Goal: Communication & Community: Share content

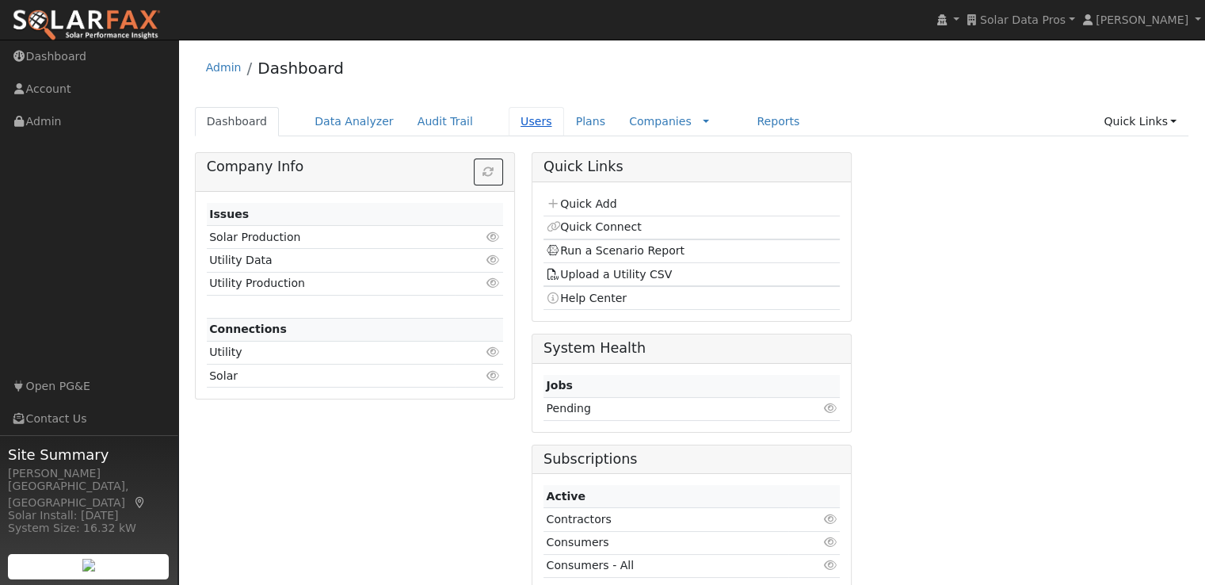
click at [509, 128] on link "Users" at bounding box center [536, 121] width 55 height 29
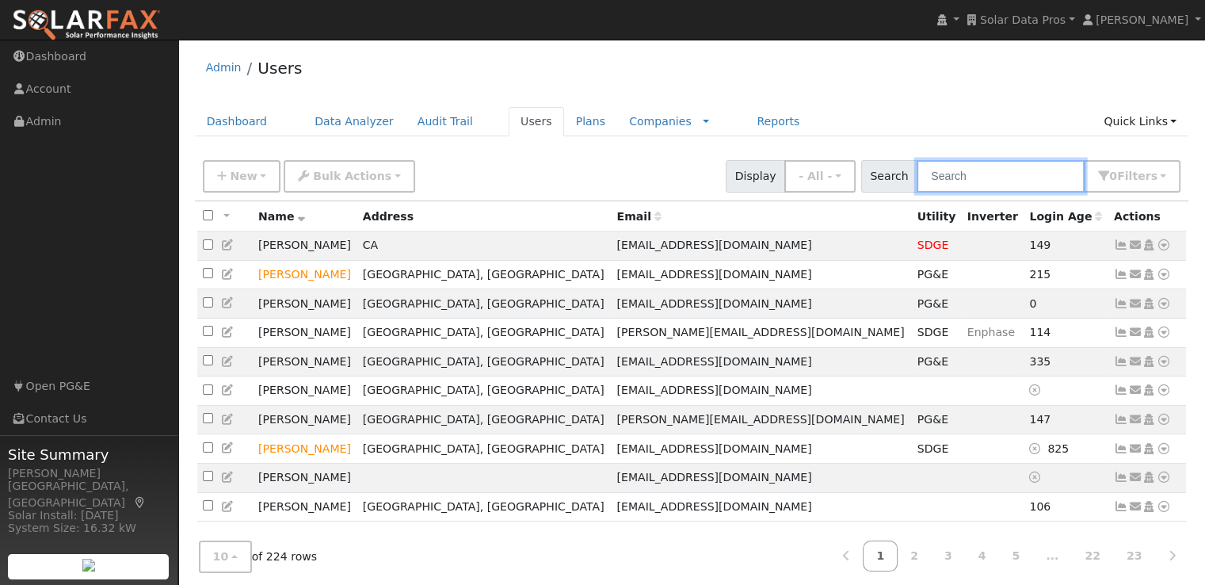
click at [1016, 178] on input "text" at bounding box center [1001, 176] width 168 height 32
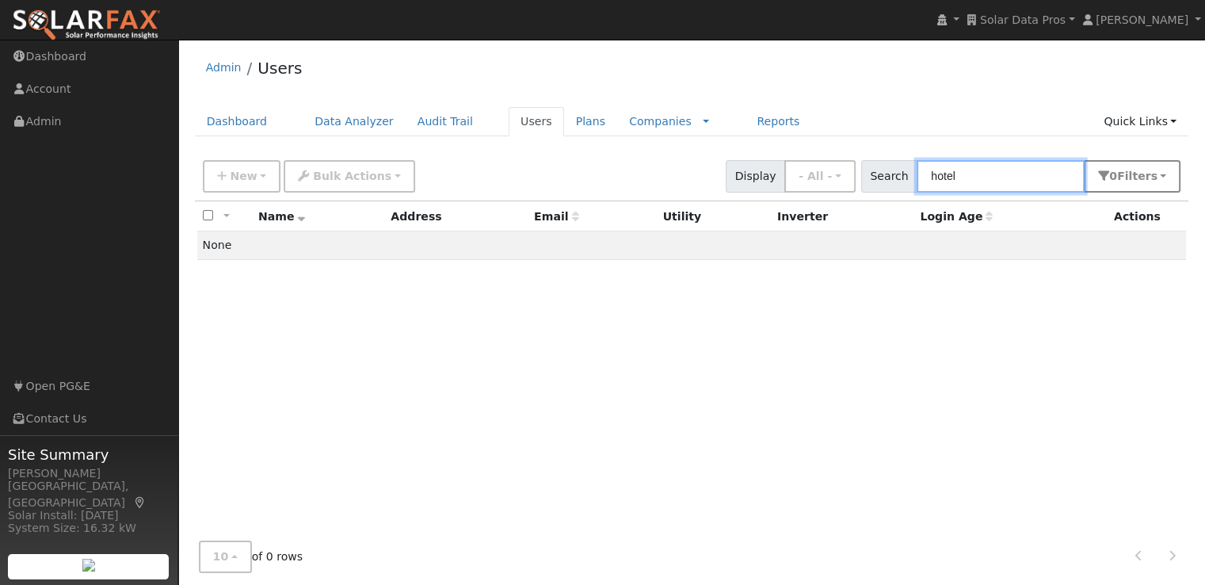
type input "hotel"
click at [1157, 173] on span "s" at bounding box center [1153, 176] width 6 height 13
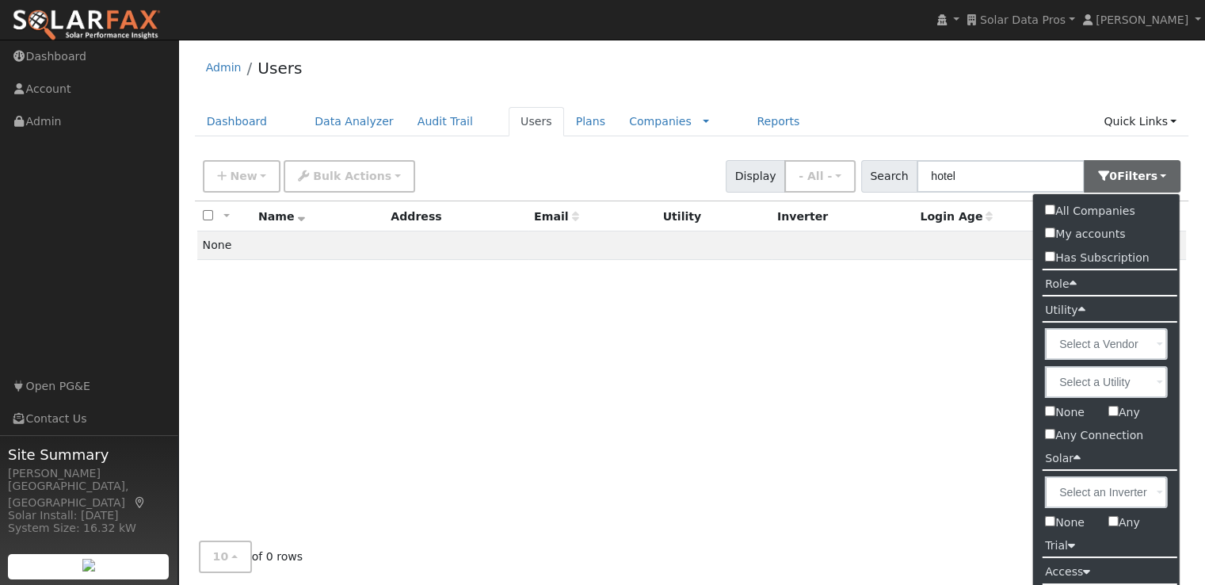
click at [1046, 210] on input "All Companies" at bounding box center [1050, 209] width 10 height 10
checkbox input "true"
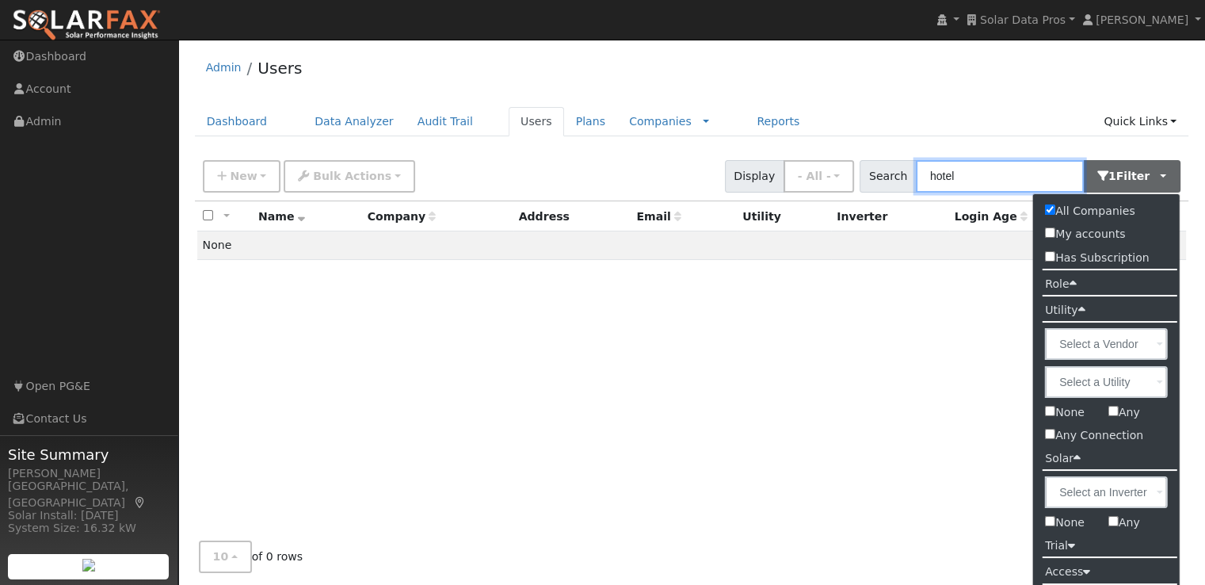
click at [985, 175] on input "hotel" at bounding box center [1000, 176] width 168 height 32
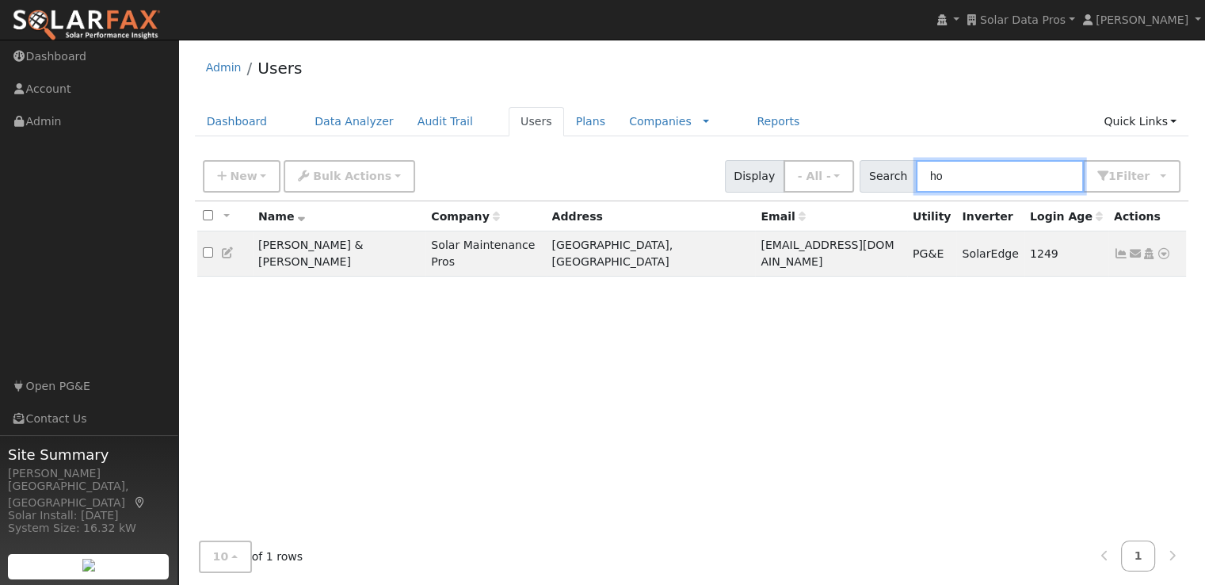
type input "h"
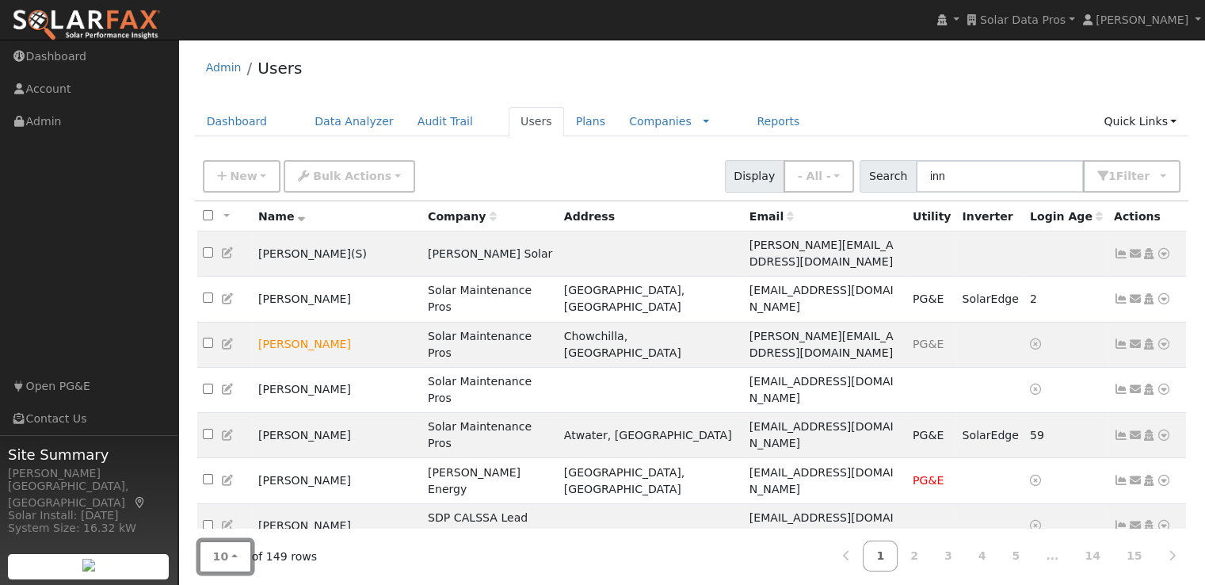
click at [225, 558] on button "10" at bounding box center [225, 556] width 53 height 32
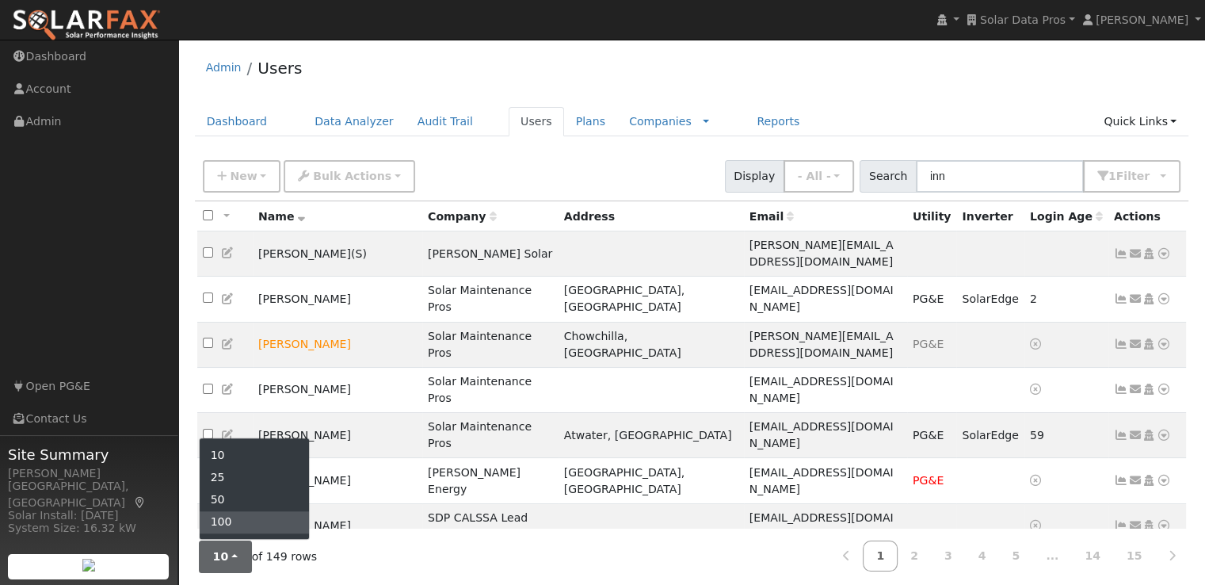
click at [229, 521] on link "100" at bounding box center [255, 522] width 110 height 22
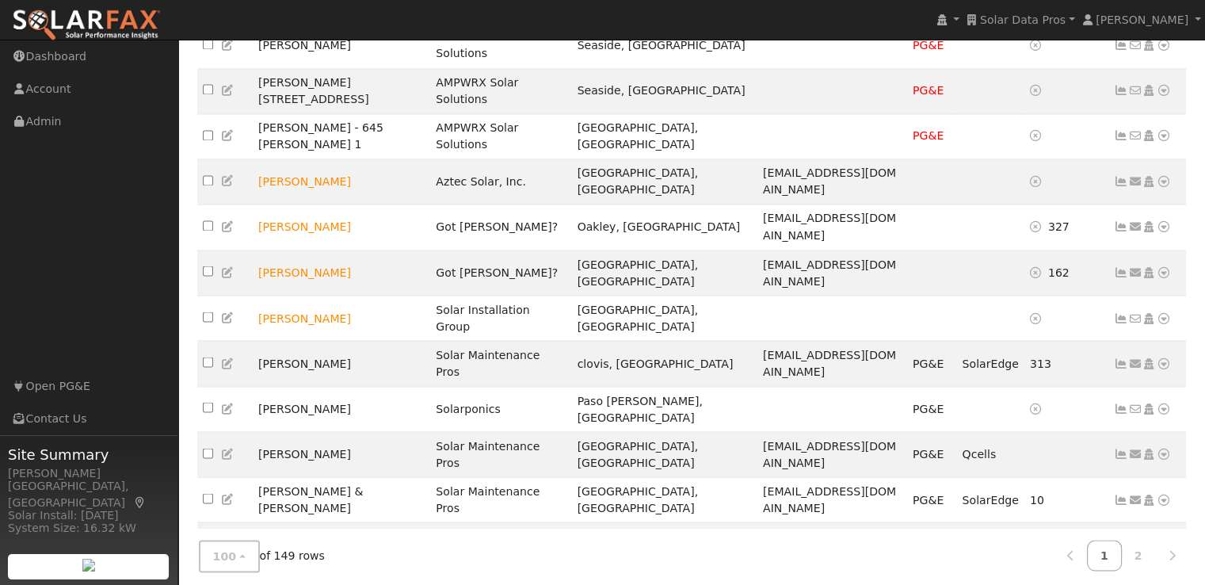
scroll to position [2802, 0]
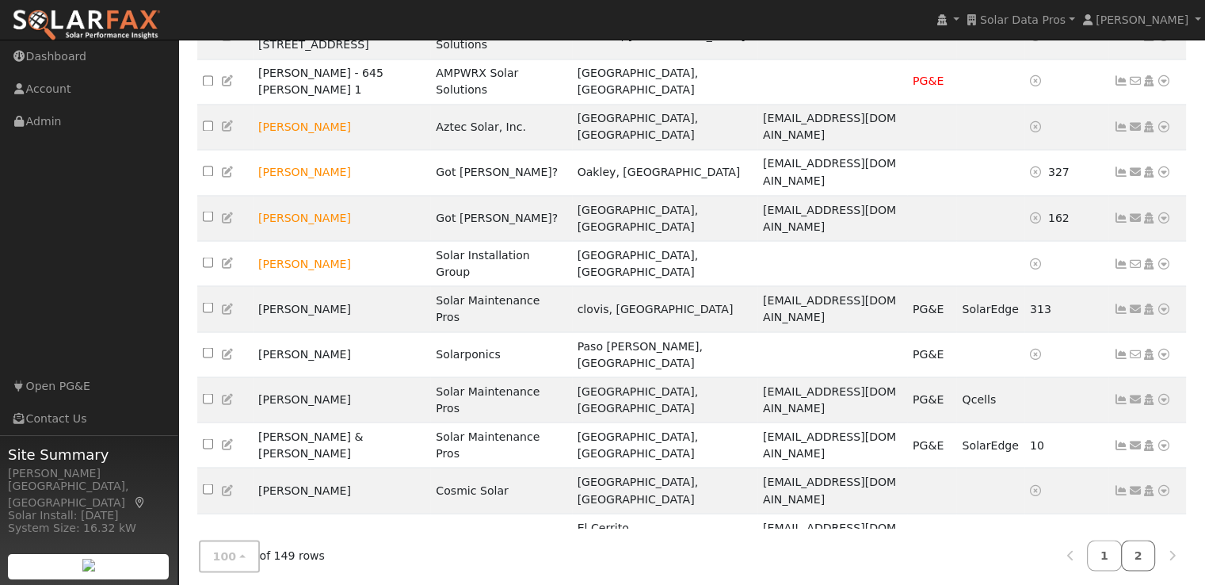
click at [1134, 552] on link "2" at bounding box center [1138, 555] width 35 height 31
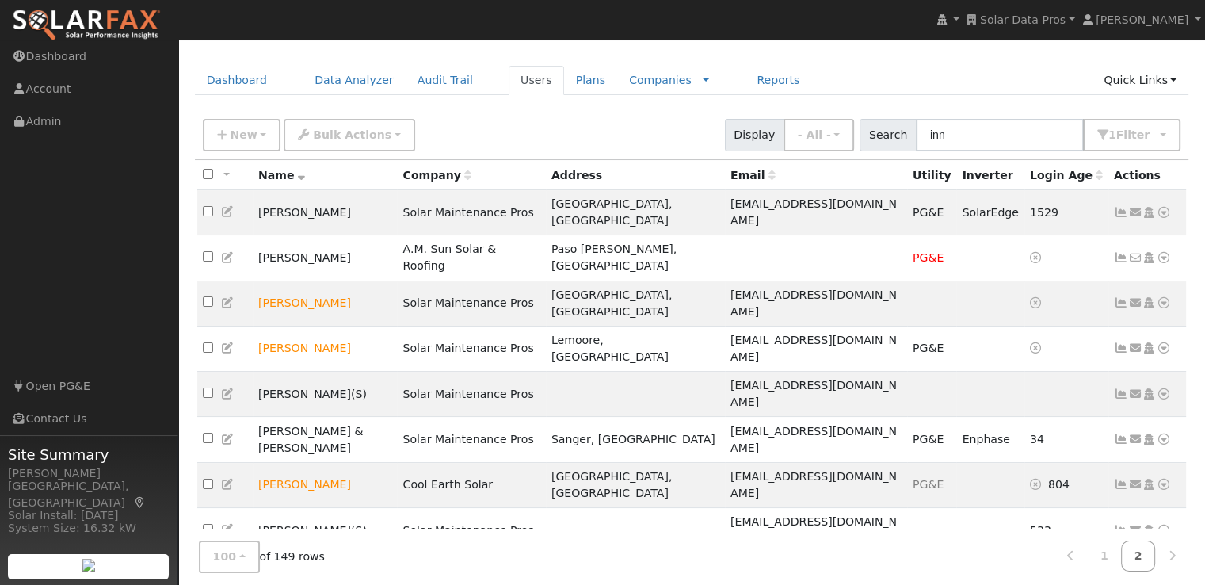
scroll to position [0, 0]
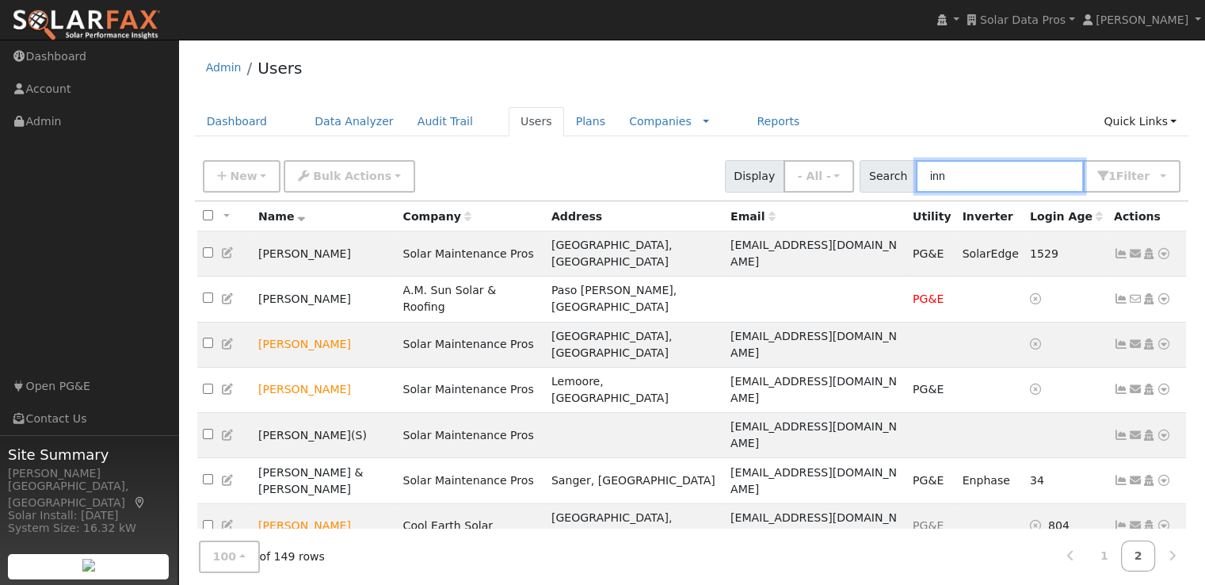
click at [979, 181] on input "inn" at bounding box center [1000, 176] width 168 height 32
type input "i"
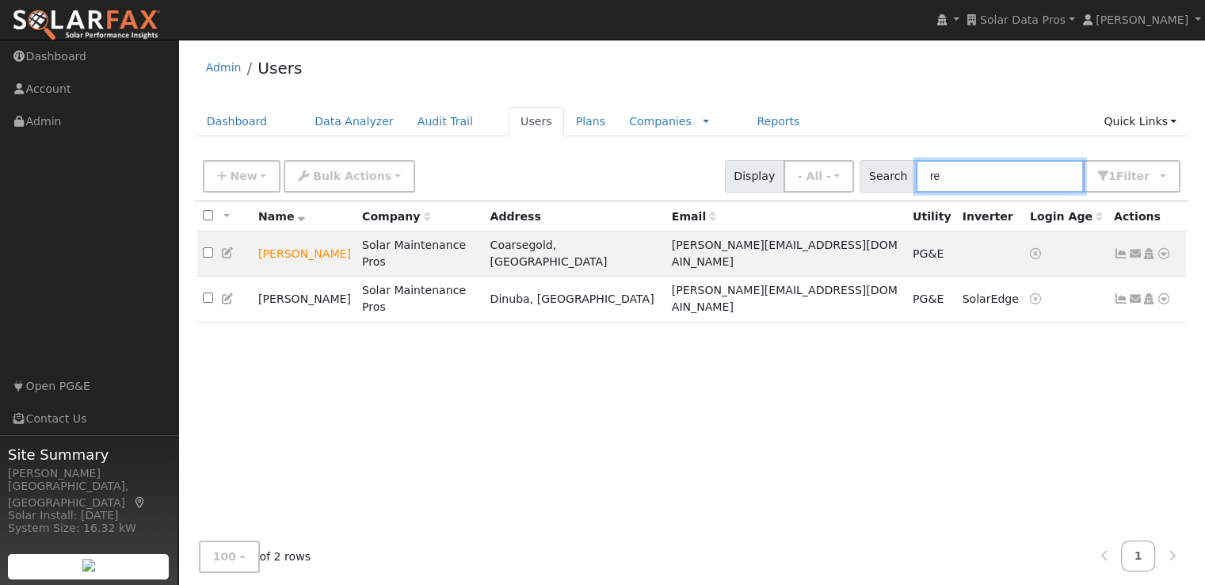
type input "r"
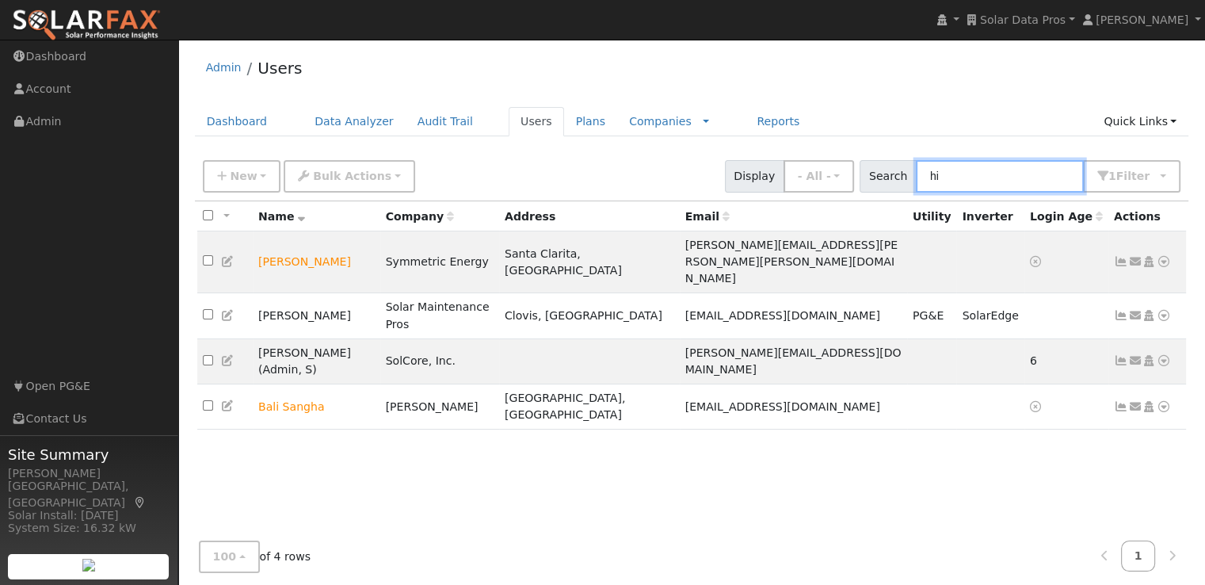
type input "h"
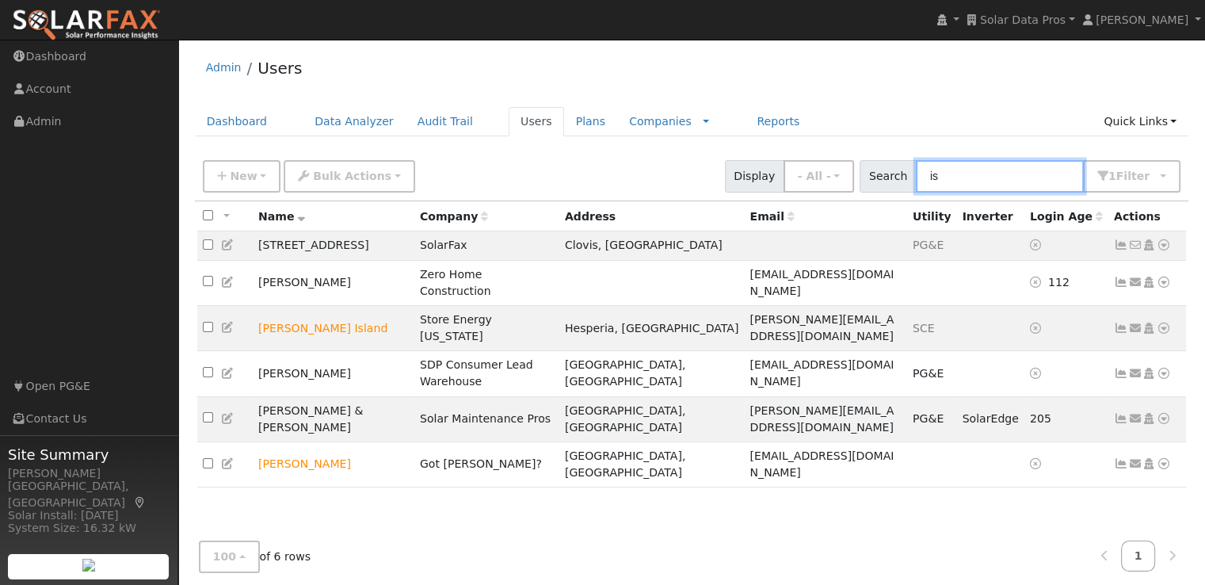
type input "i"
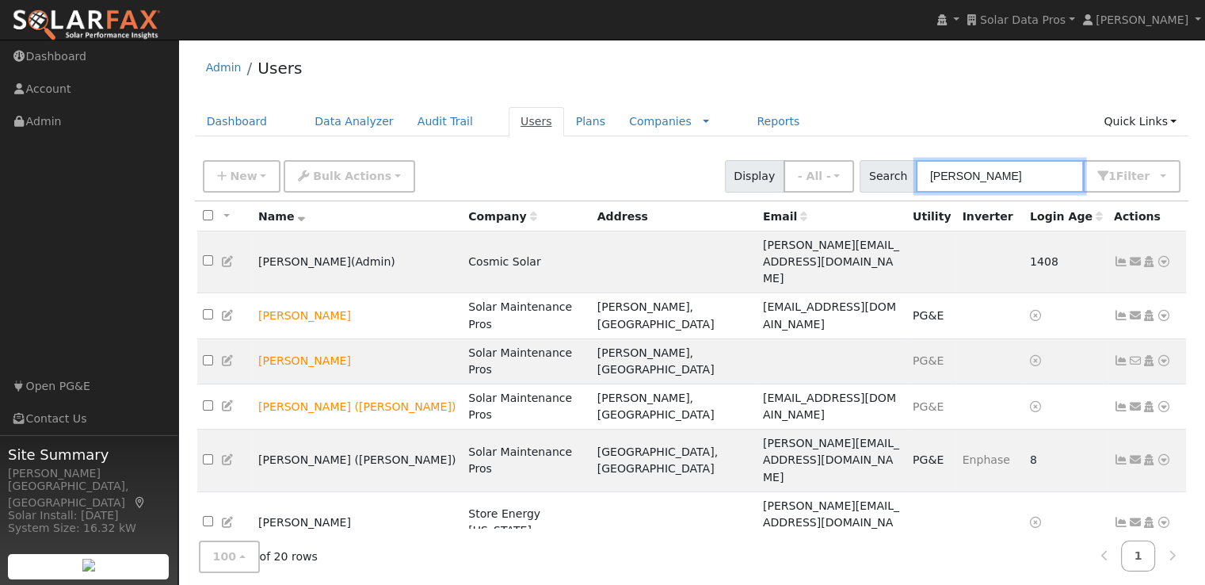
type input "leroy"
click at [510, 118] on link "Users" at bounding box center [536, 121] width 55 height 29
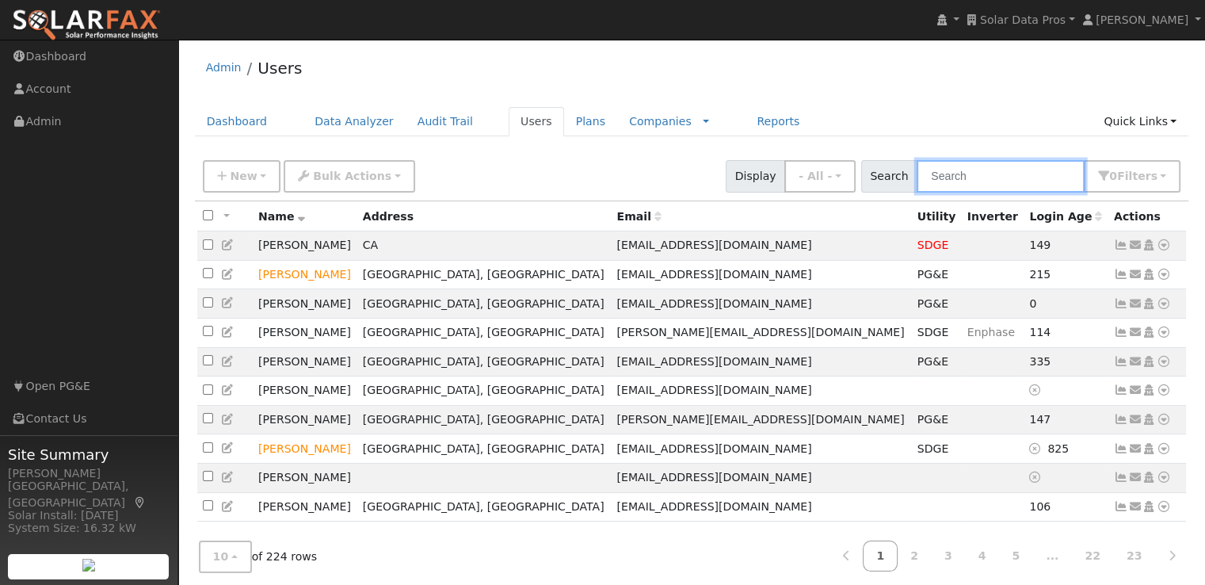
click at [1020, 177] on input "text" at bounding box center [1001, 176] width 168 height 32
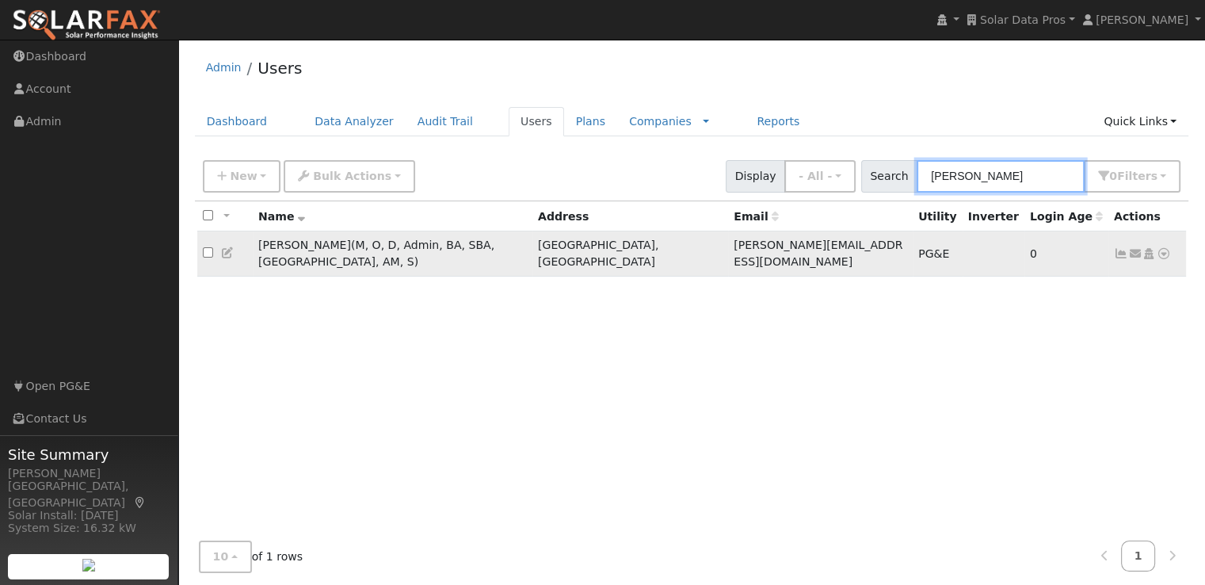
type input "leroy"
click at [206, 247] on input "checkbox" at bounding box center [208, 252] width 10 height 10
checkbox input "true"
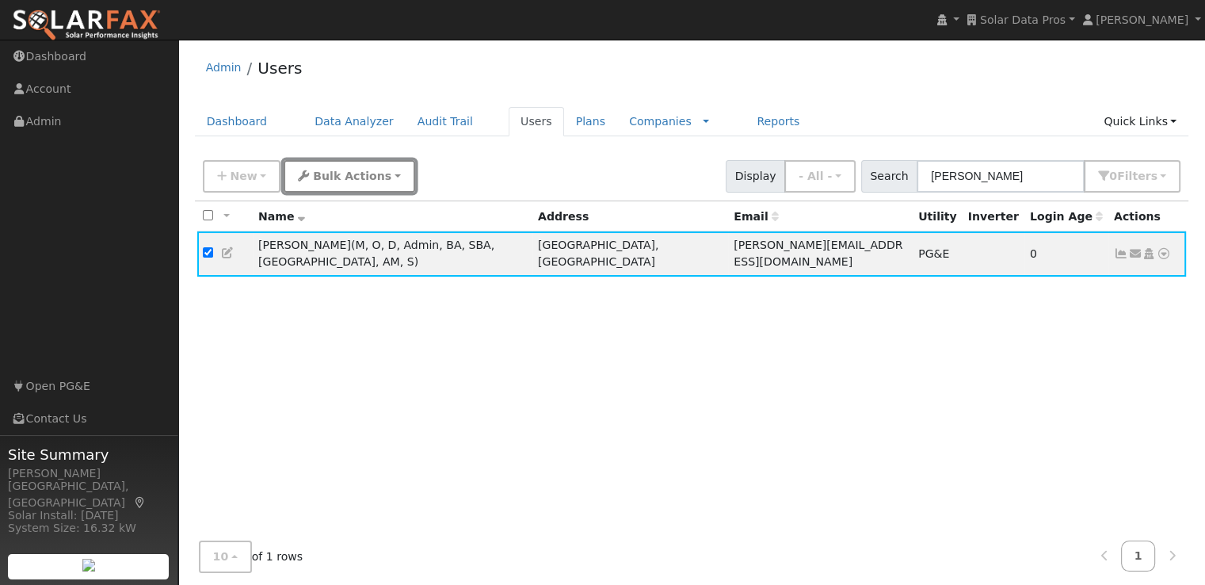
click at [340, 178] on span "Bulk Actions" at bounding box center [352, 176] width 78 height 13
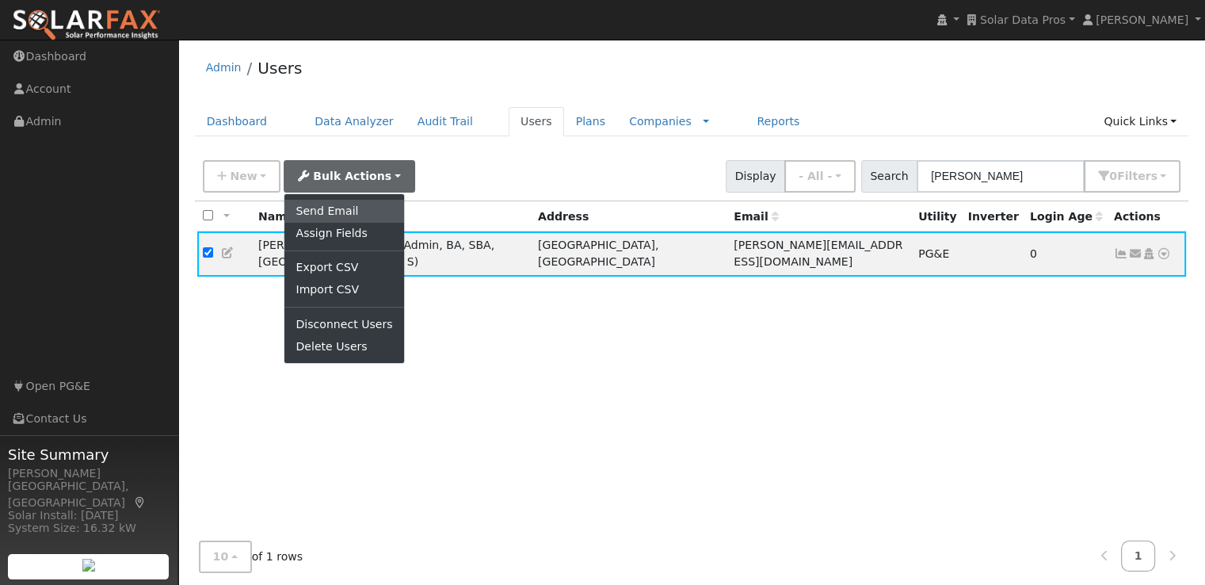
click at [334, 210] on link "Send Email" at bounding box center [343, 211] width 119 height 22
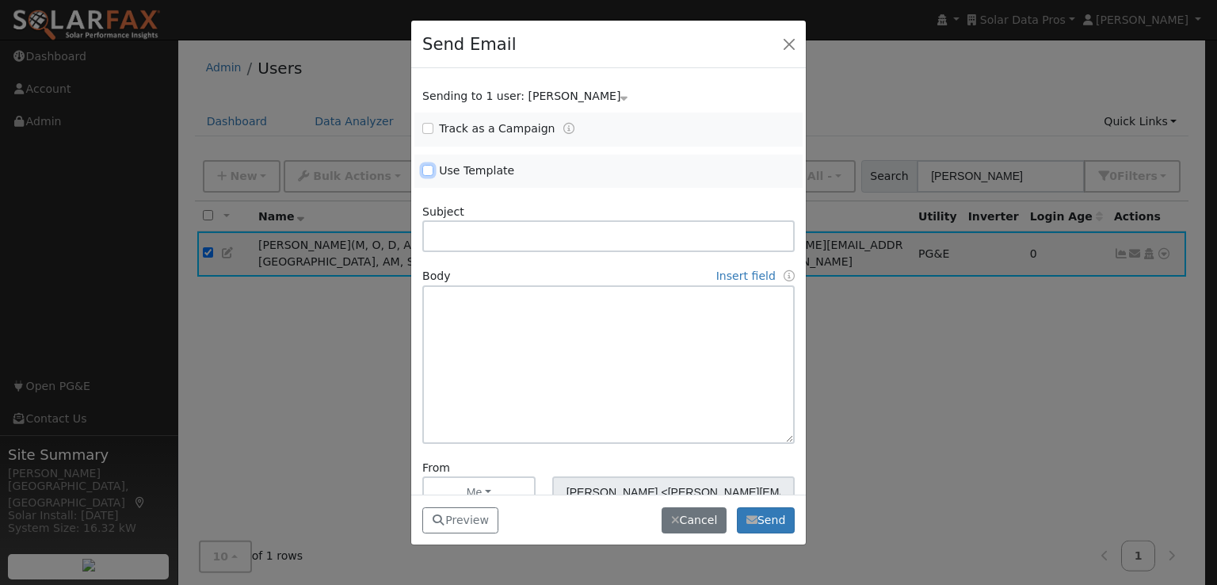
click at [428, 171] on input "Use Template" at bounding box center [427, 170] width 11 height 11
checkbox input "true"
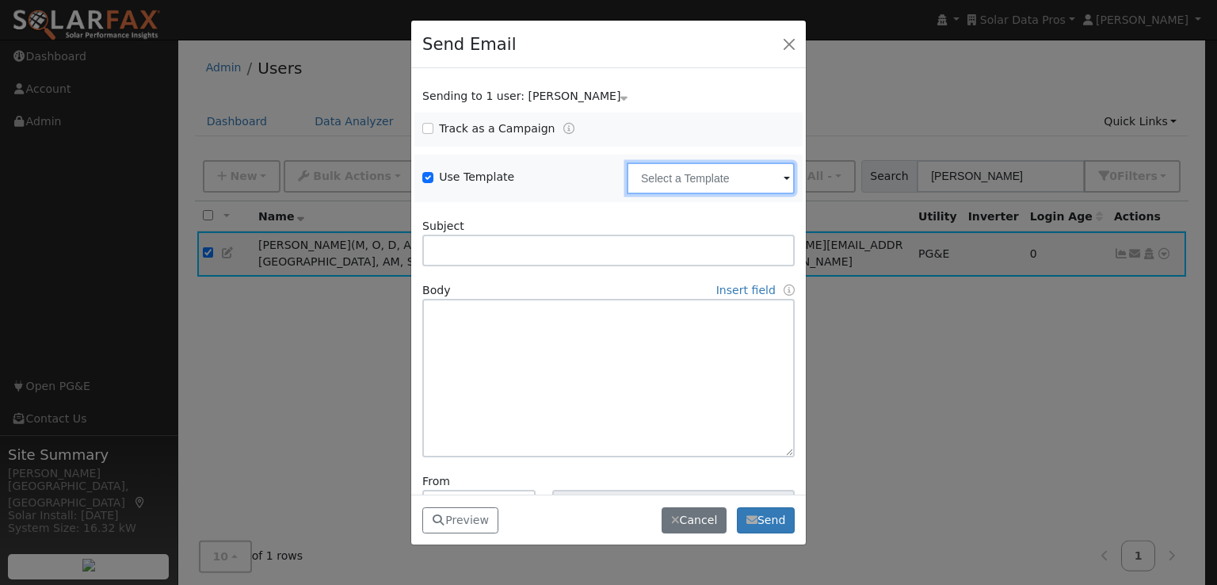
click at [696, 182] on input "text" at bounding box center [711, 178] width 168 height 32
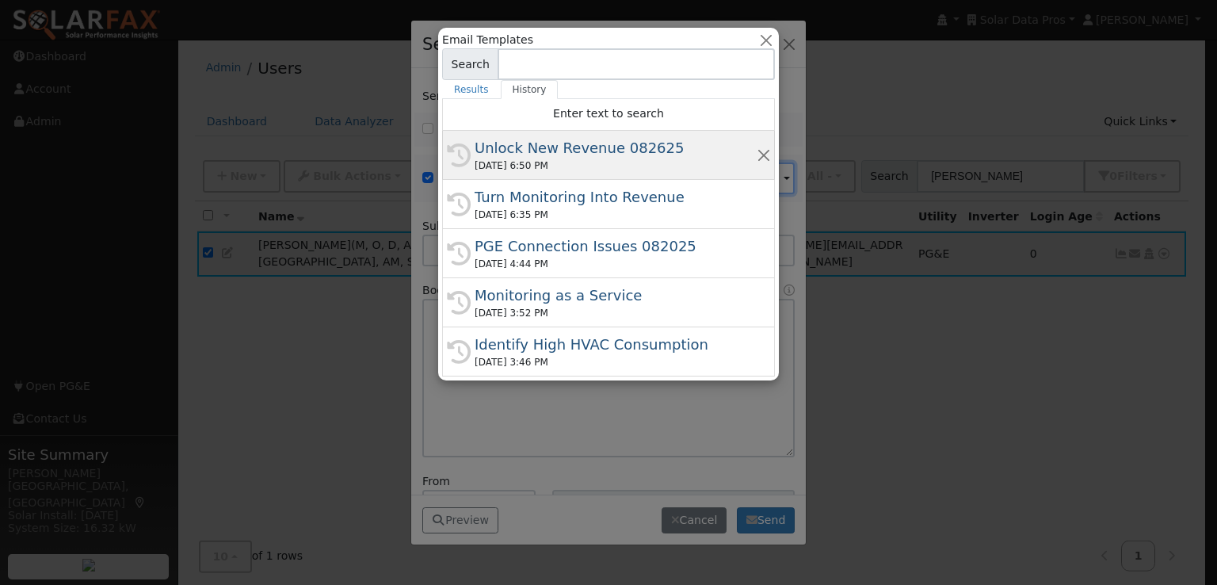
click at [570, 147] on div "Unlock New Revenue 082625" at bounding box center [616, 147] width 282 height 21
type input "Unlock New Revenue 082625"
type input "Data-Driven Growth: Build Trust & Drive Sales with SolarFax"
type textarea "Dear {user_fname}, Your current customers are your greatest untapped source of …"
type input "SolarFax <solarfax@solardatapros.com>"
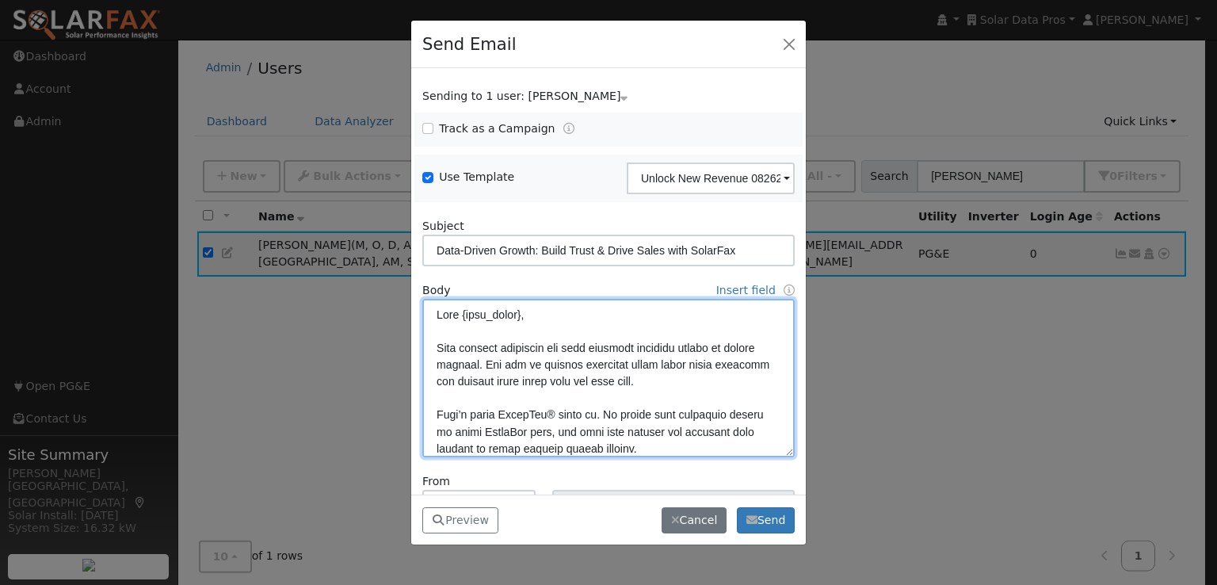
click at [532, 333] on textarea at bounding box center [608, 378] width 372 height 158
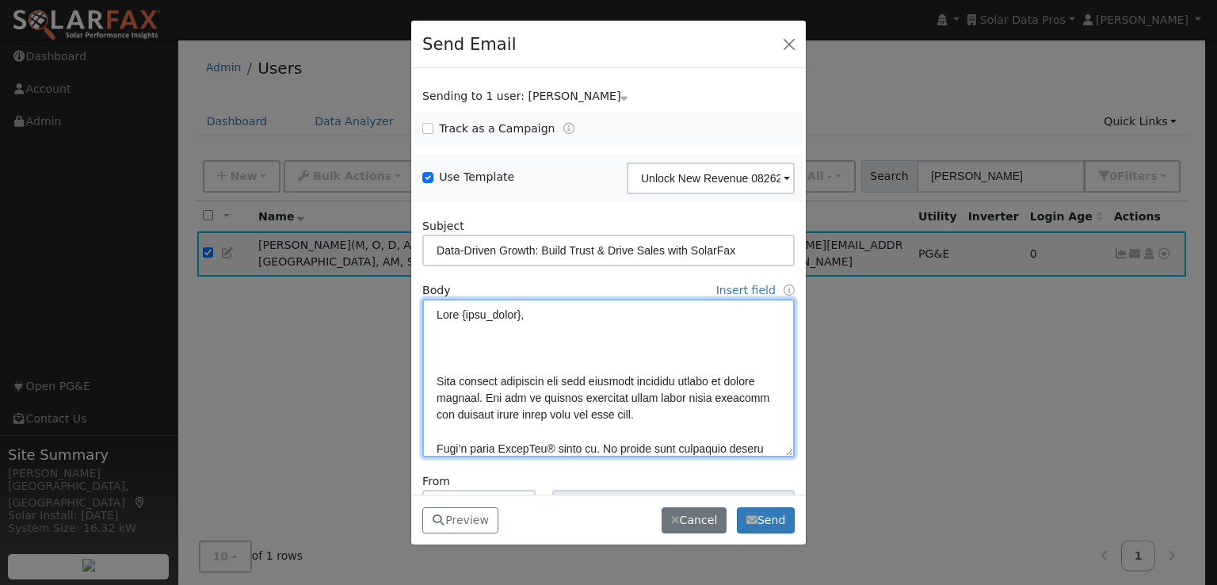
paste textarea "Your current customers are your greatest untapped source of future revenue. The…"
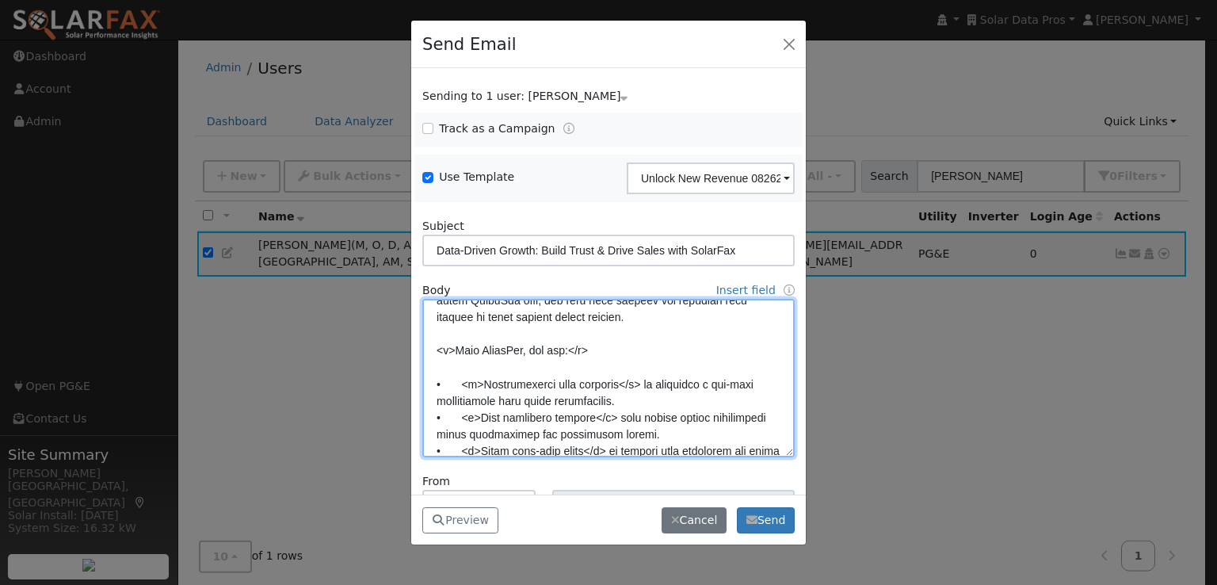
scroll to position [697, 0]
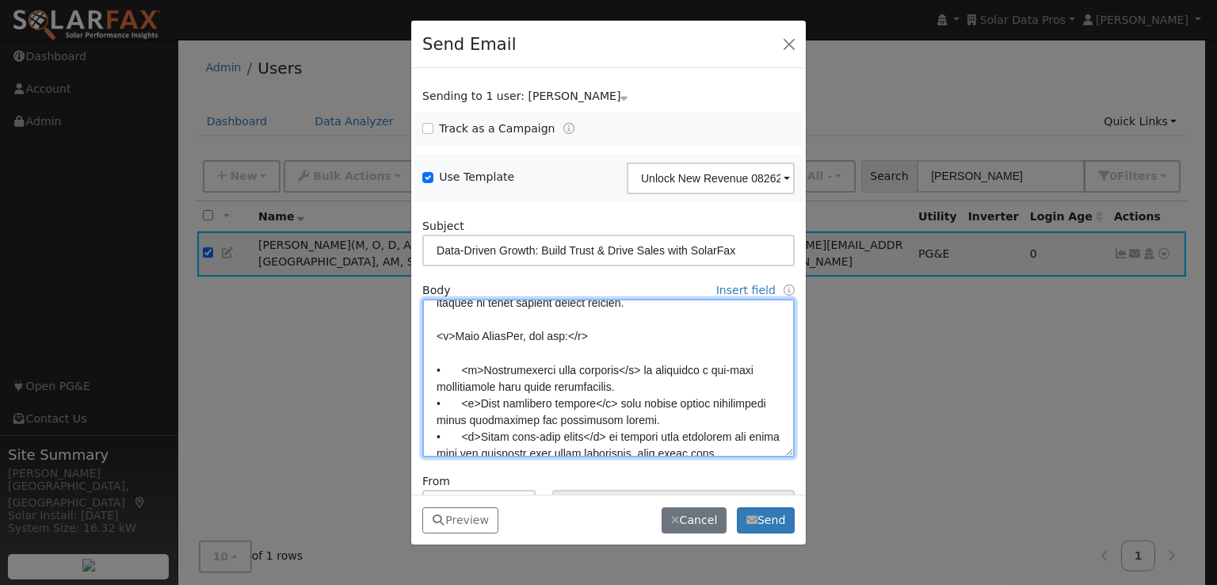
drag, startPoint x: 478, startPoint y: 384, endPoint x: 418, endPoint y: 388, distance: 60.3
click at [418, 388] on div "Body Insert field User fields First Name Full Name Email Sender fields First Na…" at bounding box center [608, 369] width 389 height 175
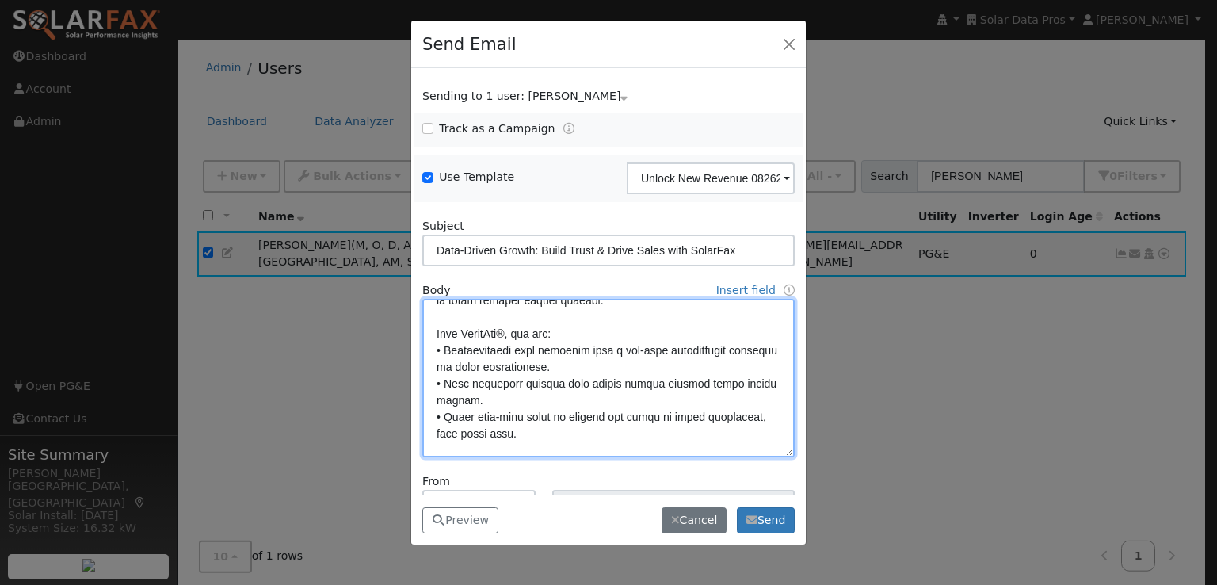
scroll to position [144, 0]
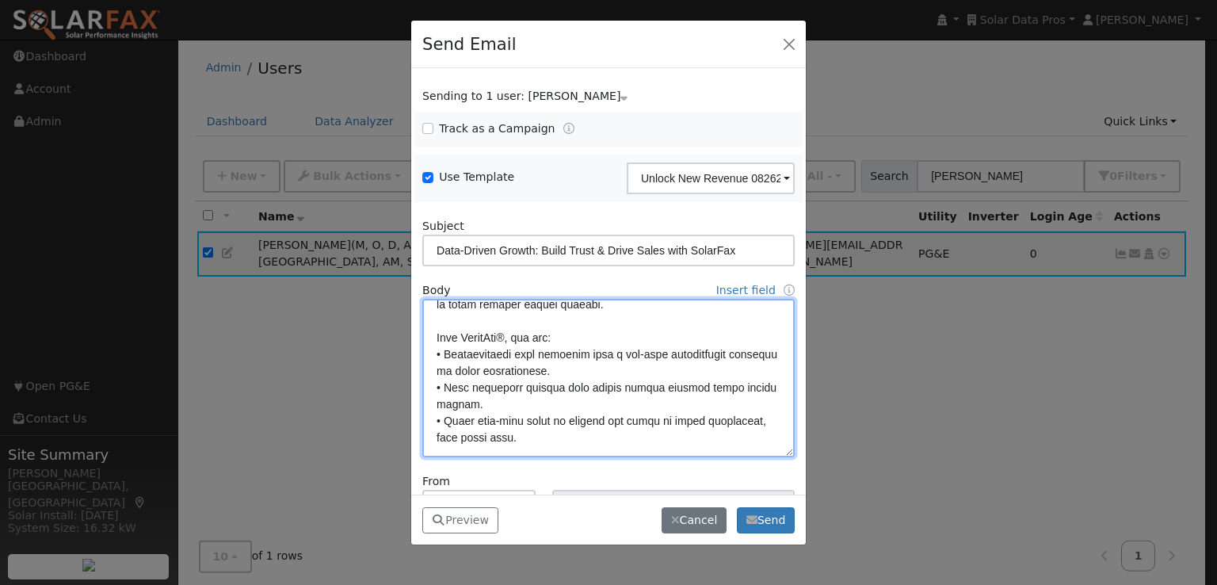
click at [447, 353] on textarea at bounding box center [608, 378] width 372 height 158
paste textarea "• <u>"
click at [443, 383] on textarea at bounding box center [608, 378] width 372 height 158
paste textarea "• <u>"
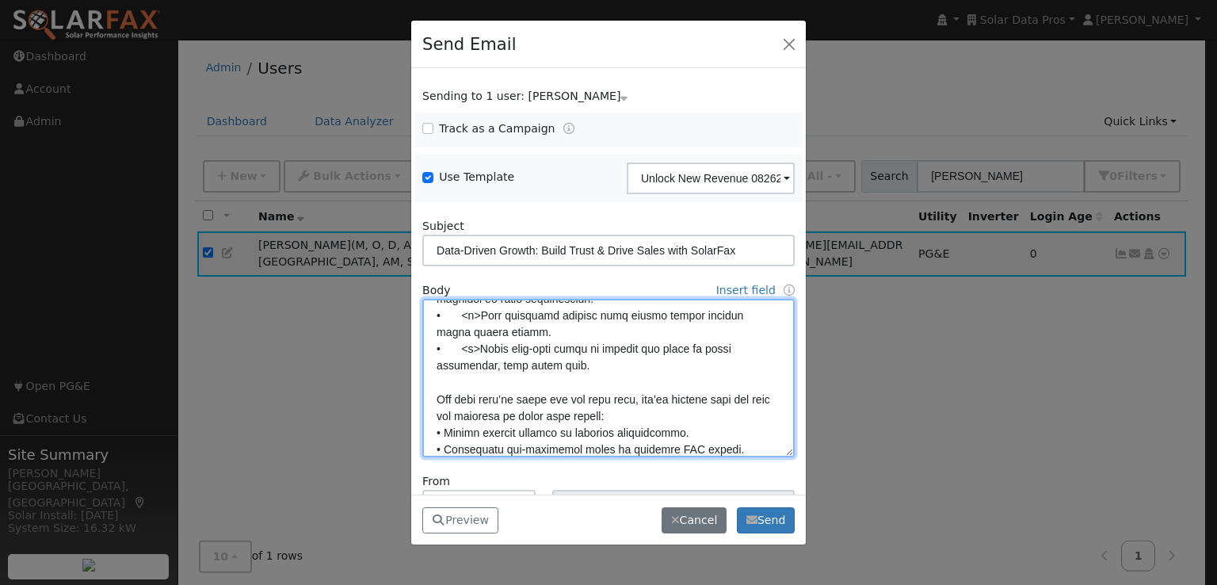
scroll to position [234, 0]
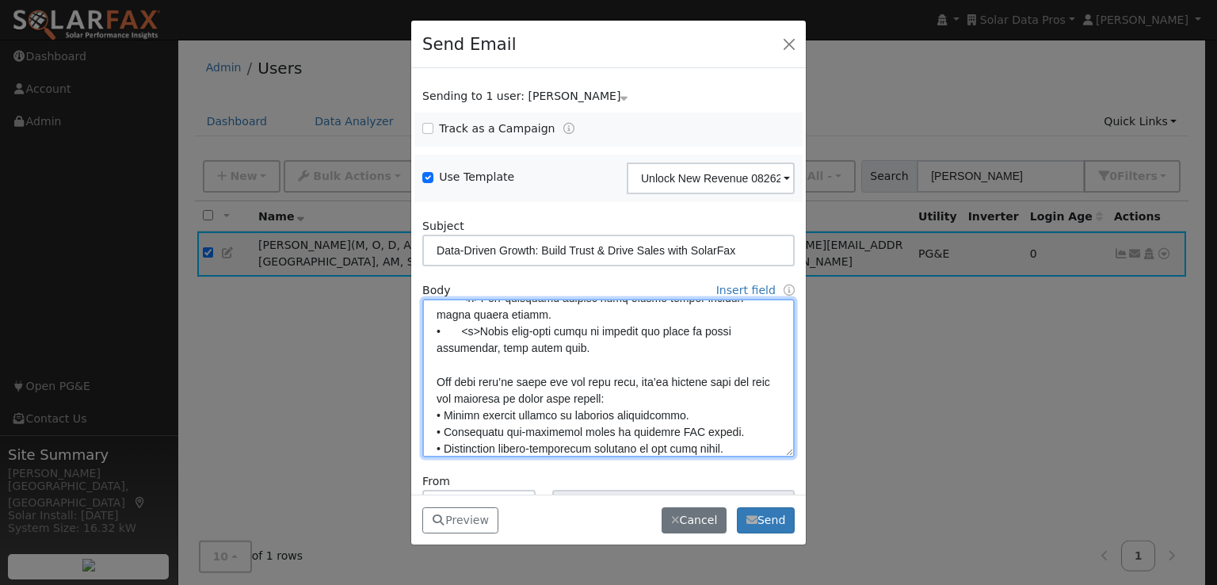
click at [445, 416] on textarea at bounding box center [608, 378] width 372 height 158
paste textarea "• <u>"
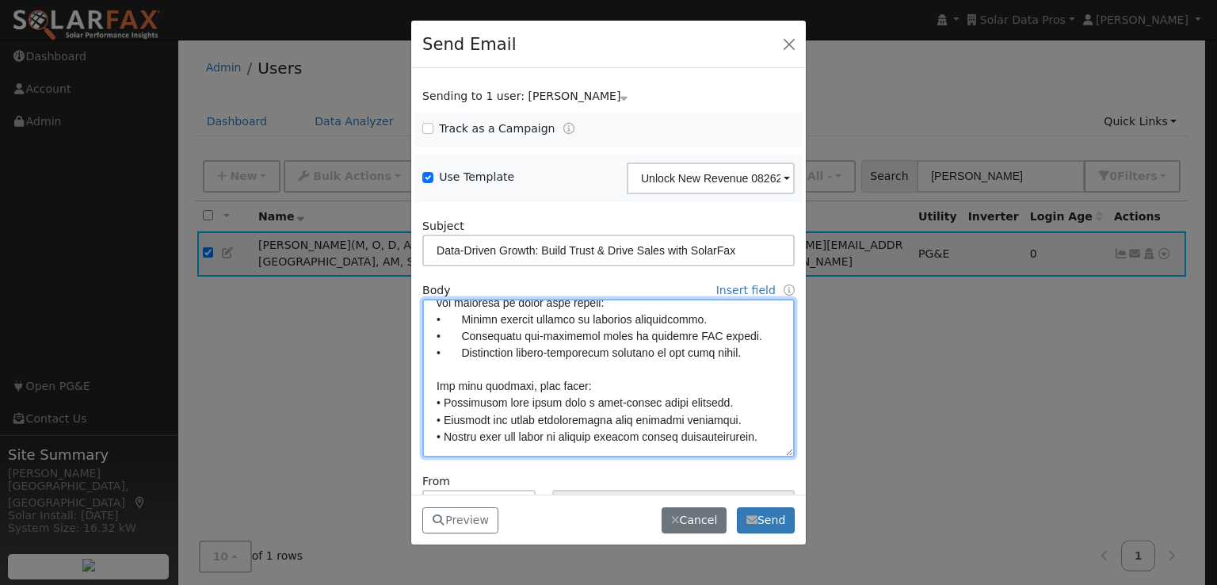
scroll to position [330, 0]
click at [446, 401] on textarea at bounding box center [608, 378] width 372 height 158
paste textarea "• <u>"
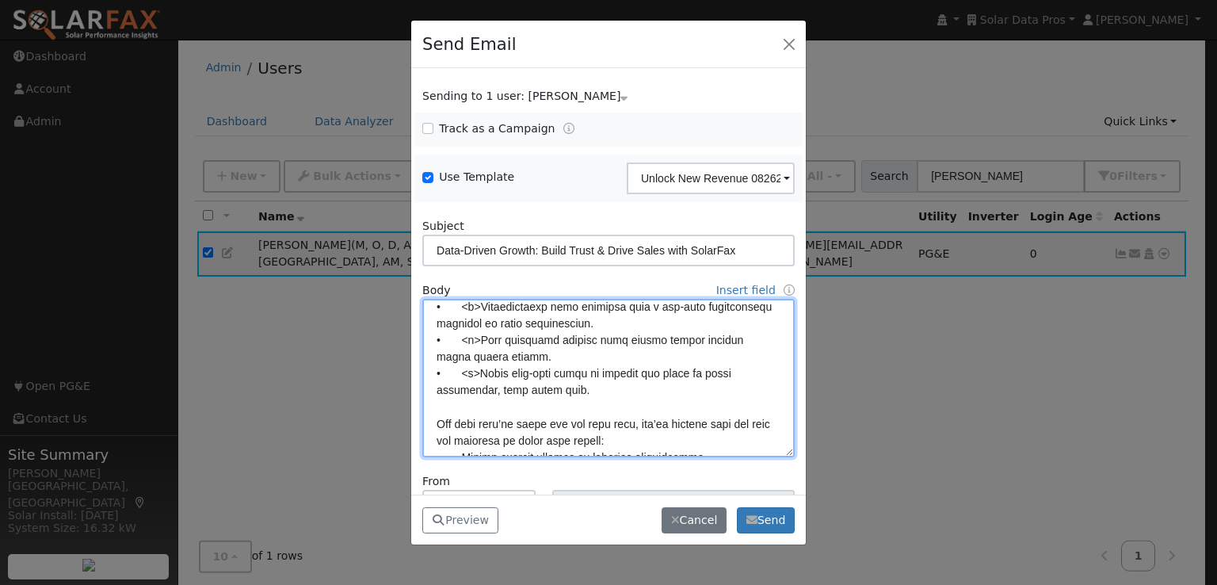
scroll to position [175, 0]
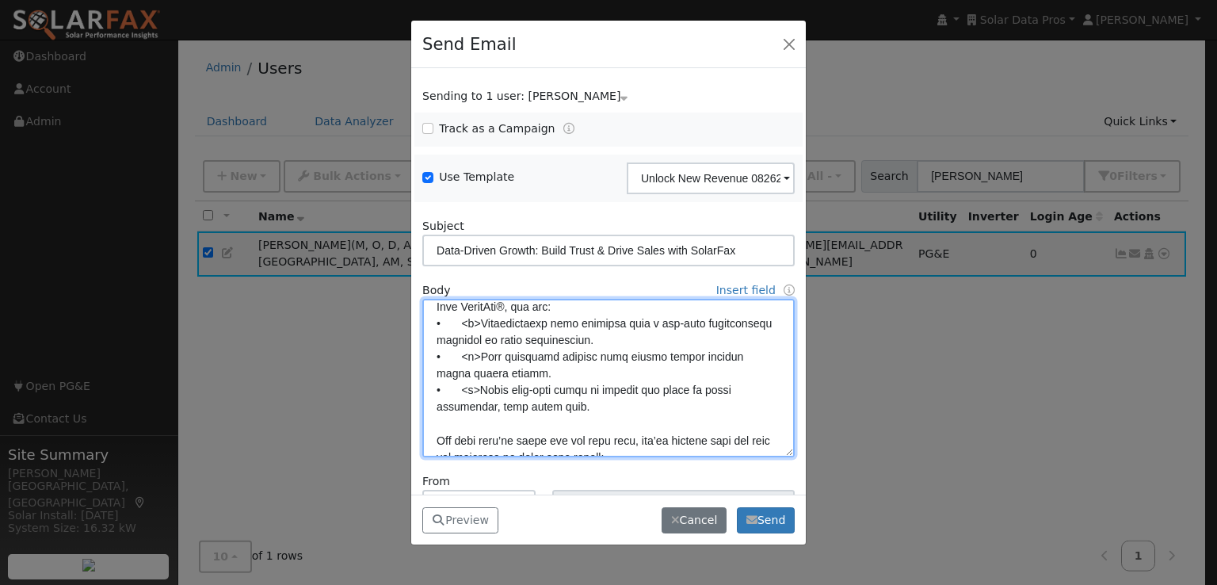
paste textarea "<u>"
paste textarea "</u>"
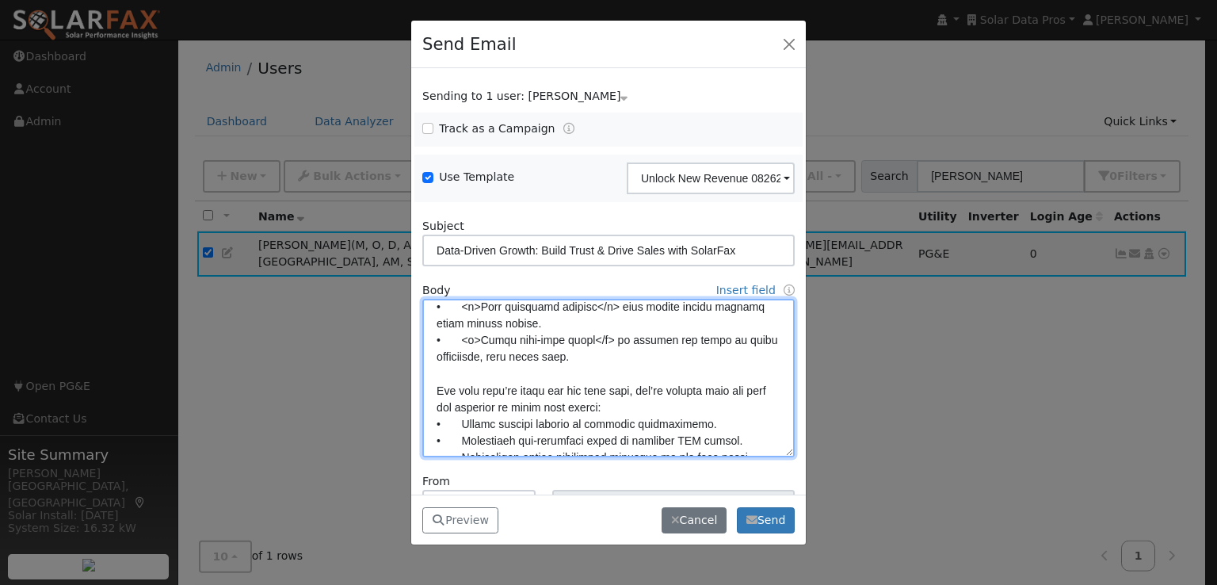
scroll to position [227, 0]
click at [634, 402] on textarea at bounding box center [608, 378] width 372 height 158
paste textarea "</u>"
paste textarea "</b>"
click at [677, 396] on textarea at bounding box center [608, 378] width 372 height 158
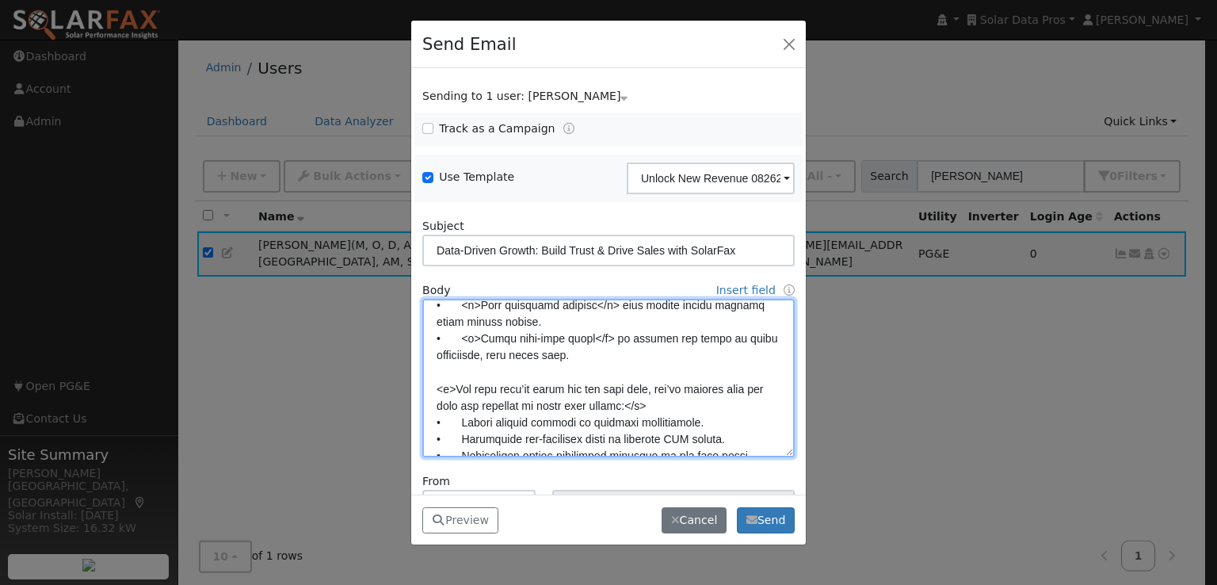
click at [672, 403] on textarea at bounding box center [608, 378] width 372 height 158
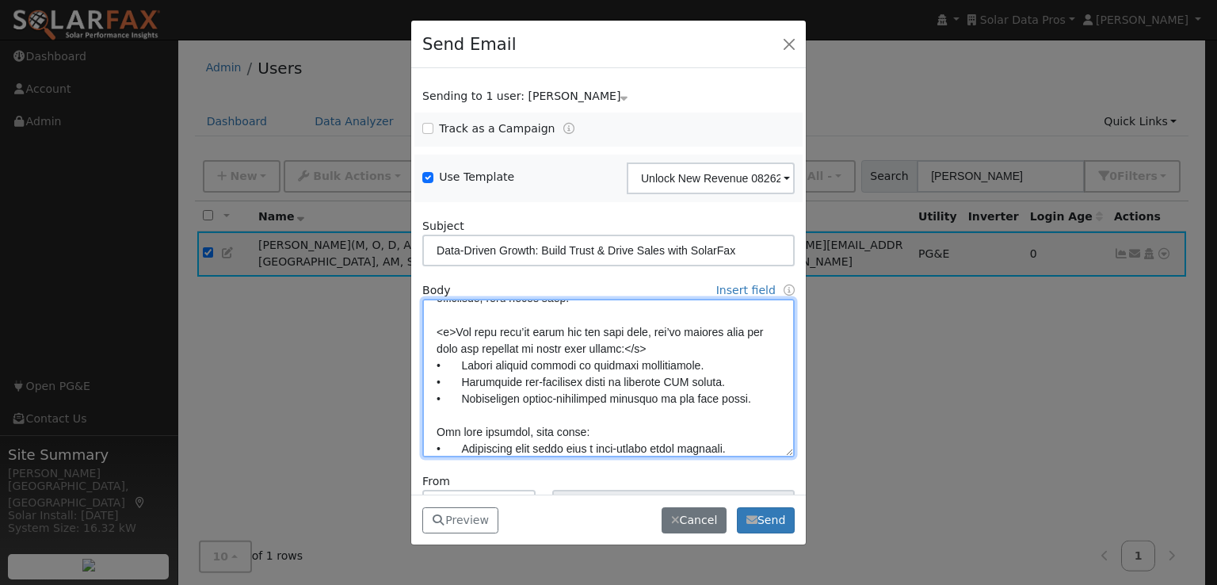
scroll to position [300, 0]
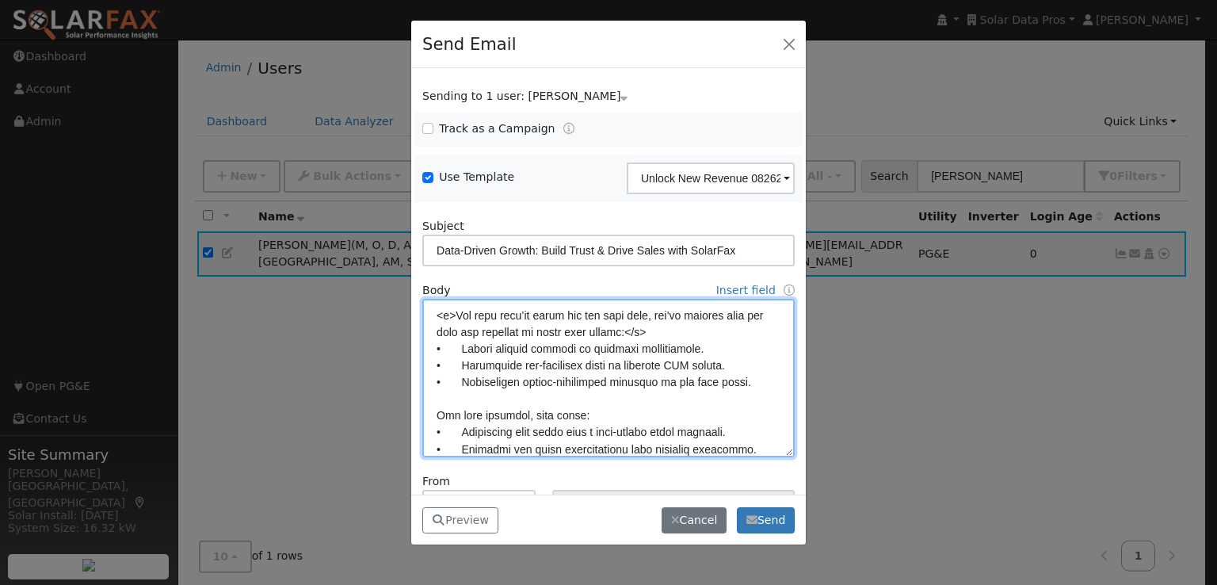
paste textarea "</b>"
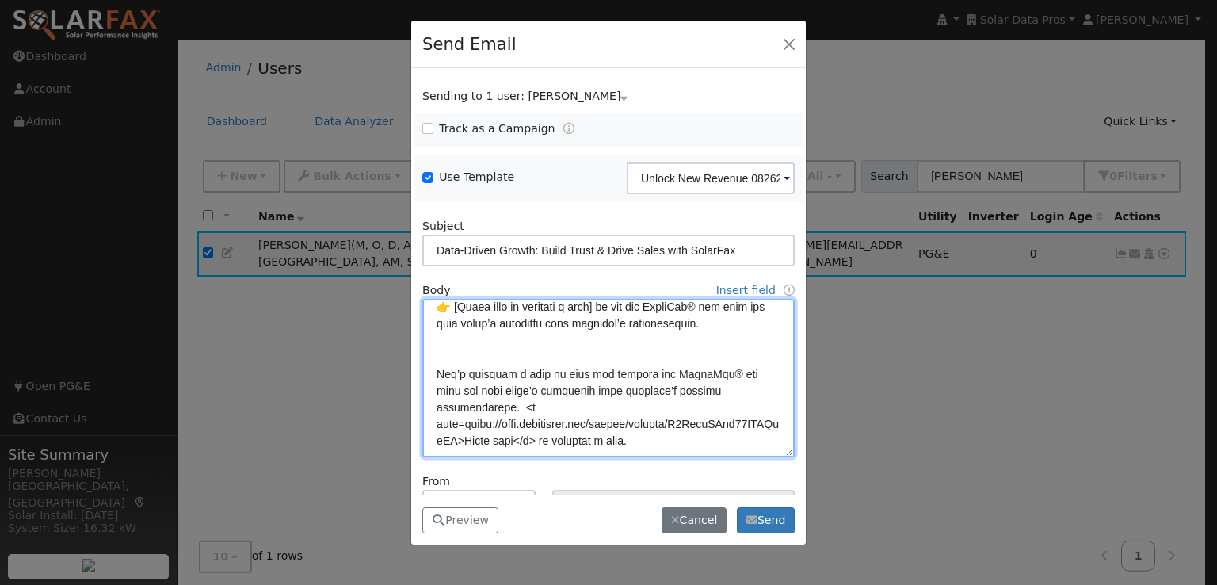
scroll to position [526, 0]
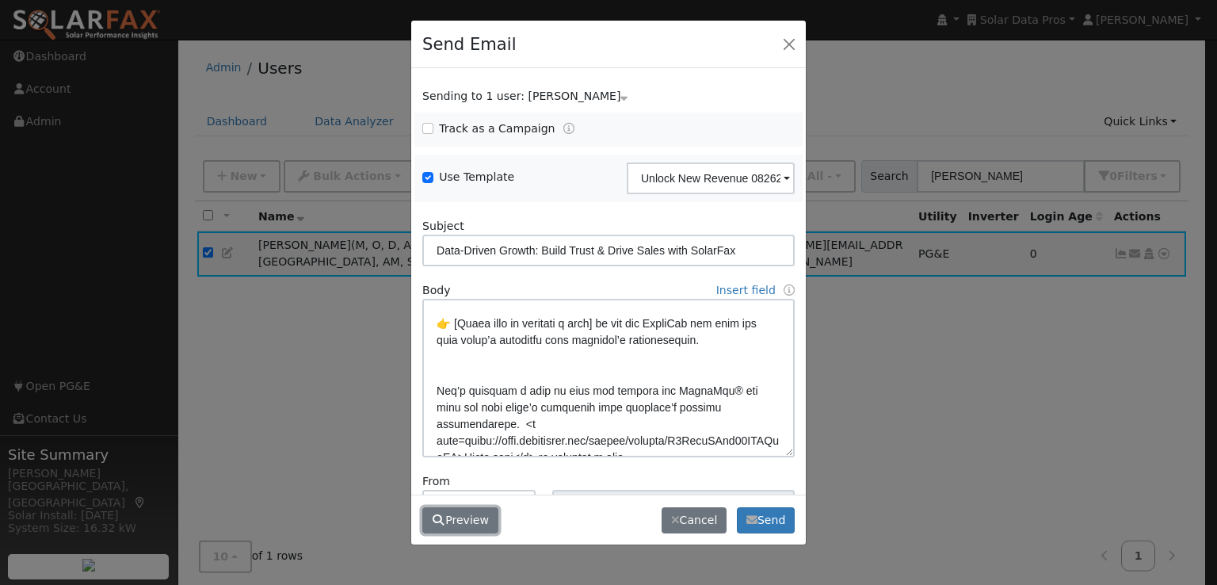
click at [451, 518] on button "Preview" at bounding box center [460, 520] width 76 height 27
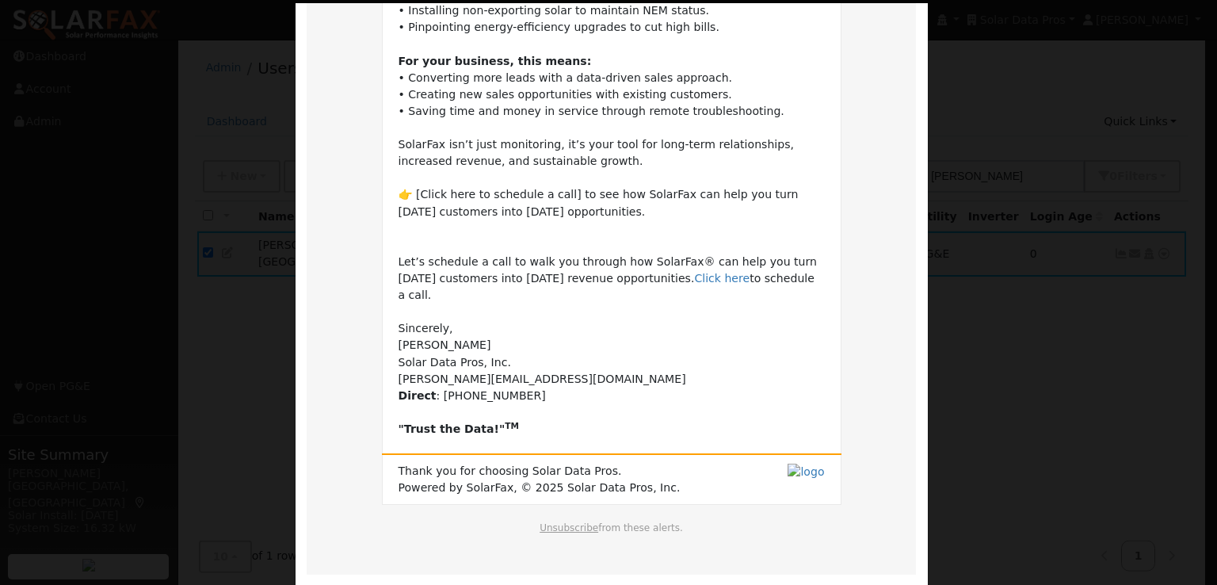
scroll to position [490, 0]
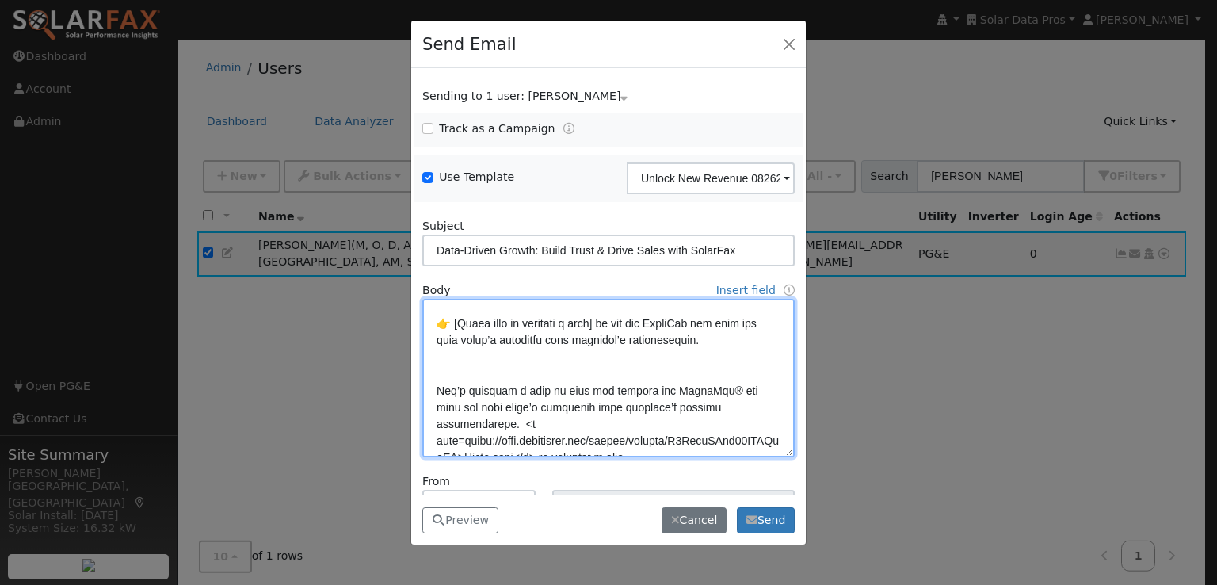
click at [602, 337] on textarea at bounding box center [608, 378] width 372 height 158
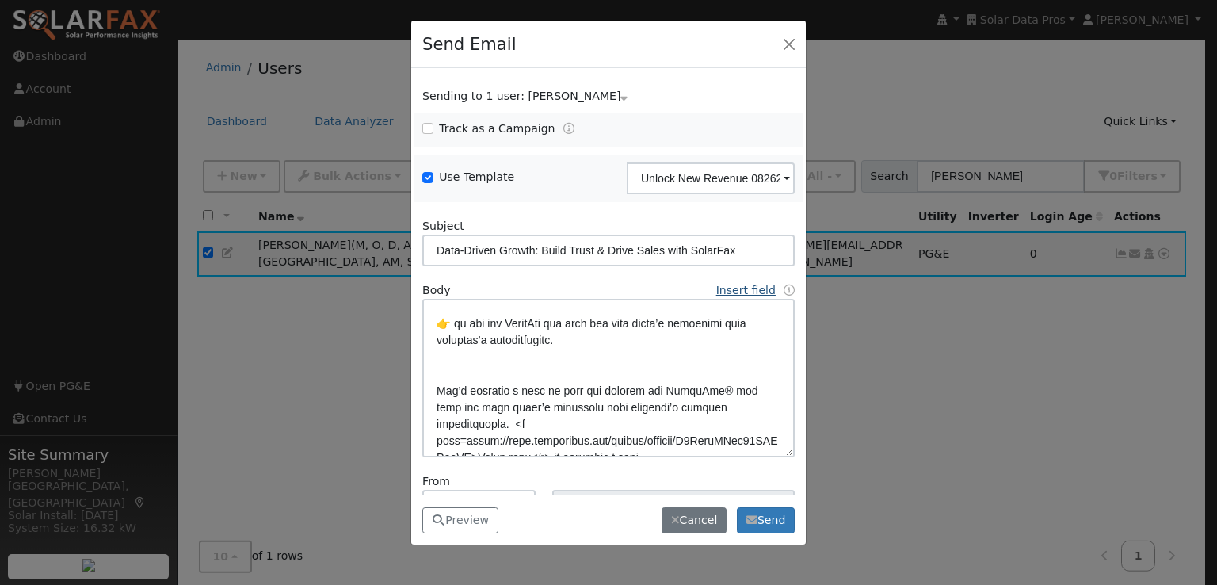
click at [737, 289] on link "Insert field" at bounding box center [745, 290] width 59 height 13
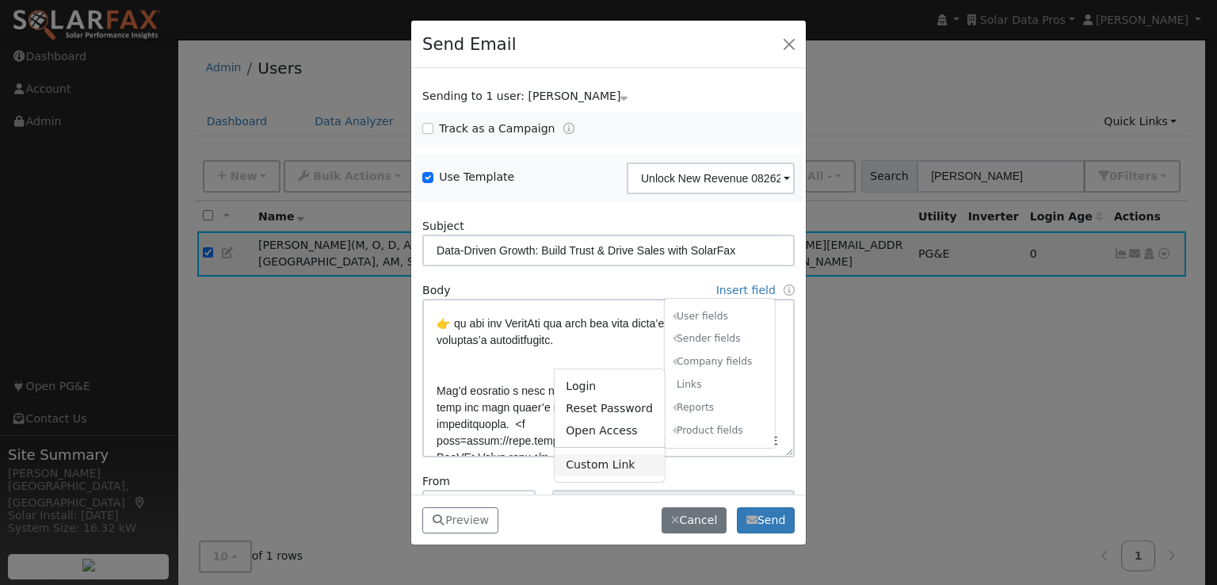
click at [582, 464] on link "Custom Link" at bounding box center [610, 465] width 110 height 22
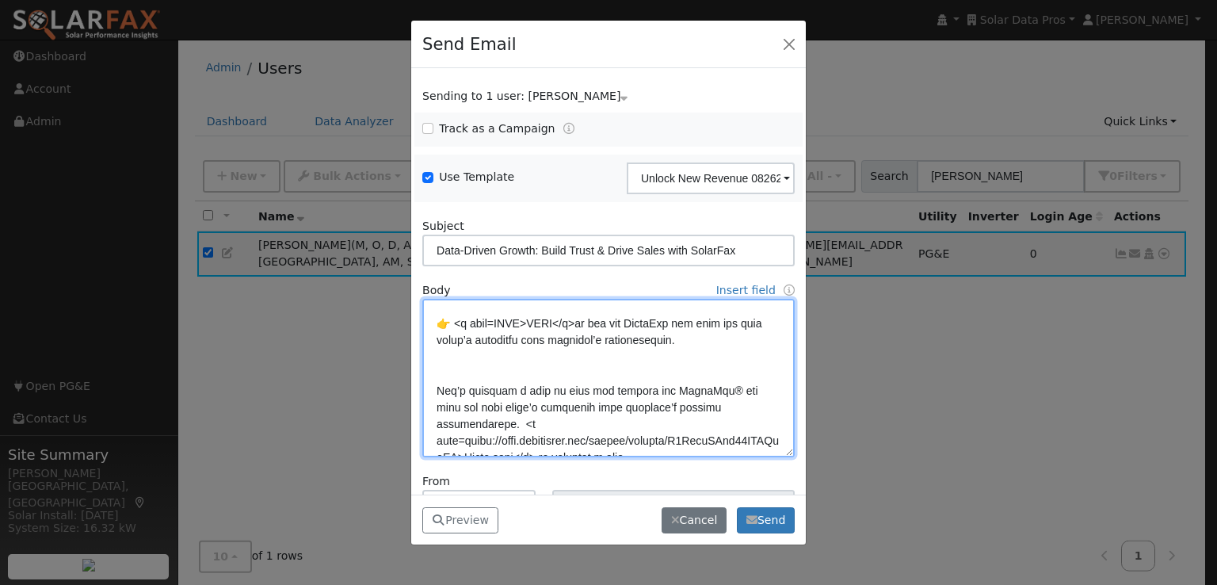
click at [510, 342] on textarea at bounding box center [608, 378] width 372 height 158
paste textarea "https://link.homehubcrm.com/widget/booking/X0YlzjCNix08ZTKAqvFD"
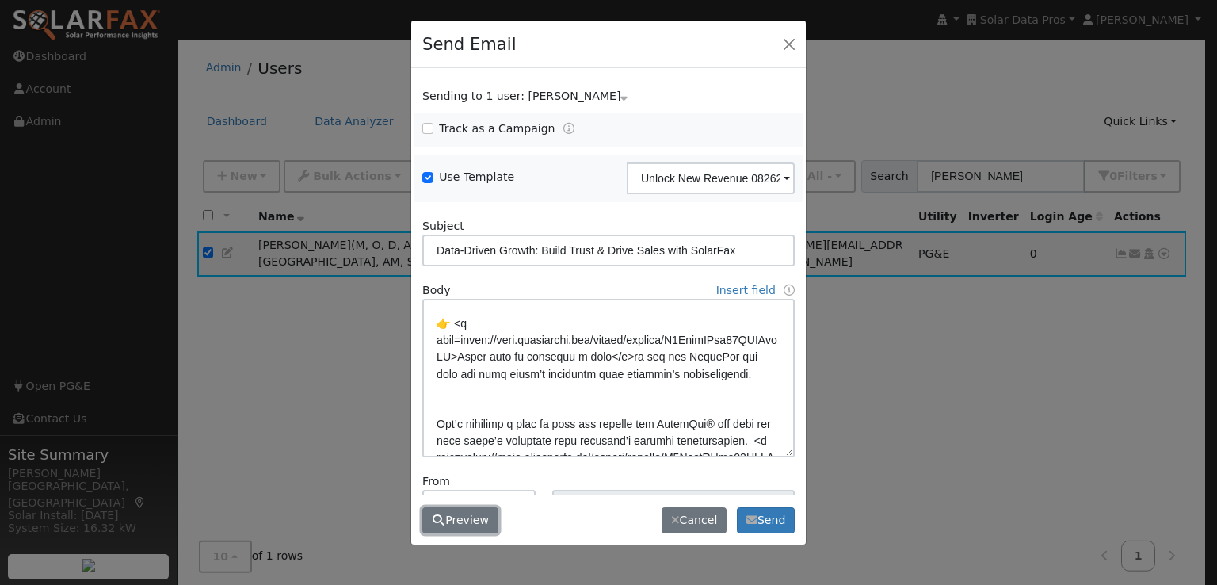
click at [459, 519] on button "Preview" at bounding box center [460, 520] width 76 height 27
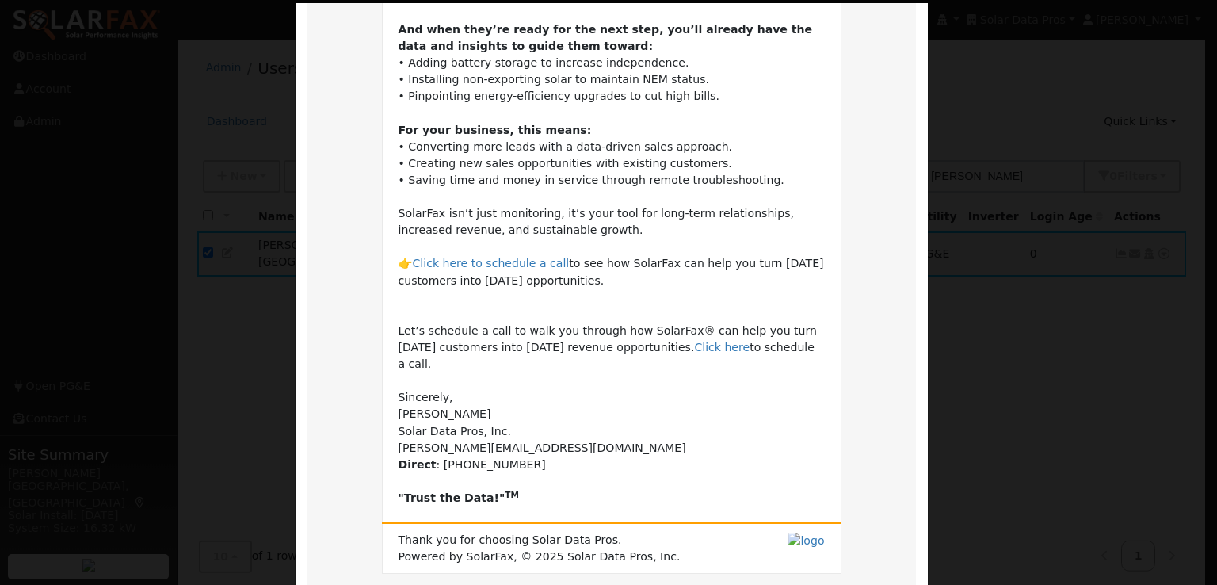
scroll to position [490, 0]
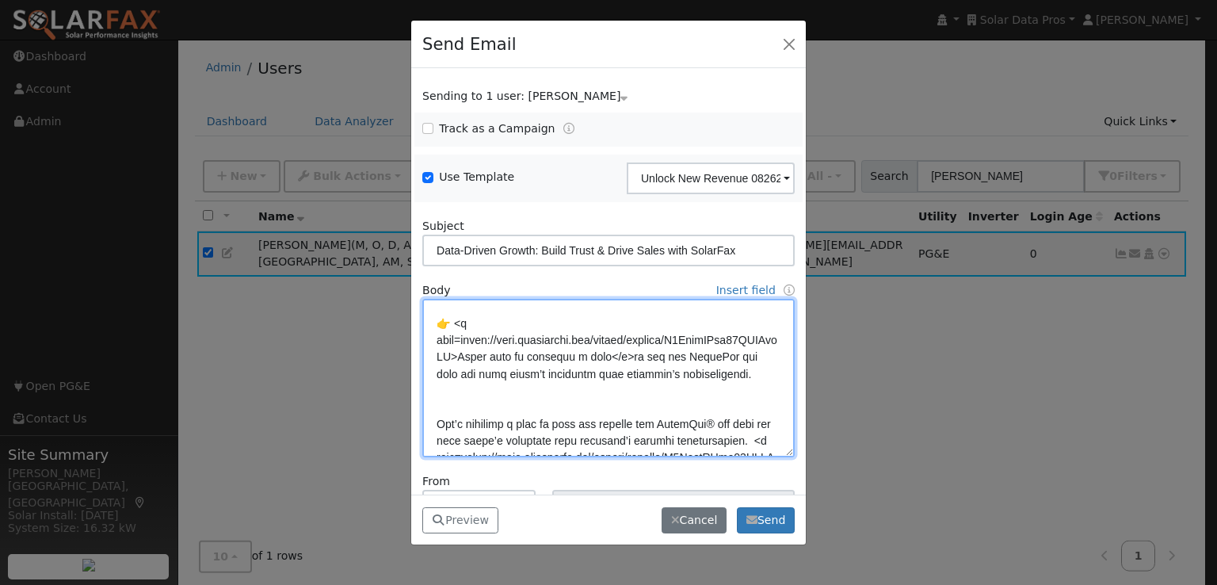
click at [656, 372] on textarea at bounding box center [608, 378] width 372 height 158
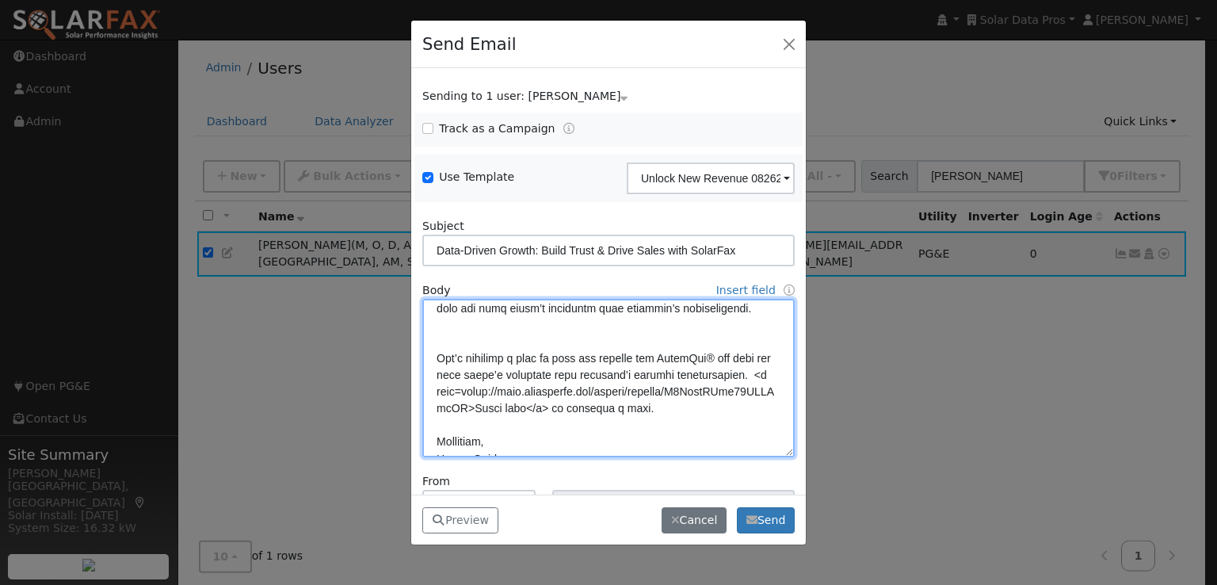
scroll to position [595, 0]
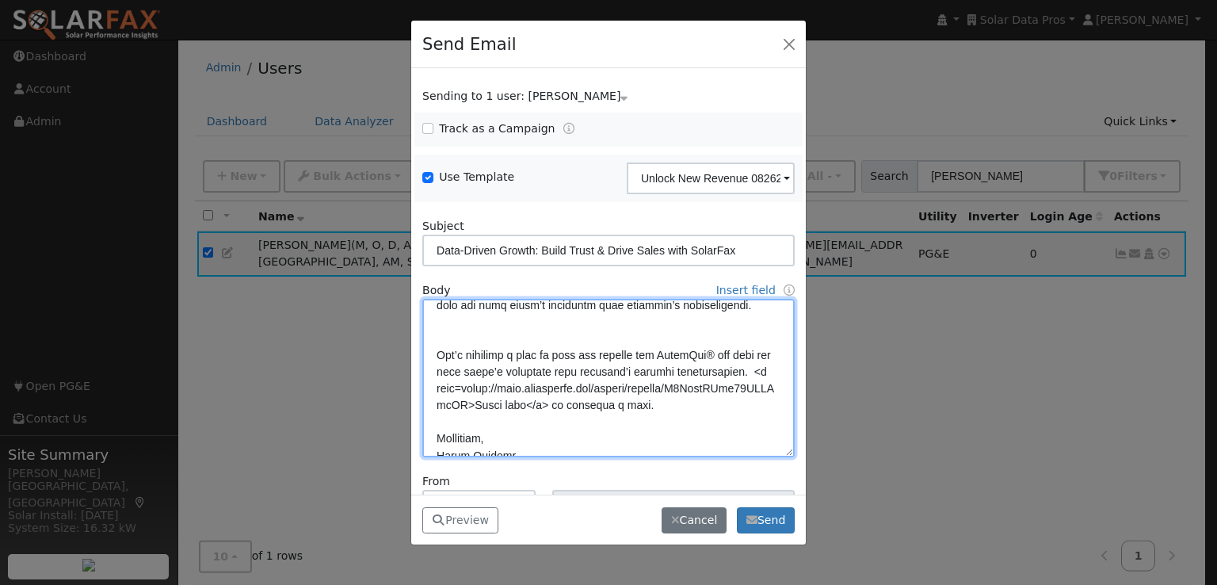
click at [436, 390] on textarea at bounding box center [608, 378] width 372 height 158
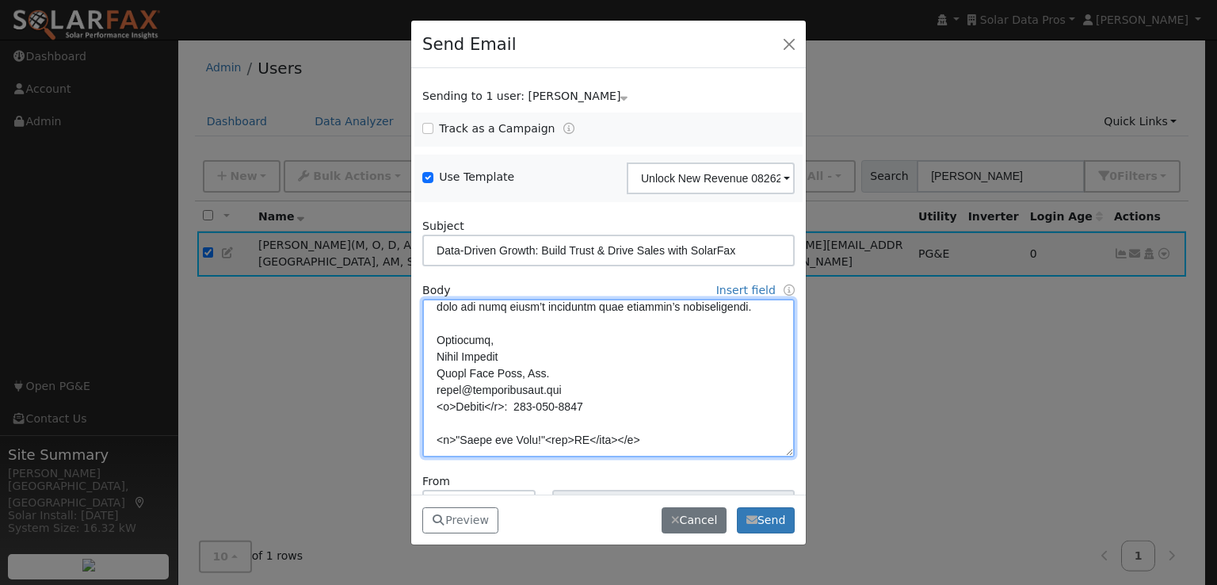
scroll to position [112, 0]
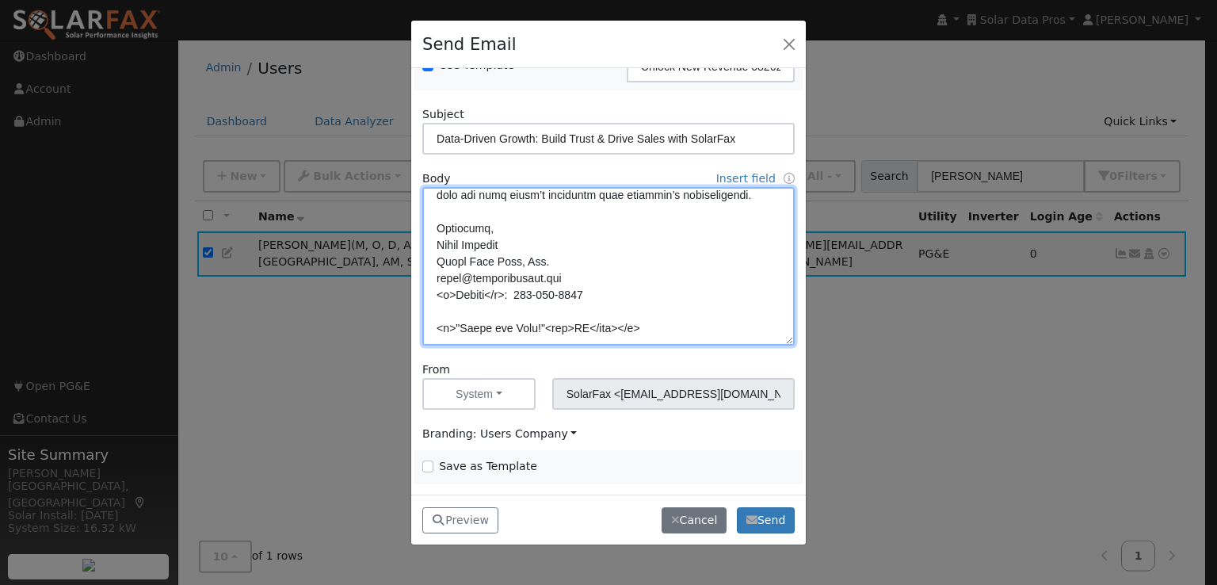
type textarea "Dear {user_fname}, Your current customers are your greatest untapped source of …"
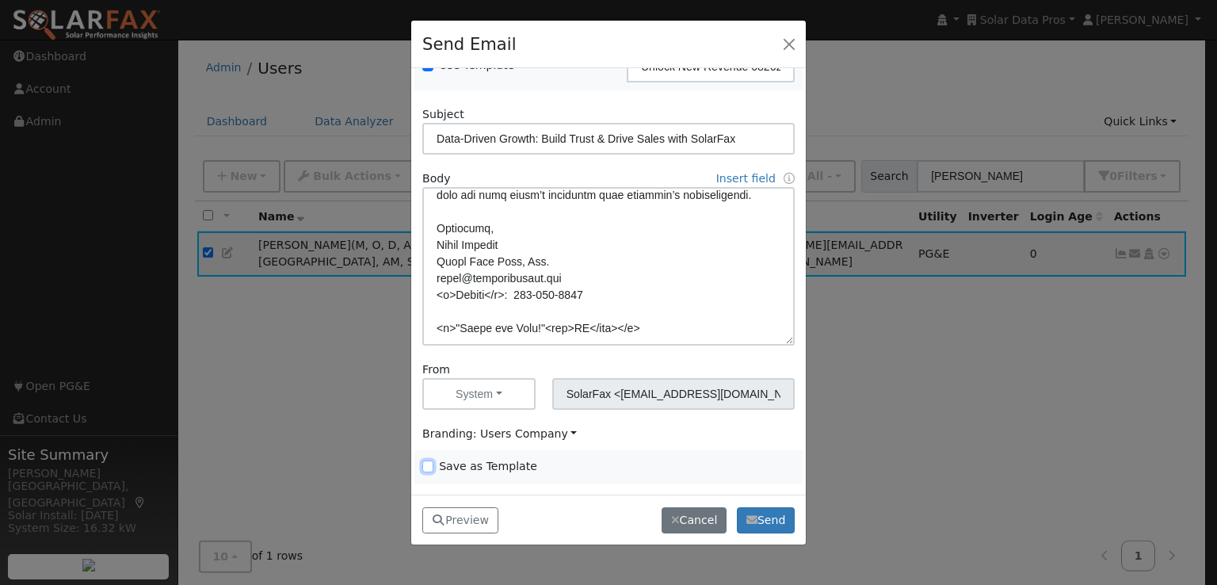
click at [427, 467] on input "Save as Template" at bounding box center [427, 465] width 11 height 11
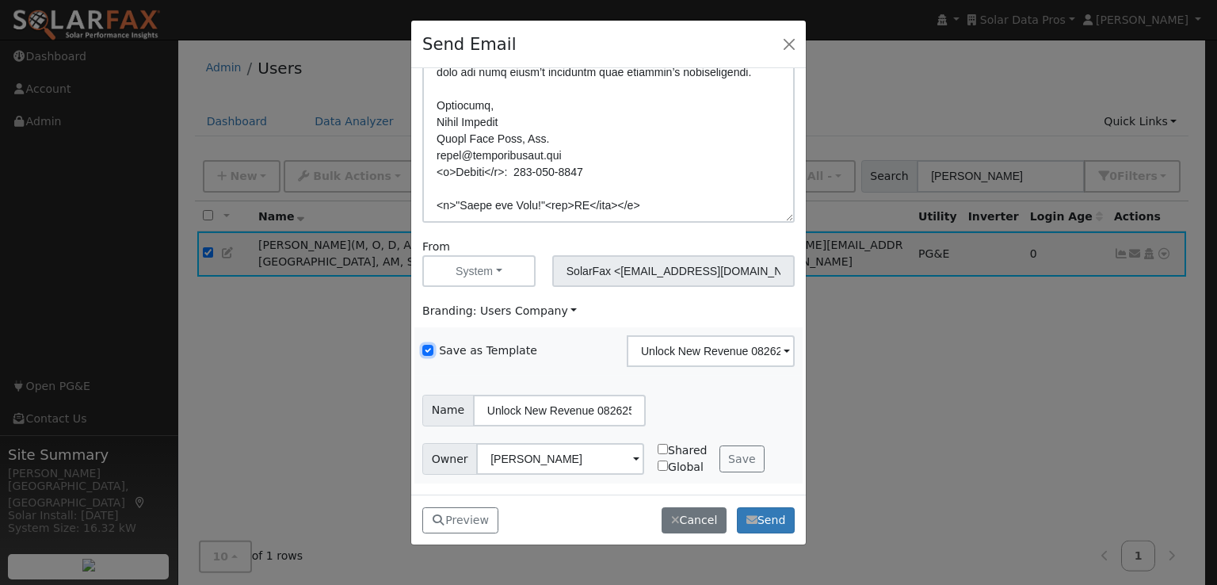
scroll to position [234, 0]
click at [738, 456] on button "Save" at bounding box center [742, 458] width 46 height 27
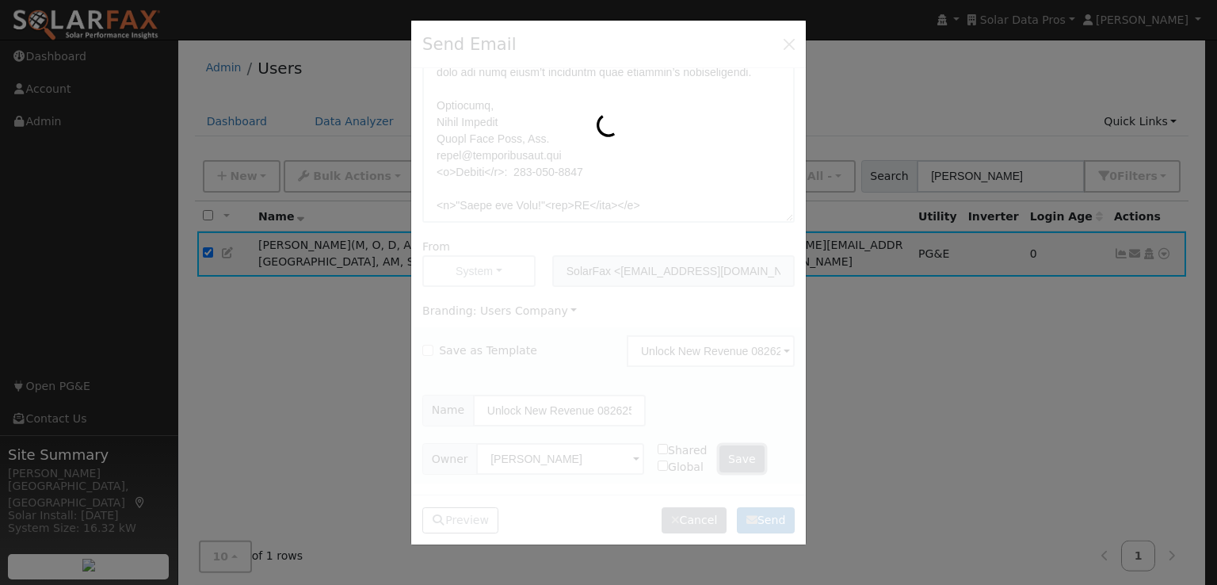
checkbox input "false"
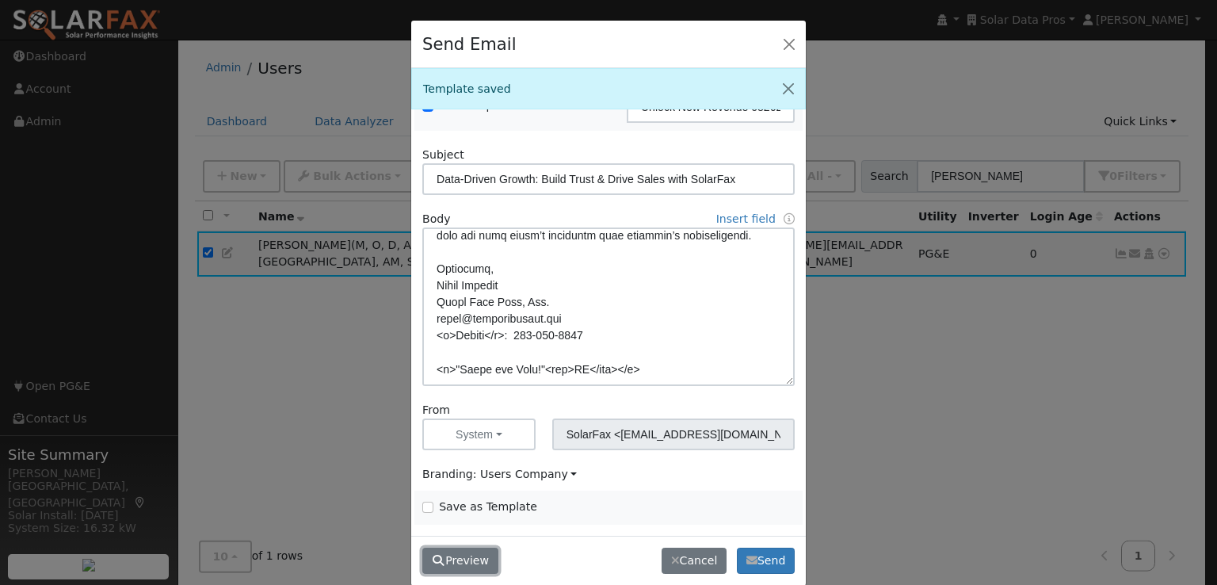
click at [453, 558] on button "Preview" at bounding box center [460, 560] width 76 height 27
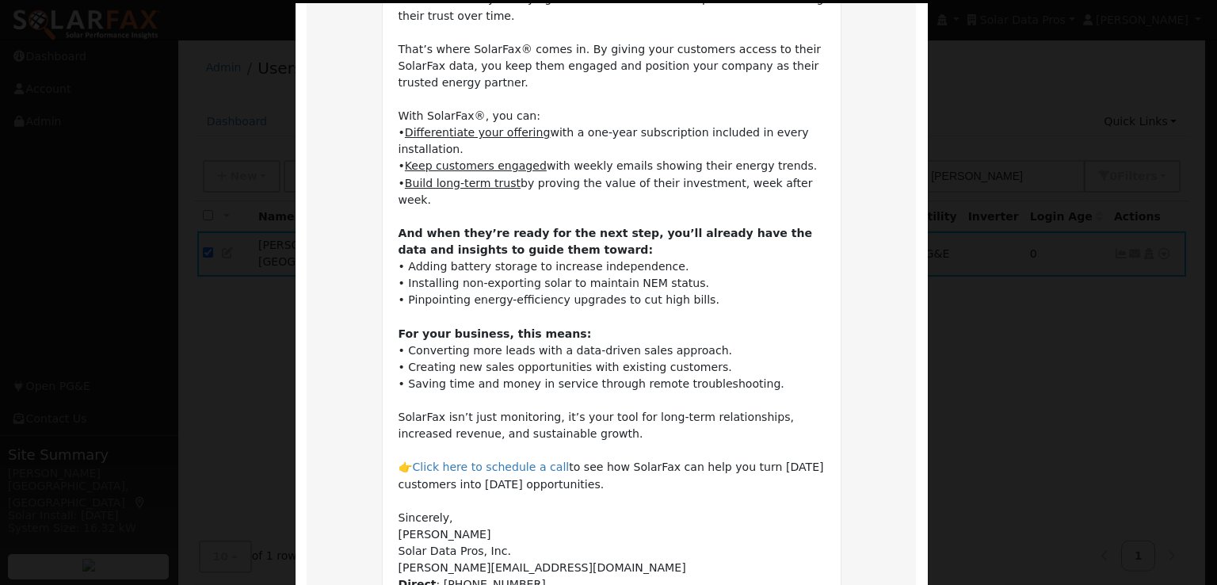
scroll to position [423, 0]
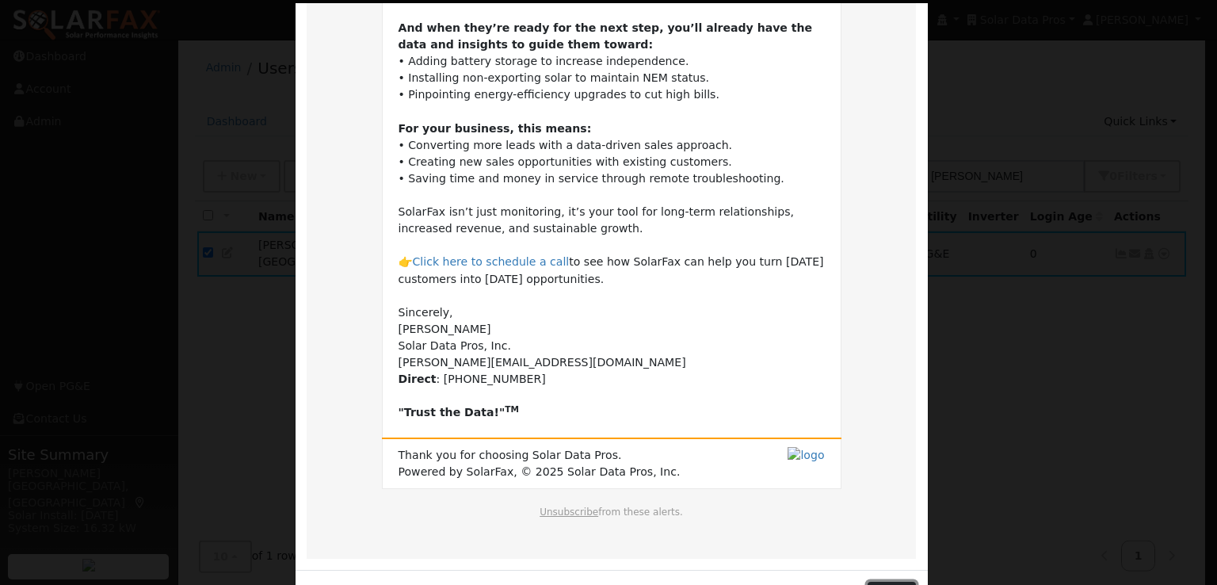
click at [885, 581] on button "Close" at bounding box center [891, 594] width 48 height 27
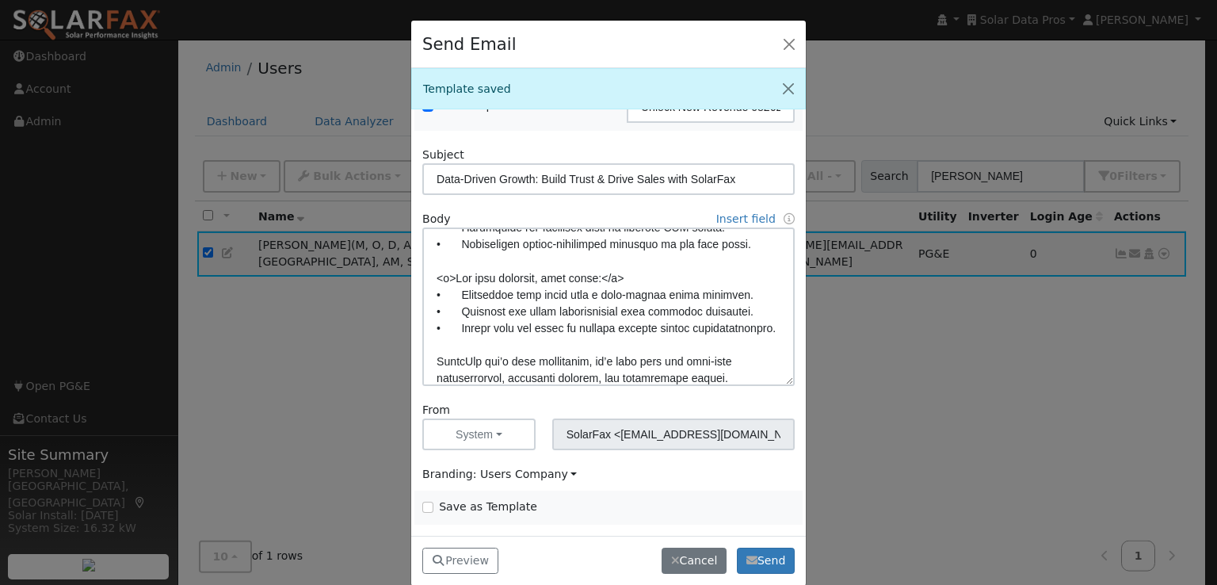
scroll to position [329, 0]
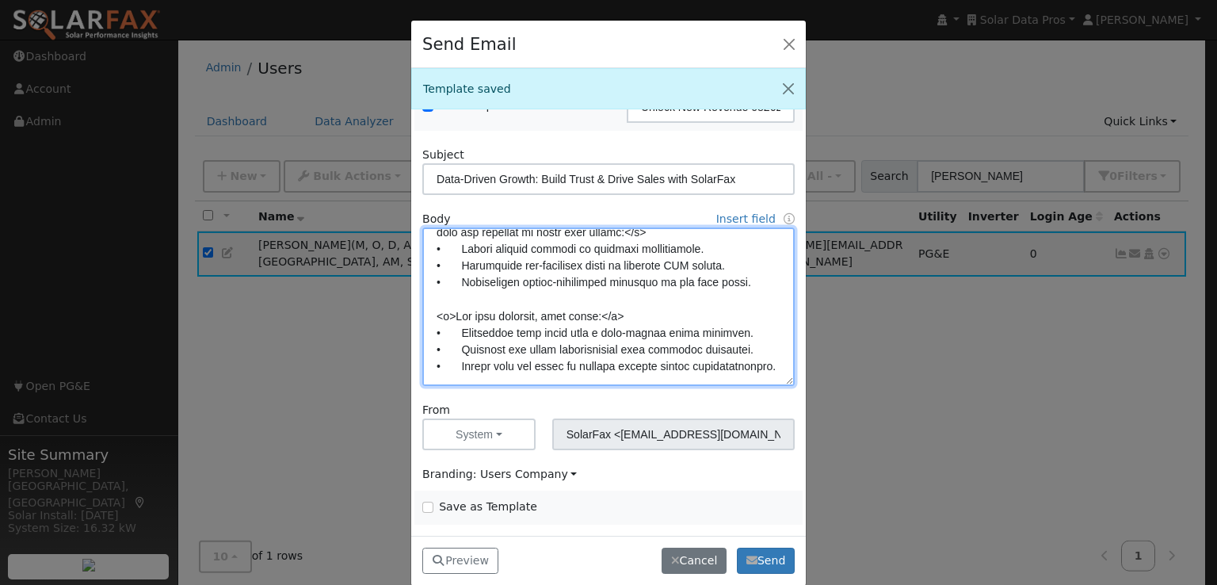
click at [636, 312] on textarea at bounding box center [608, 306] width 372 height 158
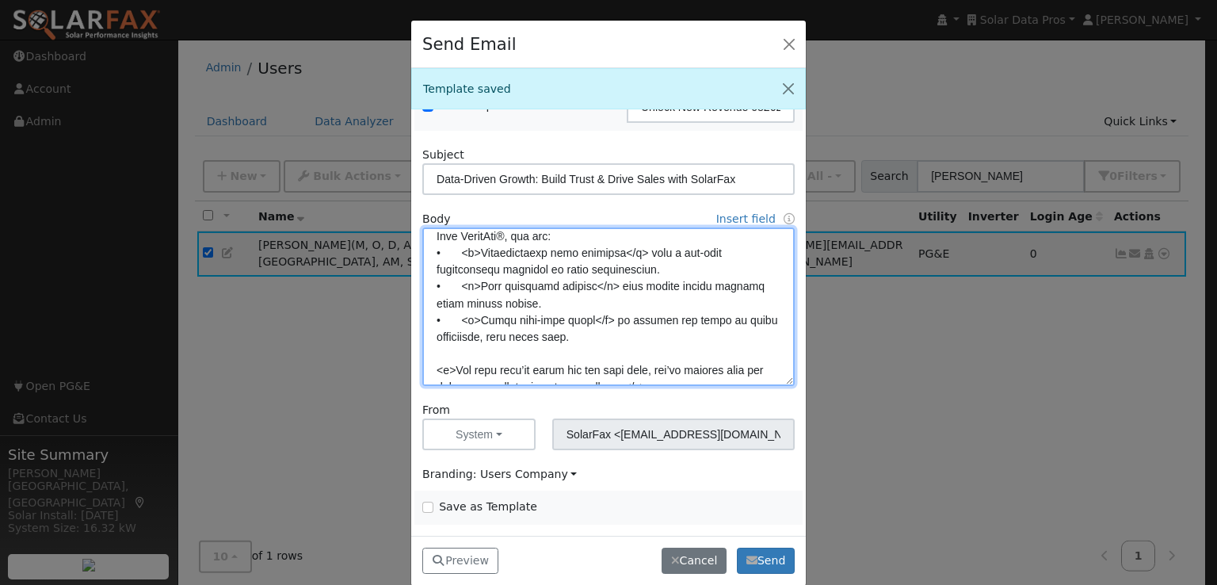
scroll to position [158, 0]
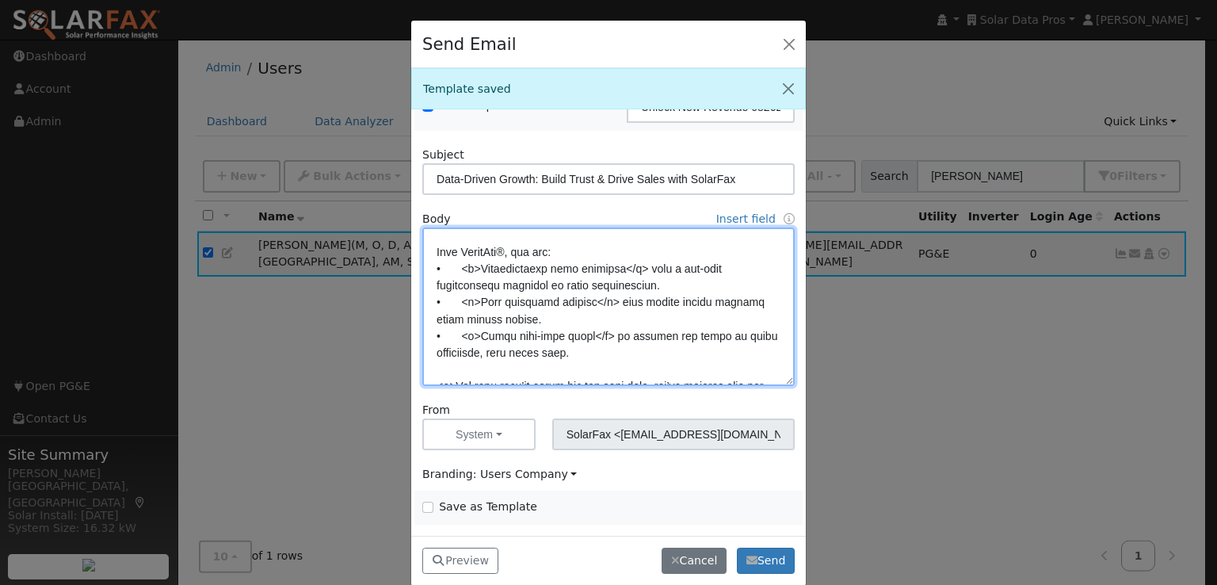
paste textarea "</b>"
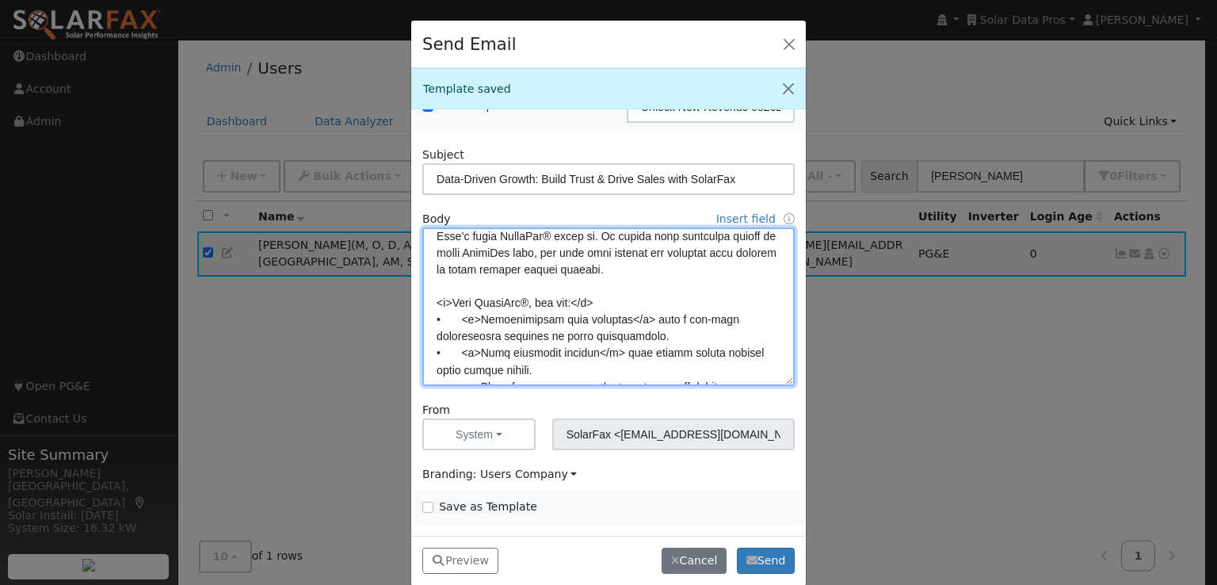
scroll to position [91, 0]
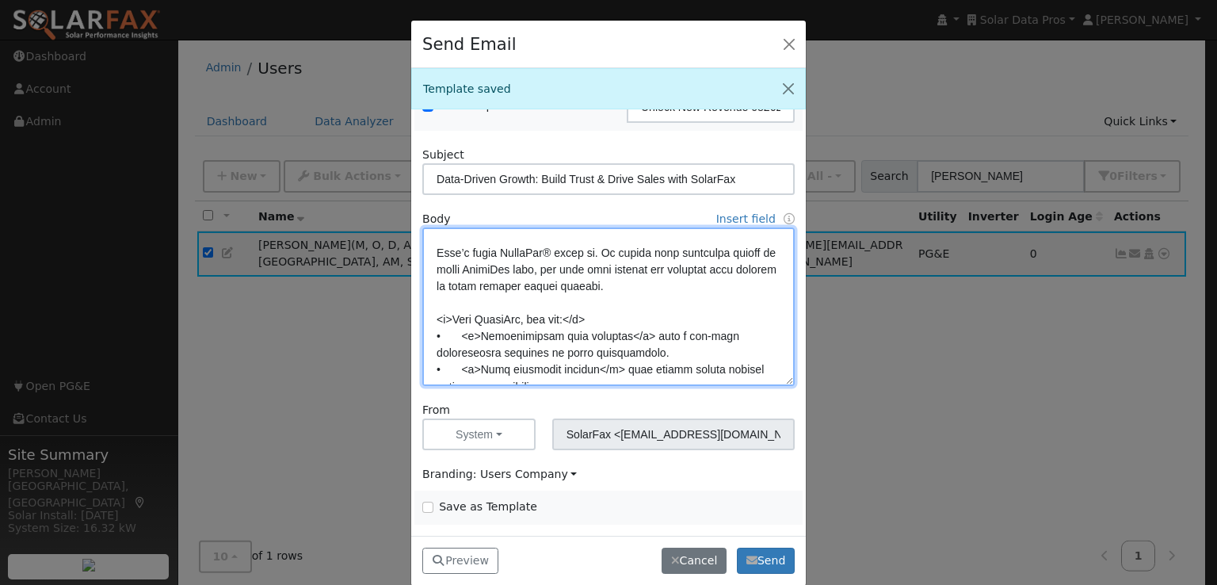
type textarea "Lore {ipsu_dolor}, Sita consect adipiscin eli sedd eiusmodt incididu utlabo et …"
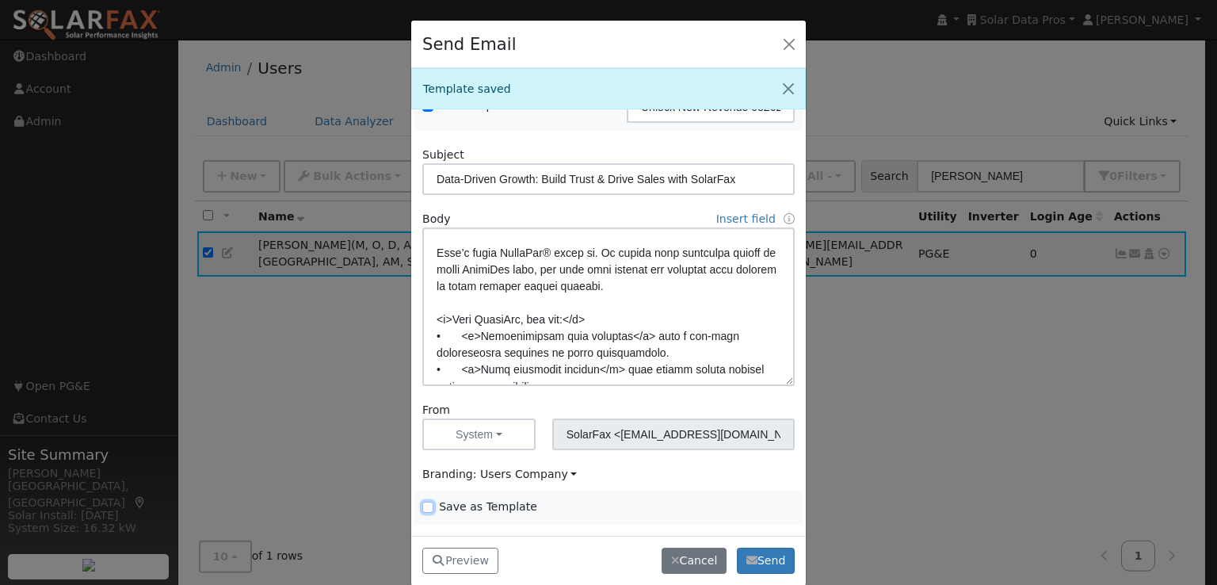
click at [426, 507] on input "Save as Template" at bounding box center [427, 506] width 11 height 11
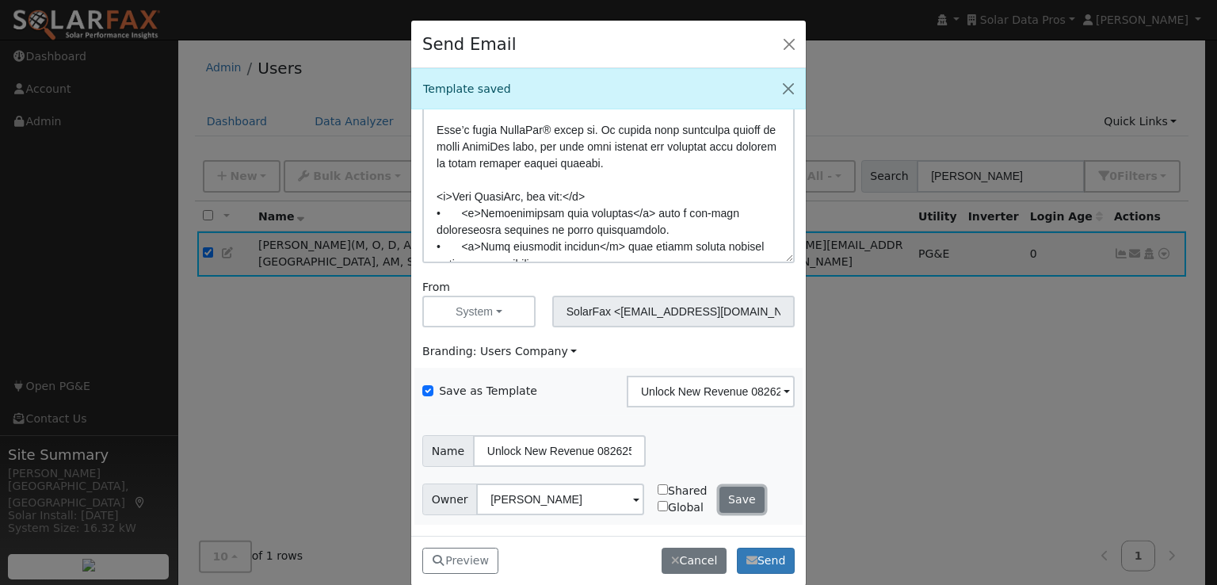
click at [732, 501] on button "Save" at bounding box center [742, 499] width 46 height 27
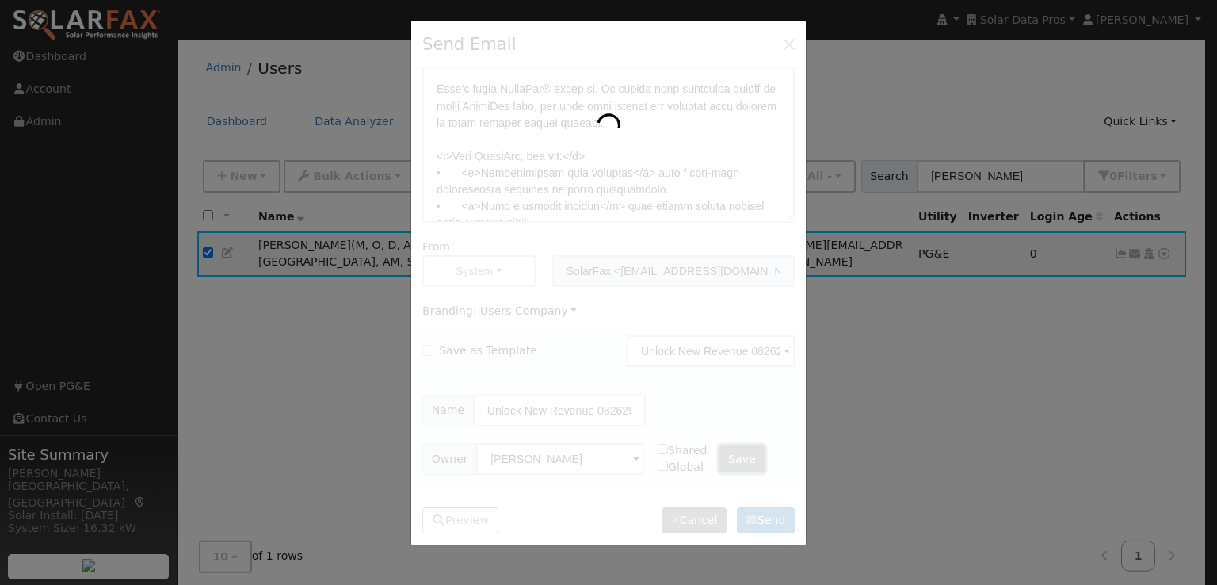
checkbox input "false"
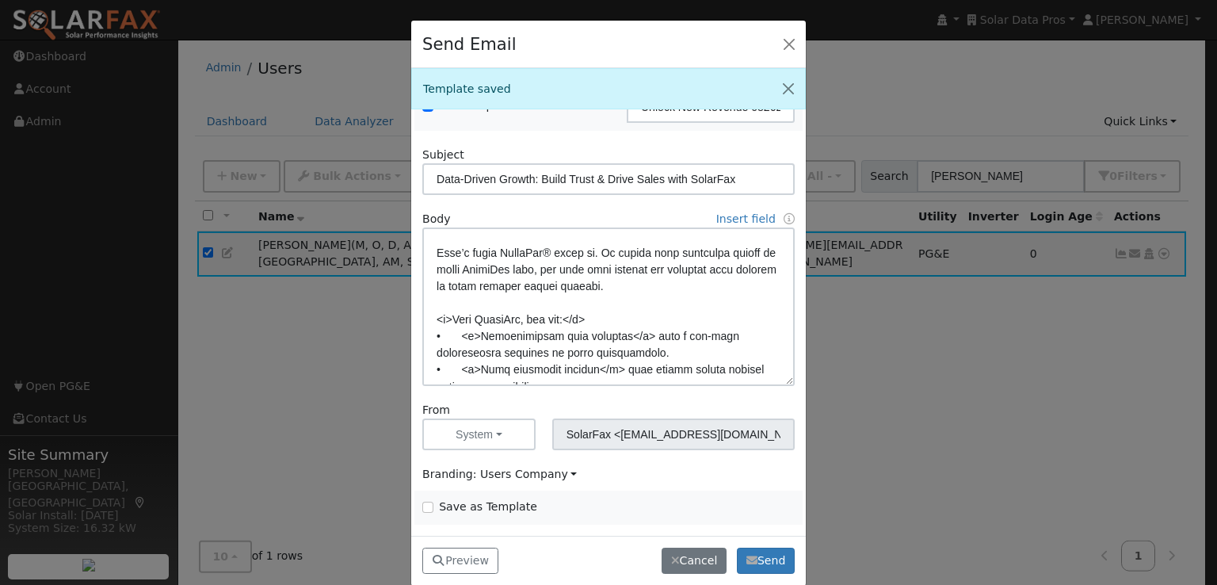
scroll to position [112, 0]
click at [463, 561] on button "Preview" at bounding box center [460, 560] width 76 height 27
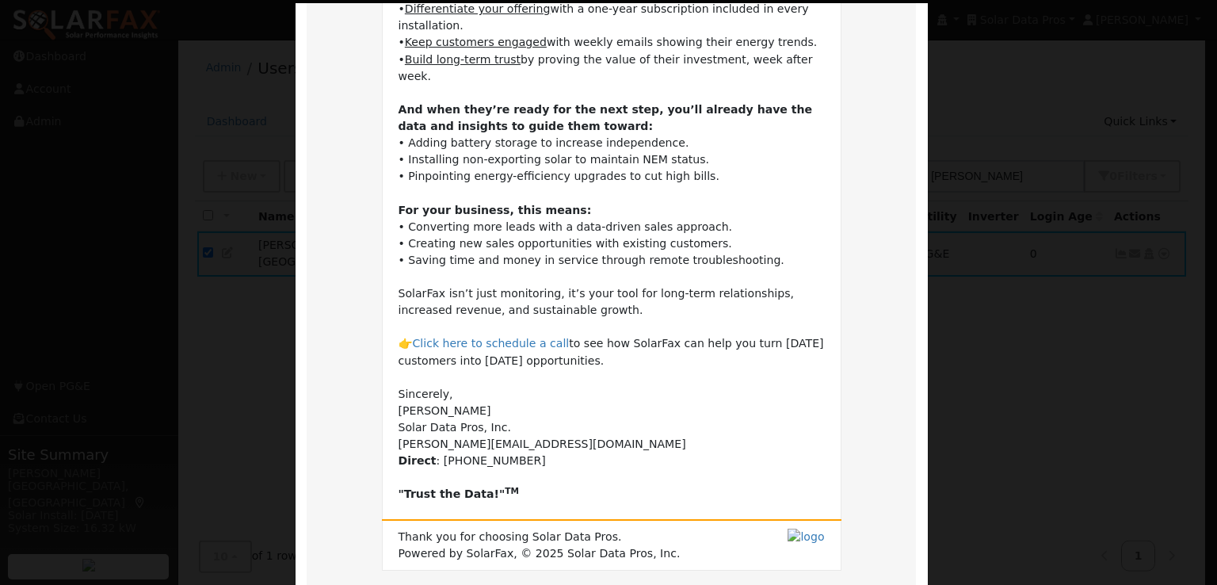
scroll to position [423, 0]
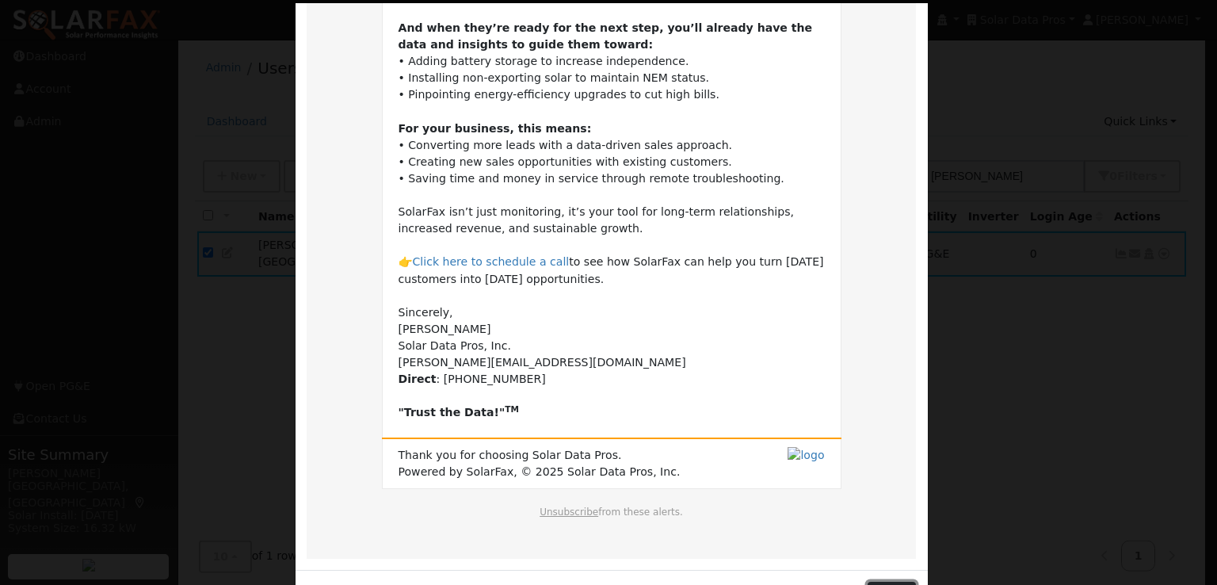
click at [885, 581] on button "Close" at bounding box center [891, 594] width 48 height 27
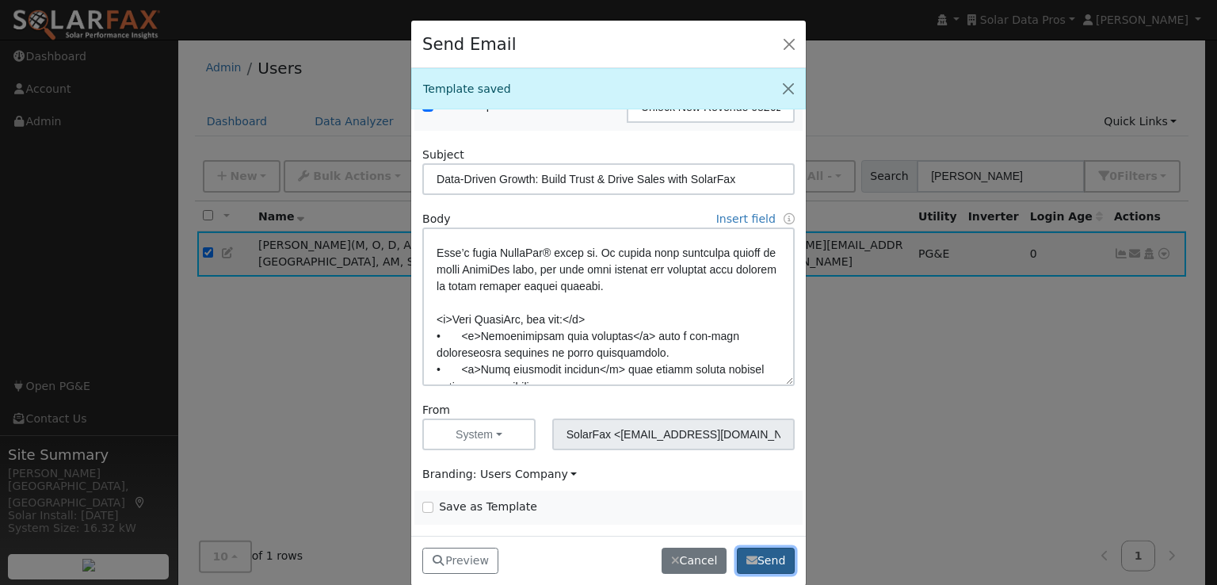
click at [768, 562] on button "Send" at bounding box center [766, 560] width 58 height 27
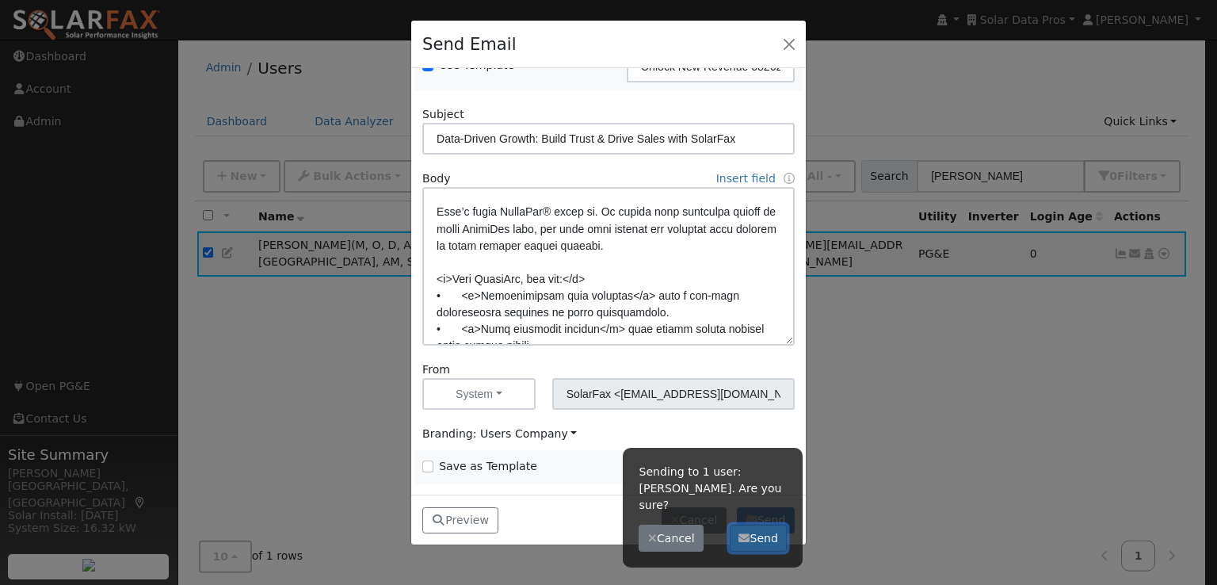
click at [765, 524] on button "Send" at bounding box center [759, 537] width 58 height 27
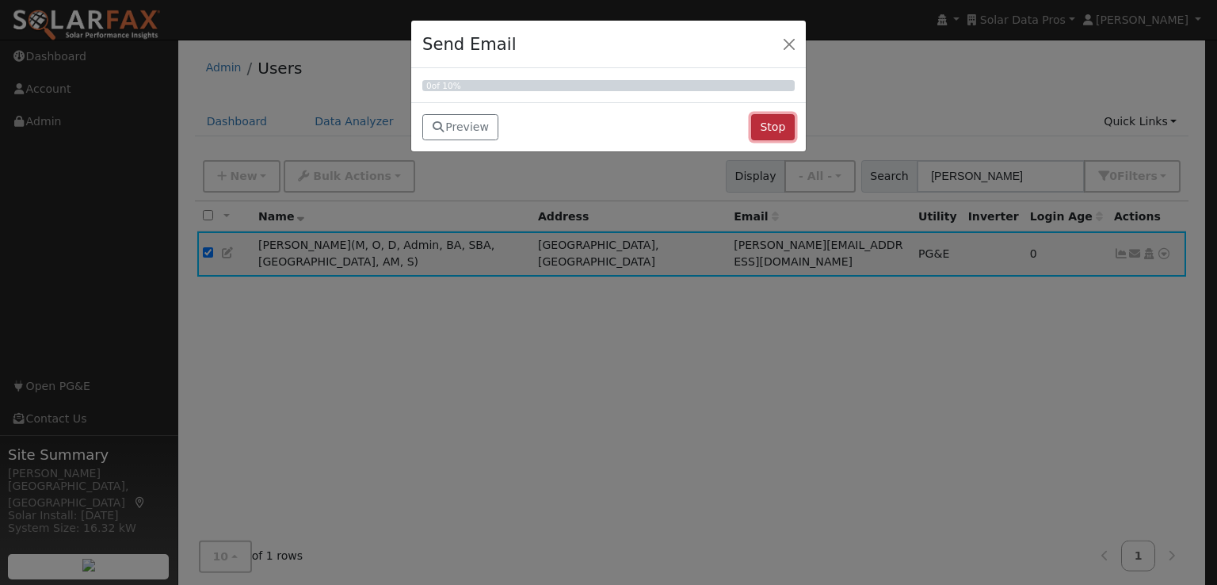
click at [776, 127] on button "Stop" at bounding box center [773, 127] width 44 height 27
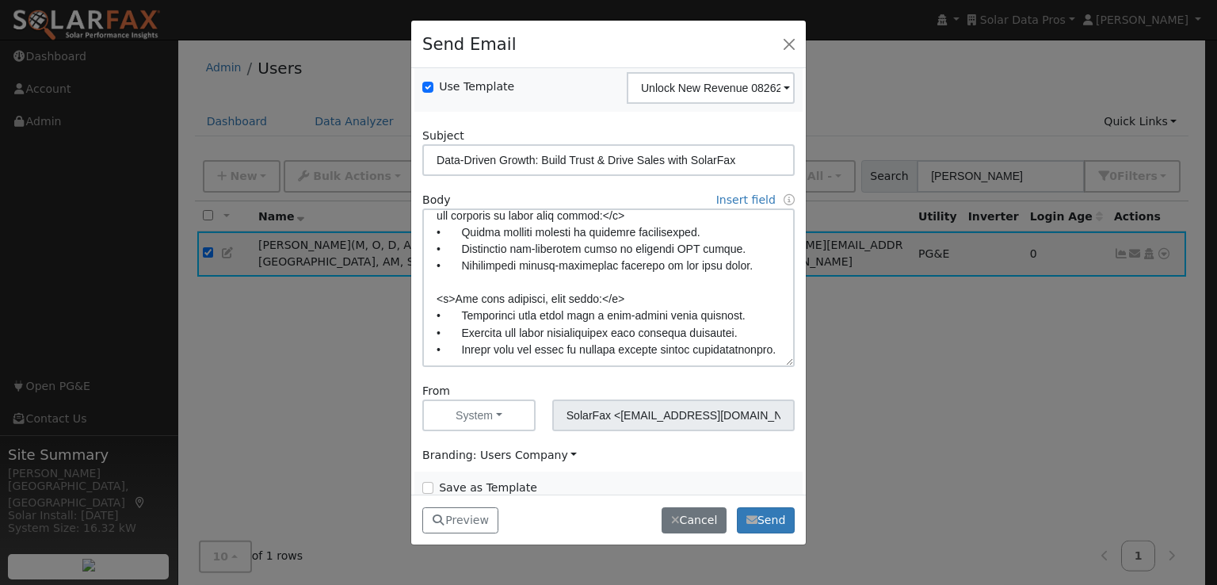
scroll to position [112, 0]
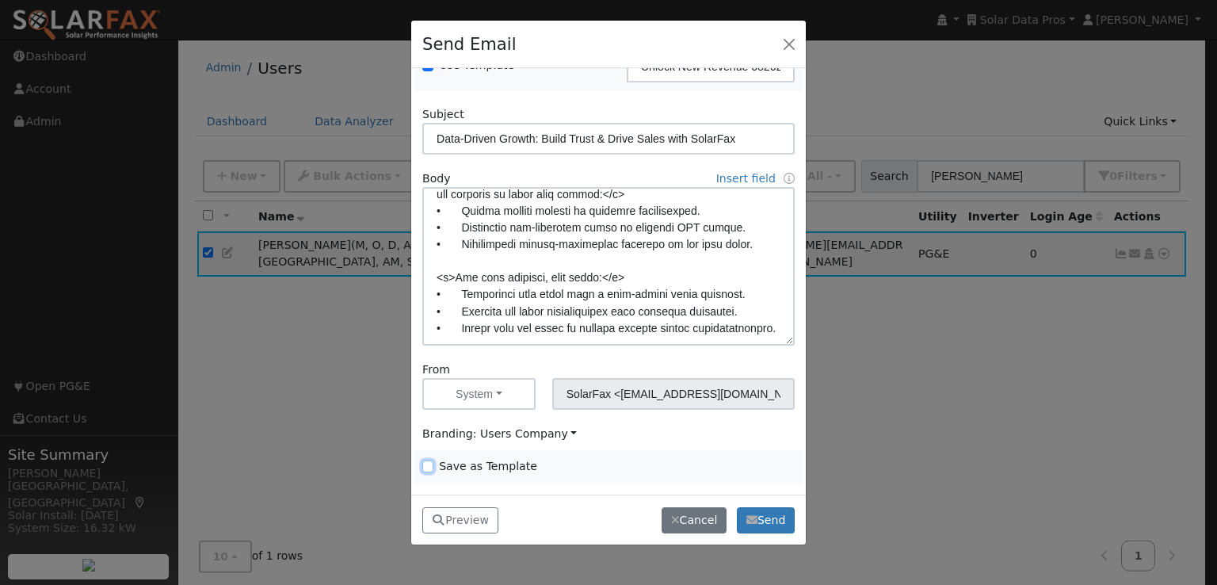
click at [429, 465] on input "Save as Template" at bounding box center [427, 465] width 11 height 11
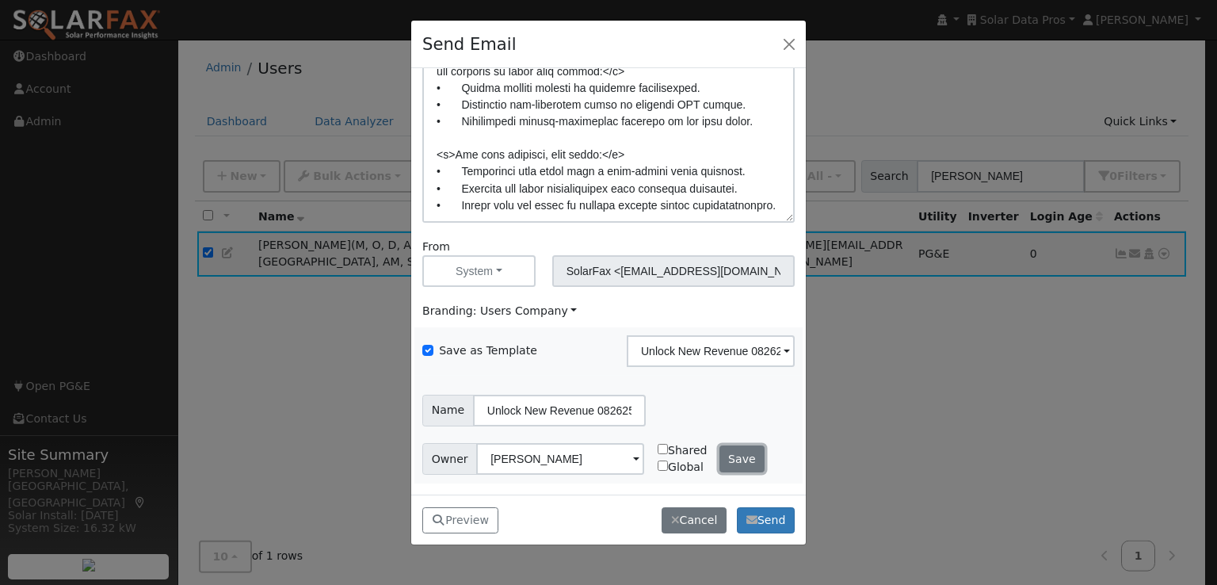
click at [737, 453] on button "Save" at bounding box center [742, 458] width 46 height 27
checkbox input "false"
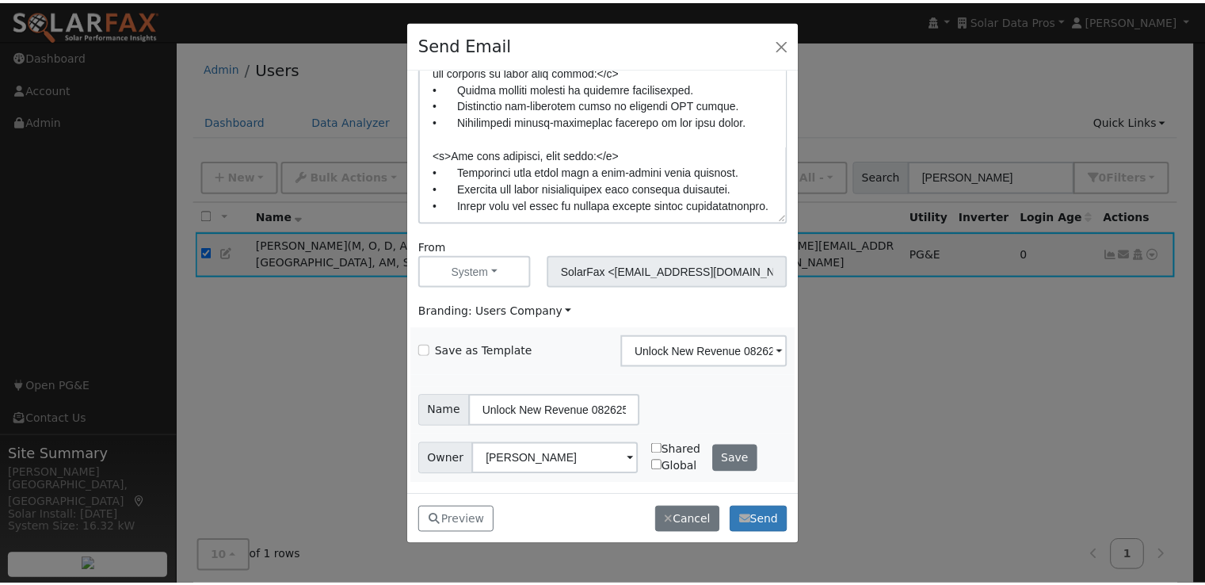
scroll to position [112, 0]
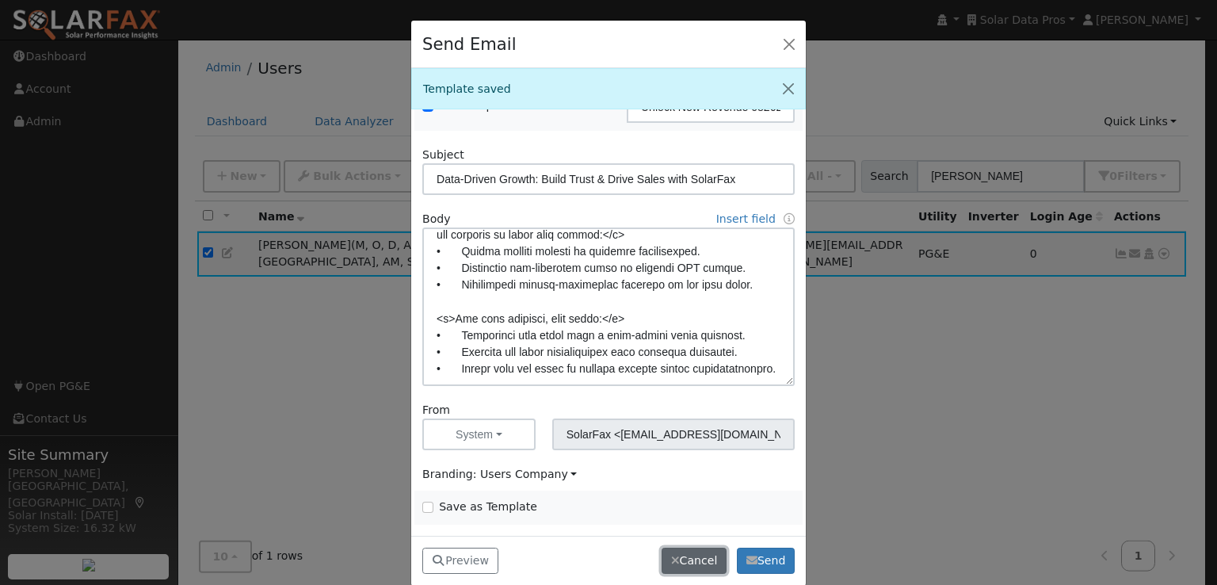
click at [698, 561] on button "Cancel" at bounding box center [693, 560] width 65 height 27
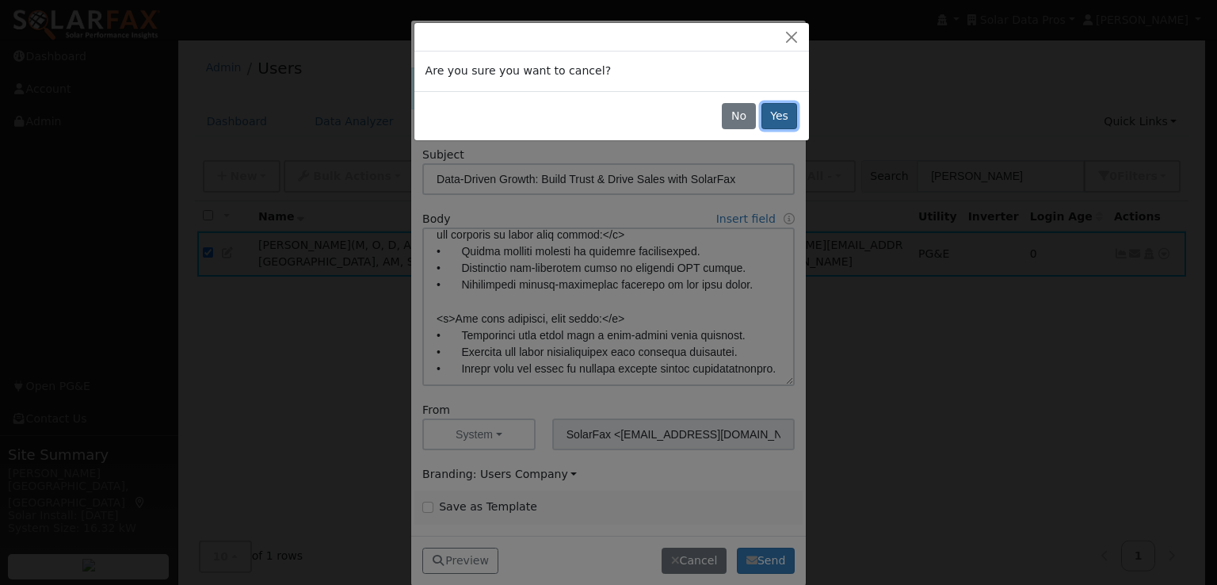
click at [767, 120] on button "Yes" at bounding box center [779, 116] width 36 height 27
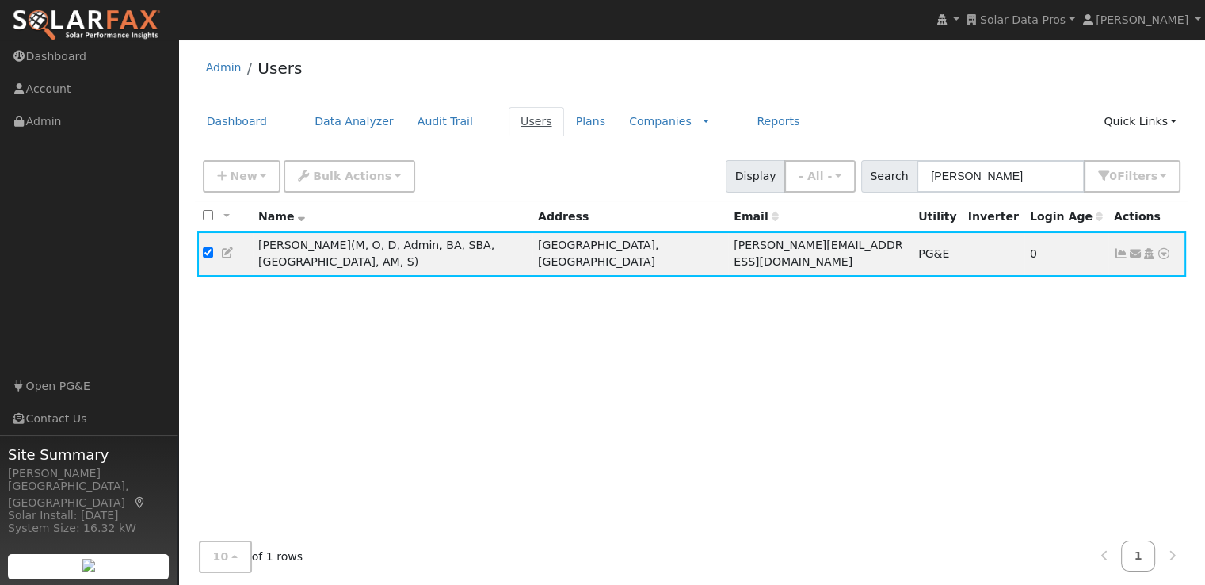
click at [509, 116] on link "Users" at bounding box center [536, 121] width 55 height 29
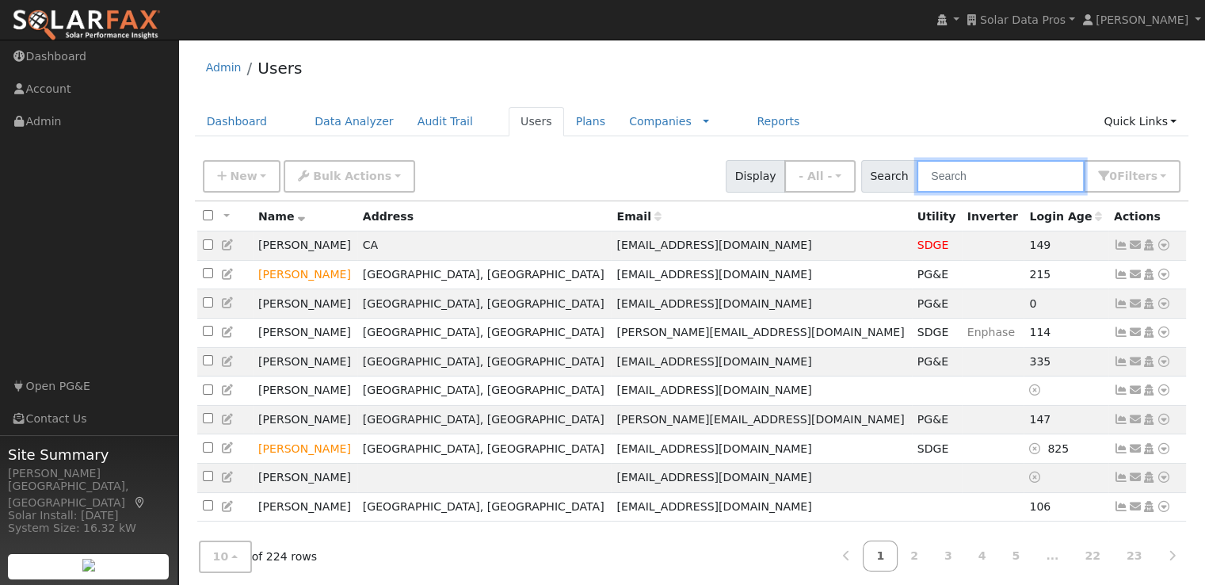
click at [1049, 182] on input "text" at bounding box center [1001, 176] width 168 height 32
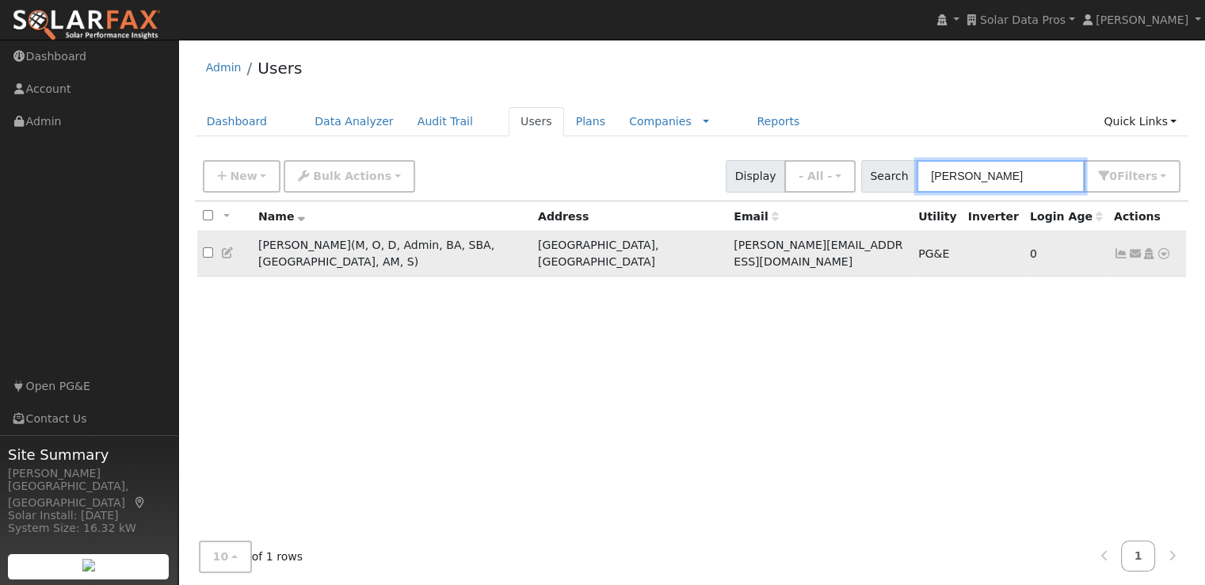
type input "Leroy"
click at [204, 247] on input "checkbox" at bounding box center [208, 252] width 10 height 10
checkbox input "true"
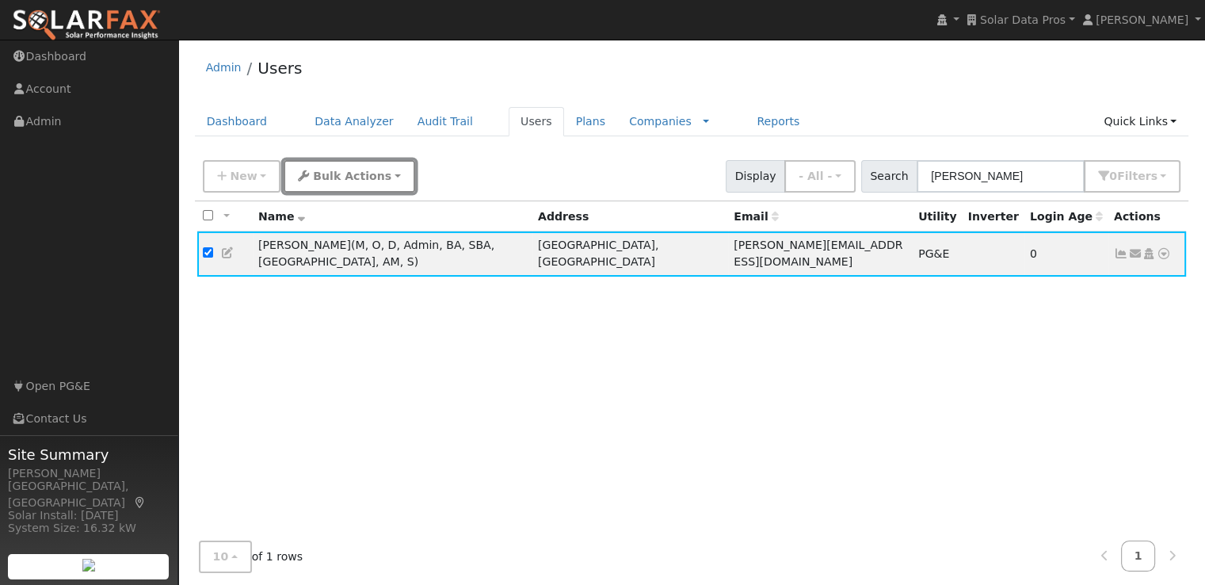
click at [341, 178] on span "Bulk Actions" at bounding box center [352, 176] width 78 height 13
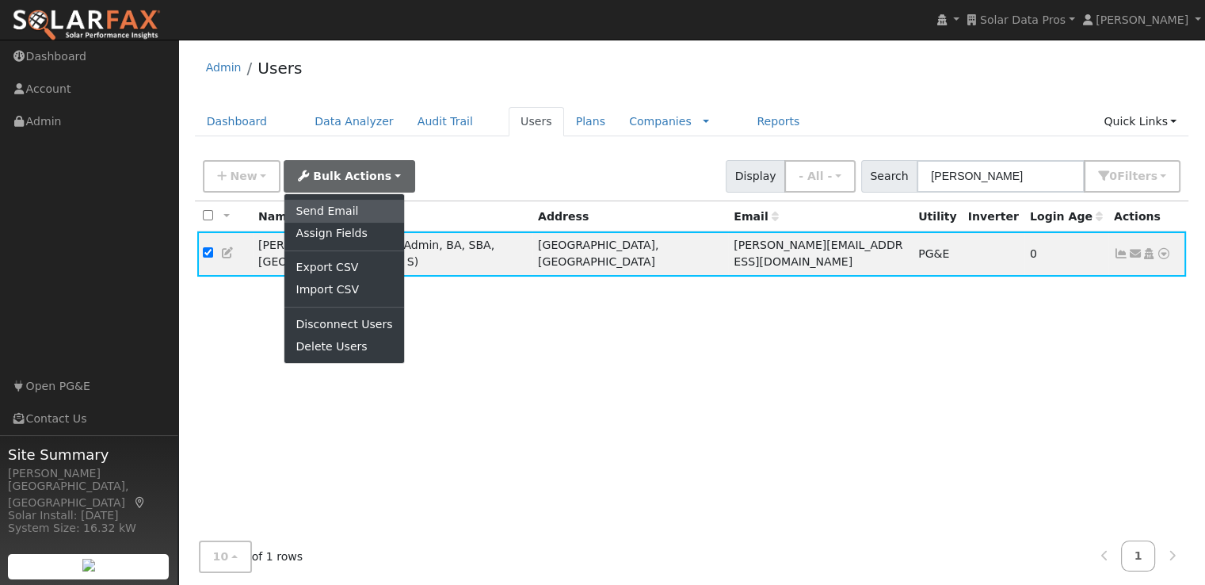
click at [333, 210] on link "Send Email" at bounding box center [343, 211] width 119 height 22
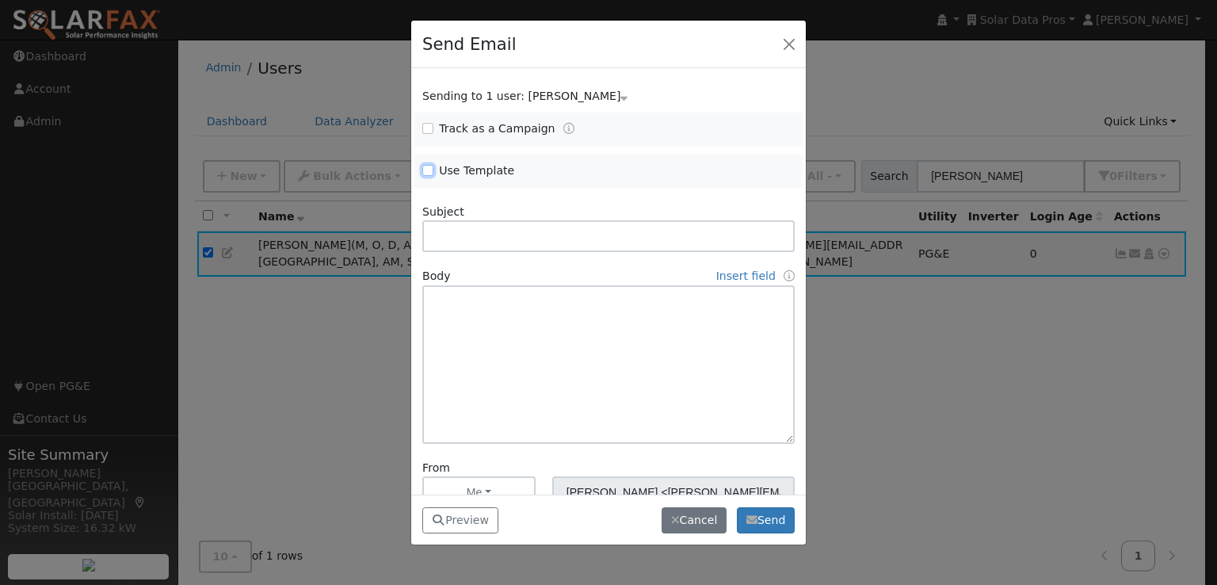
click at [429, 169] on input "Use Template" at bounding box center [427, 170] width 11 height 11
checkbox input "true"
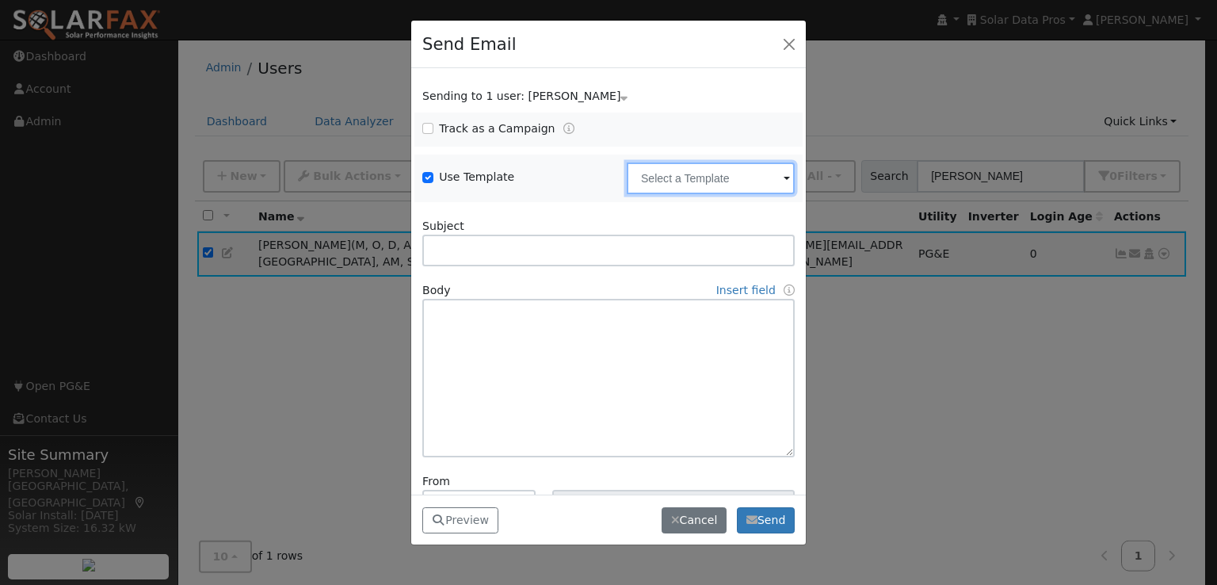
click at [676, 185] on input "text" at bounding box center [711, 178] width 168 height 32
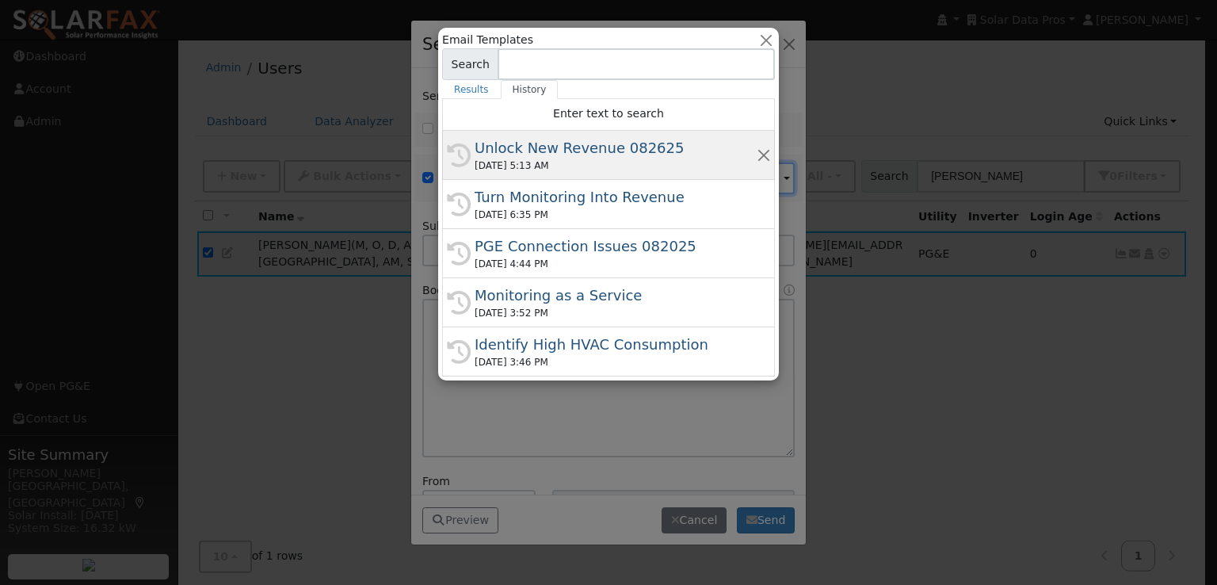
click at [569, 149] on div "Unlock New Revenue 082625" at bounding box center [616, 147] width 282 height 21
type input "Unlock New Revenue 082625"
type input "Data-Driven Growth: Build Trust & Drive Sales with SolarFax"
type textarea "Dear {user_fname}, Your current customers are your greatest untapped source of …"
type input "SolarFax <solarfax@solardatapros.com>"
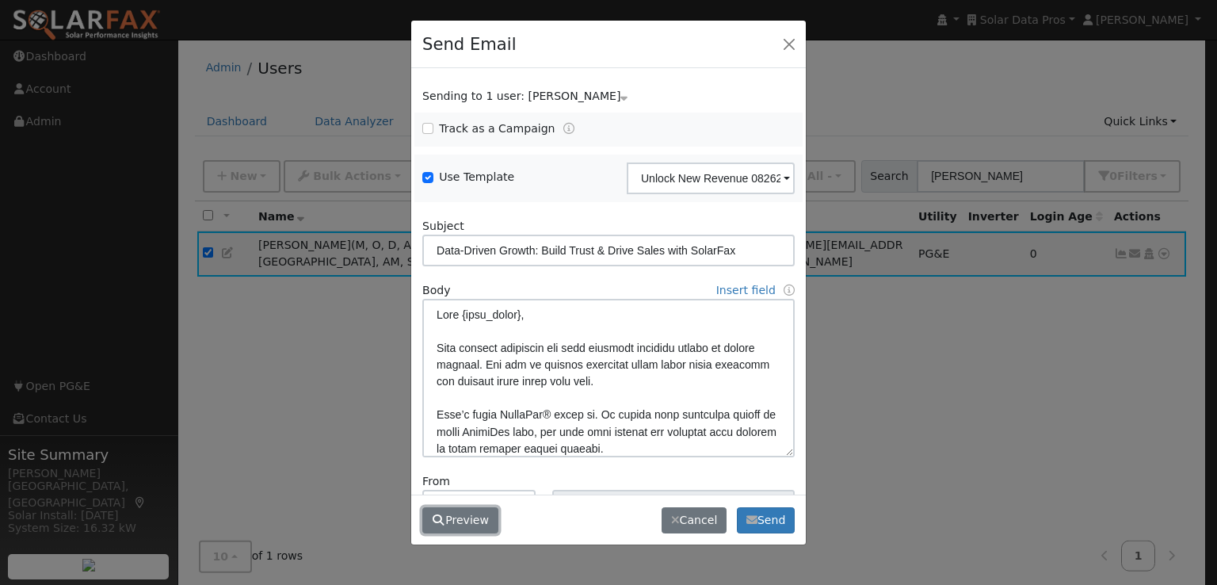
click at [466, 512] on button "Preview" at bounding box center [460, 520] width 76 height 27
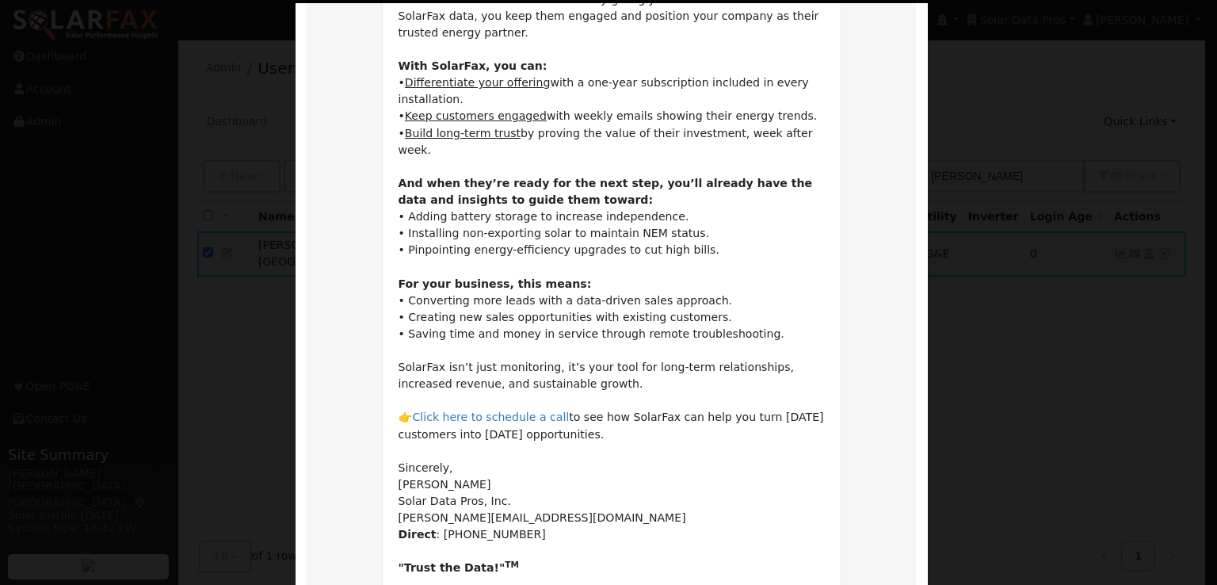
scroll to position [423, 0]
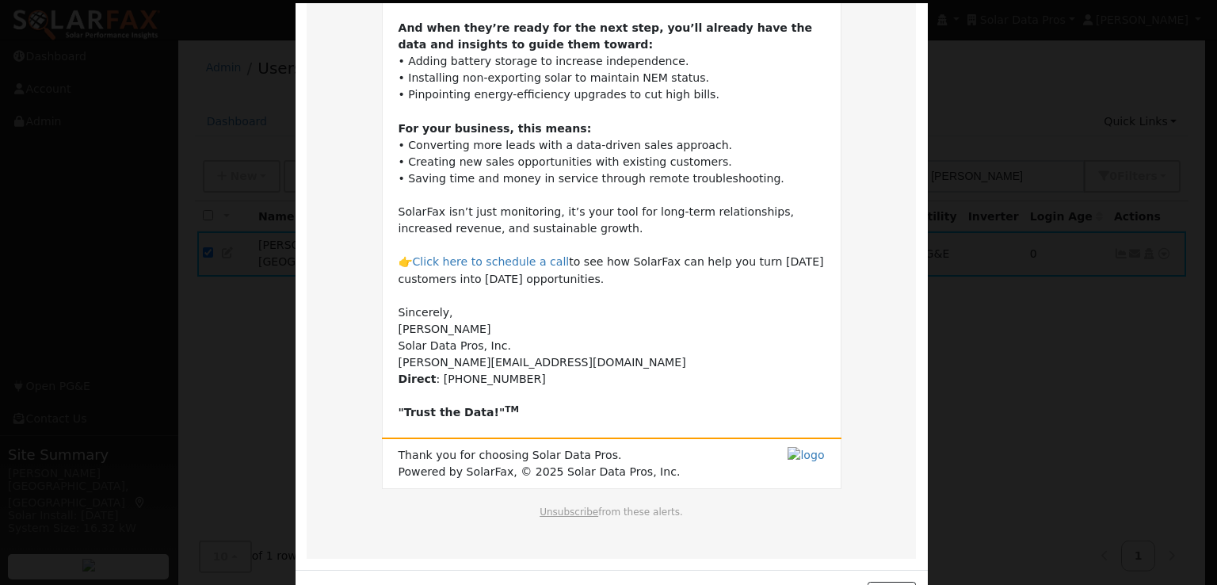
click at [656, 378] on td "Dear Leroy, Your current customers are your greatest untapped source of future …" at bounding box center [611, 79] width 459 height 718
click at [887, 581] on button "Close" at bounding box center [891, 594] width 48 height 27
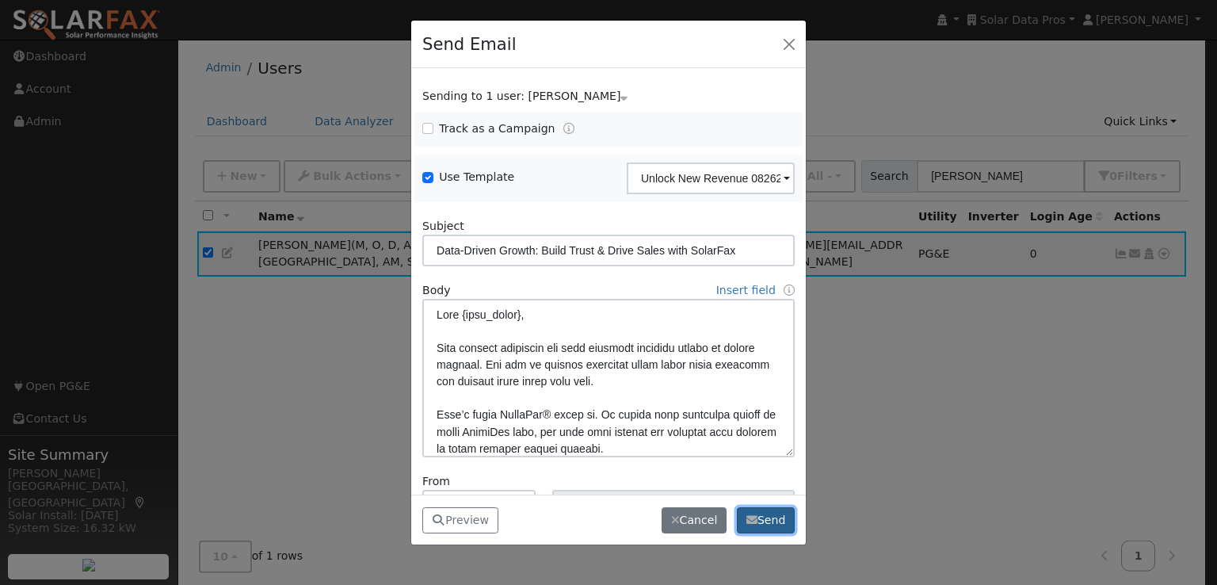
click at [755, 515] on icon "button" at bounding box center [751, 519] width 11 height 11
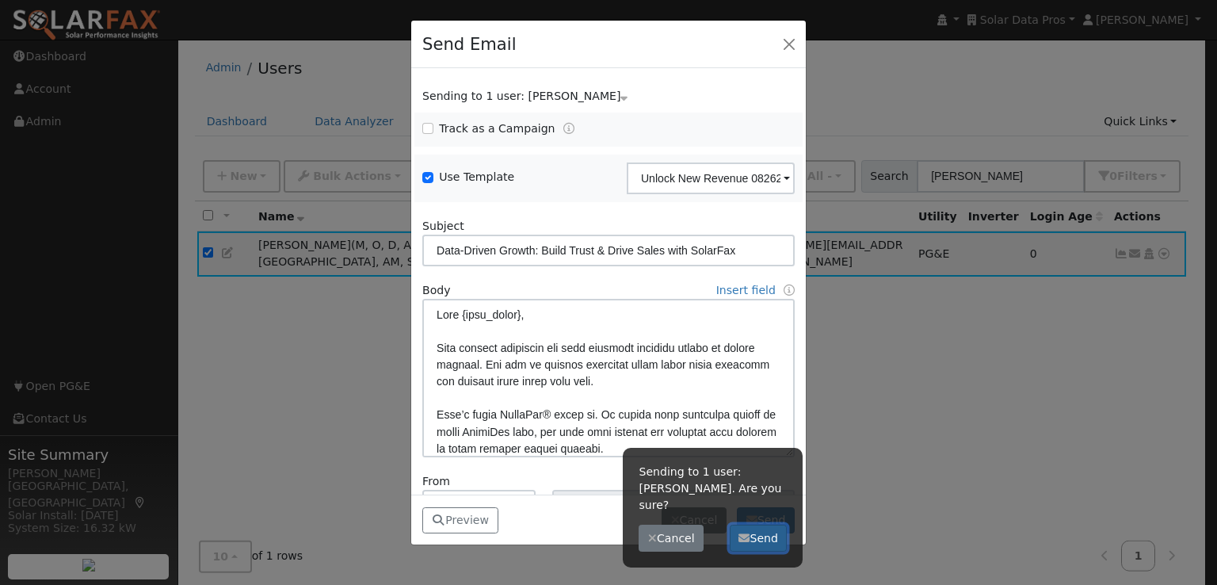
click at [761, 524] on button "Send" at bounding box center [759, 537] width 58 height 27
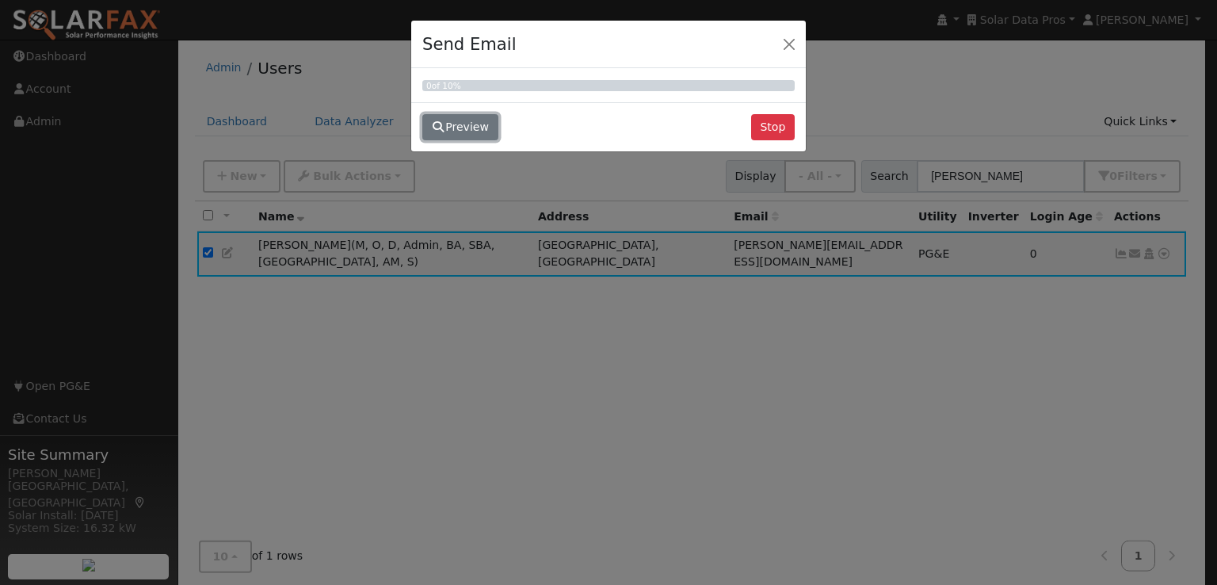
click at [467, 127] on button "Preview" at bounding box center [460, 127] width 76 height 27
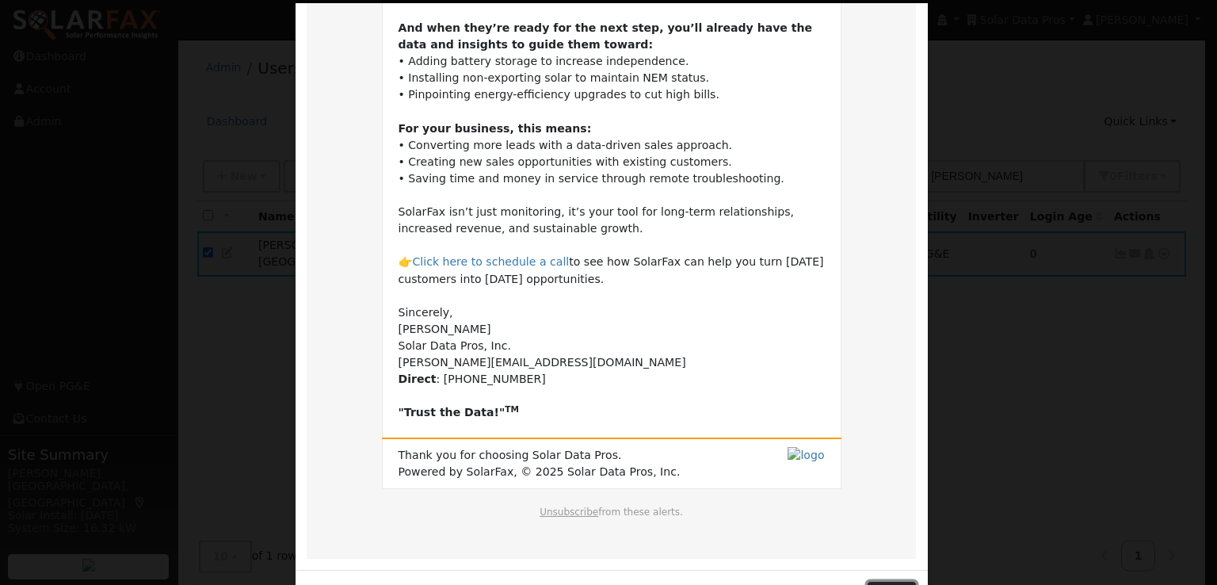
click at [887, 581] on button "Close" at bounding box center [891, 594] width 48 height 27
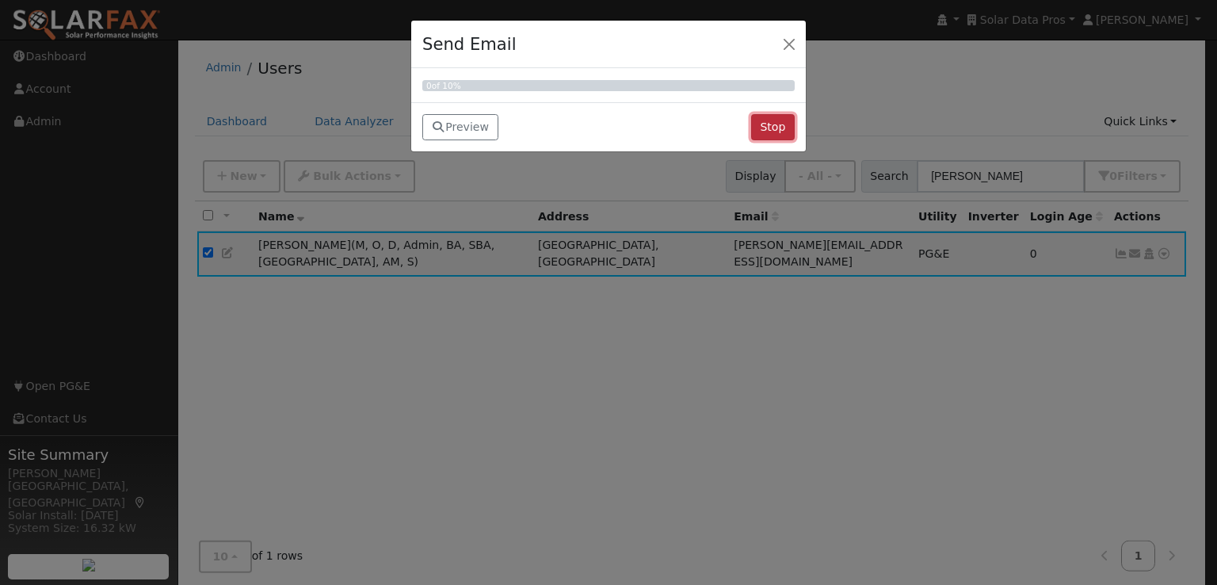
click at [776, 128] on button "Stop" at bounding box center [773, 127] width 44 height 27
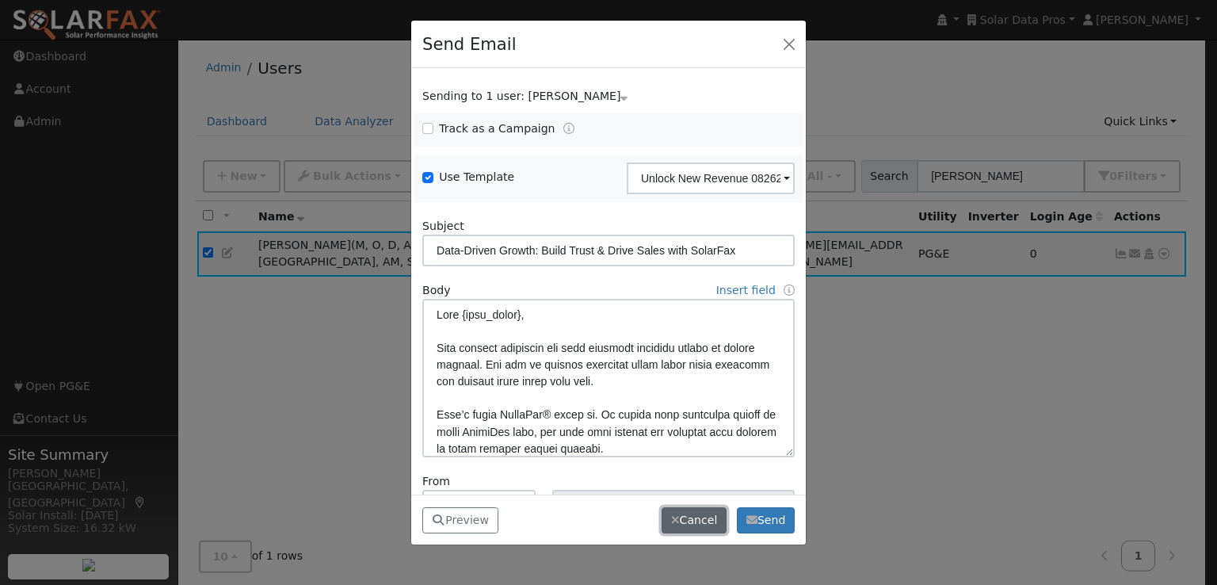
click at [697, 521] on button "Cancel" at bounding box center [693, 520] width 65 height 27
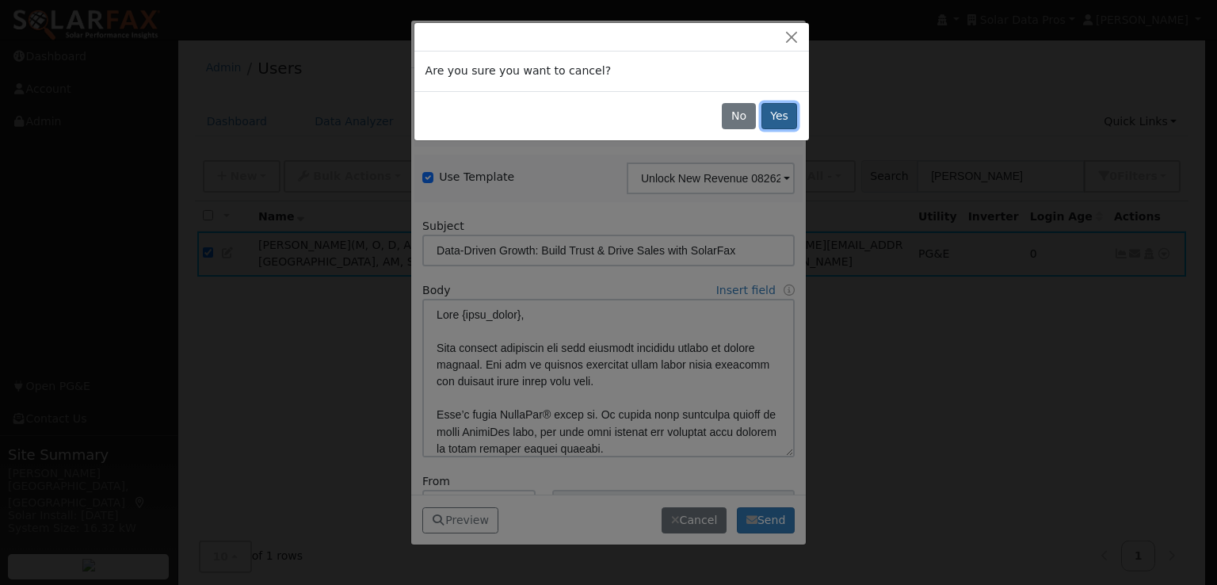
click at [787, 109] on button "Yes" at bounding box center [779, 116] width 36 height 27
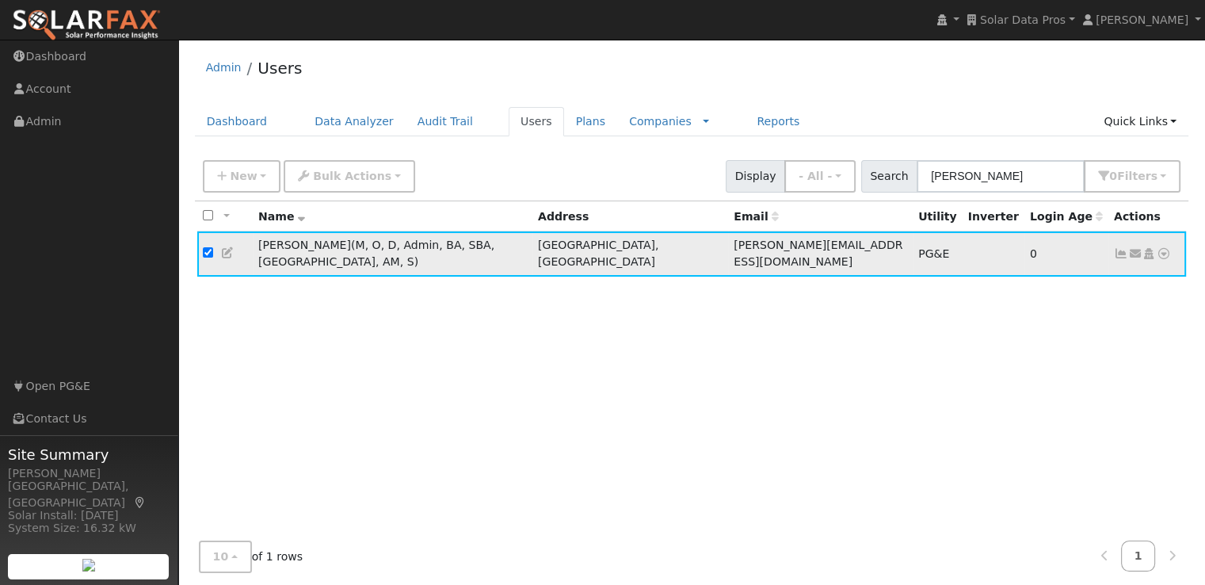
click at [206, 247] on input "checkbox" at bounding box center [208, 252] width 10 height 10
click at [1133, 248] on icon at bounding box center [1135, 253] width 14 height 11
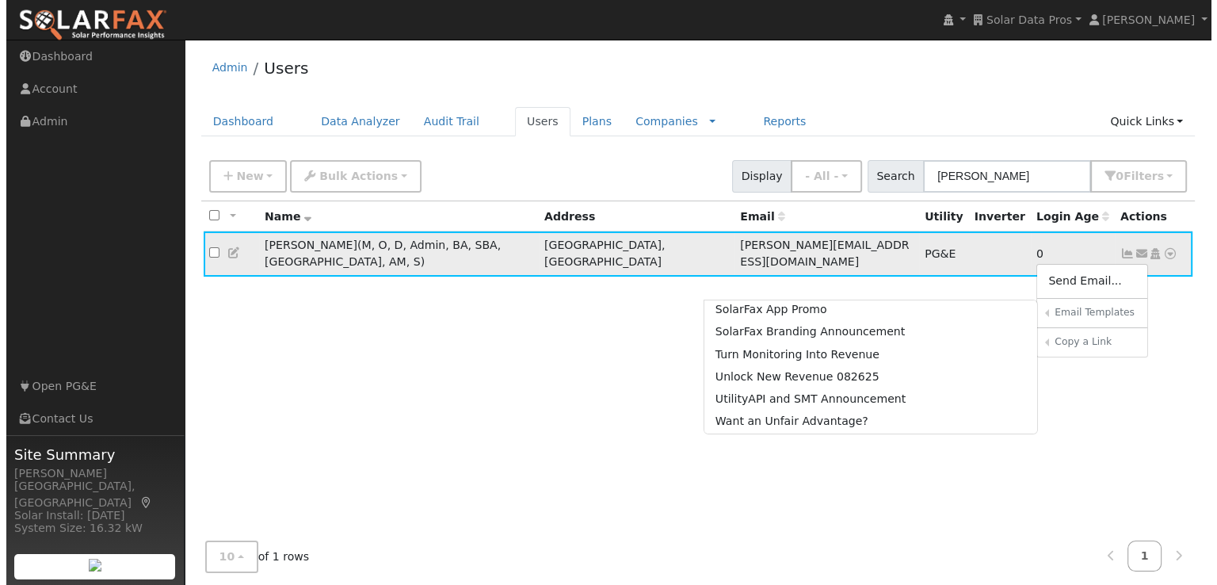
scroll to position [436, 0]
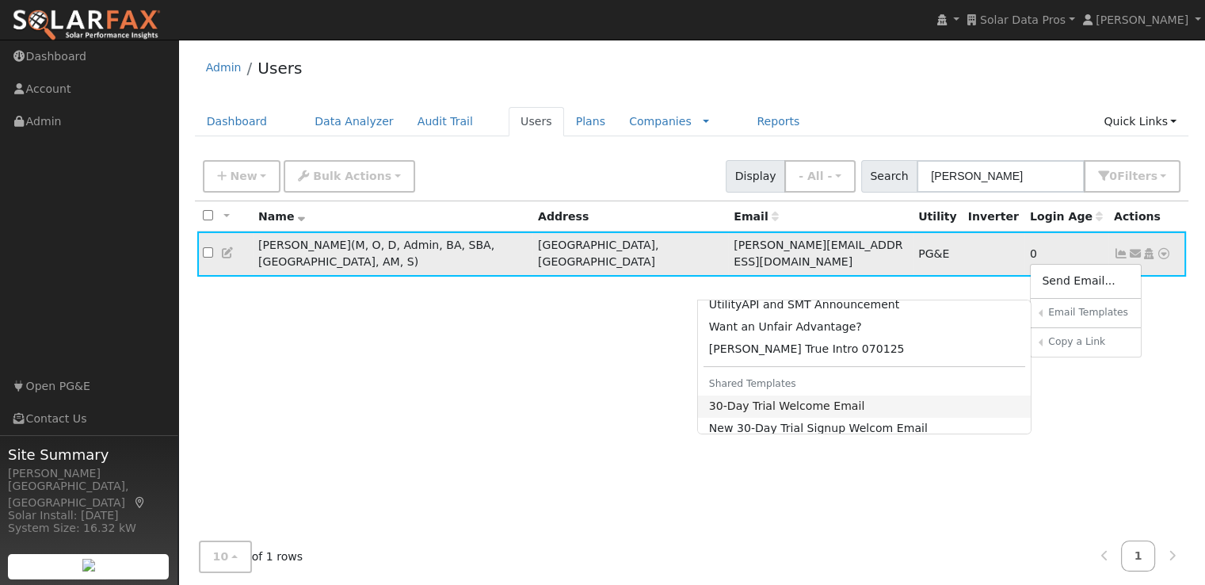
click at [846, 397] on link "30-Day Trial Welcome Email" at bounding box center [864, 406] width 333 height 22
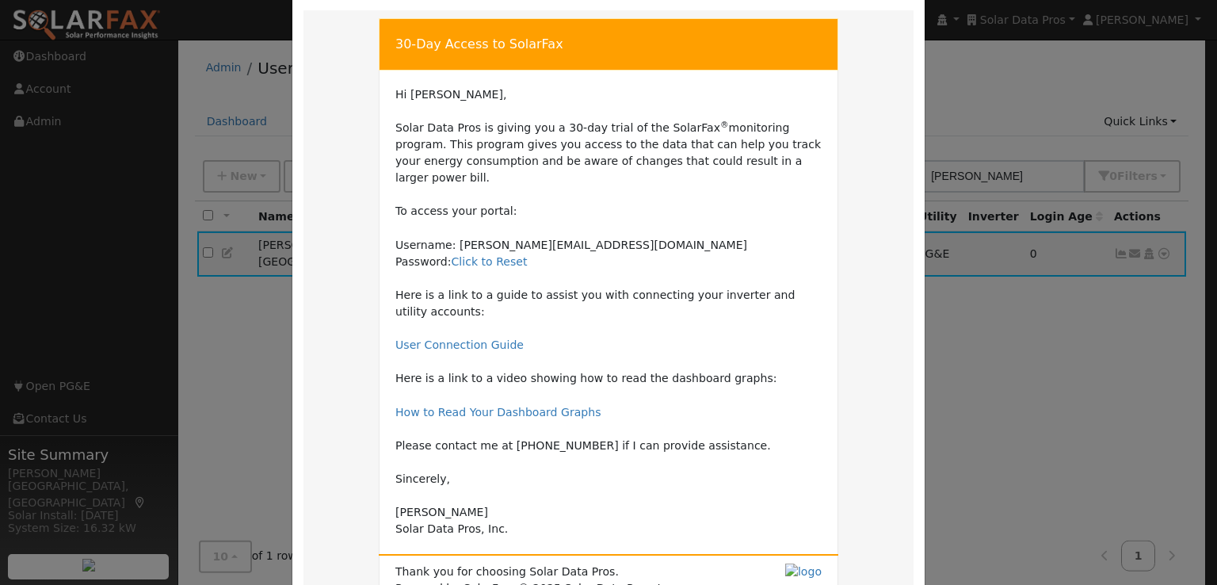
click at [724, 382] on td "Hi Leroy, Solar Data Pros is giving you a 30-day trial of the SolarFax ® monito…" at bounding box center [608, 312] width 426 height 452
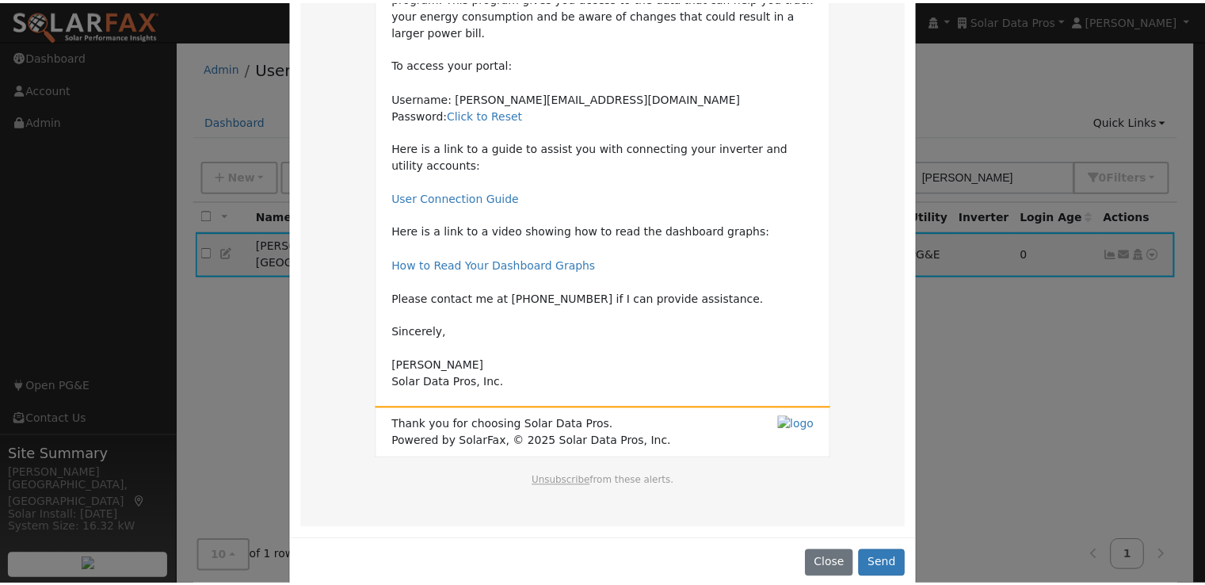
scroll to position [219, 0]
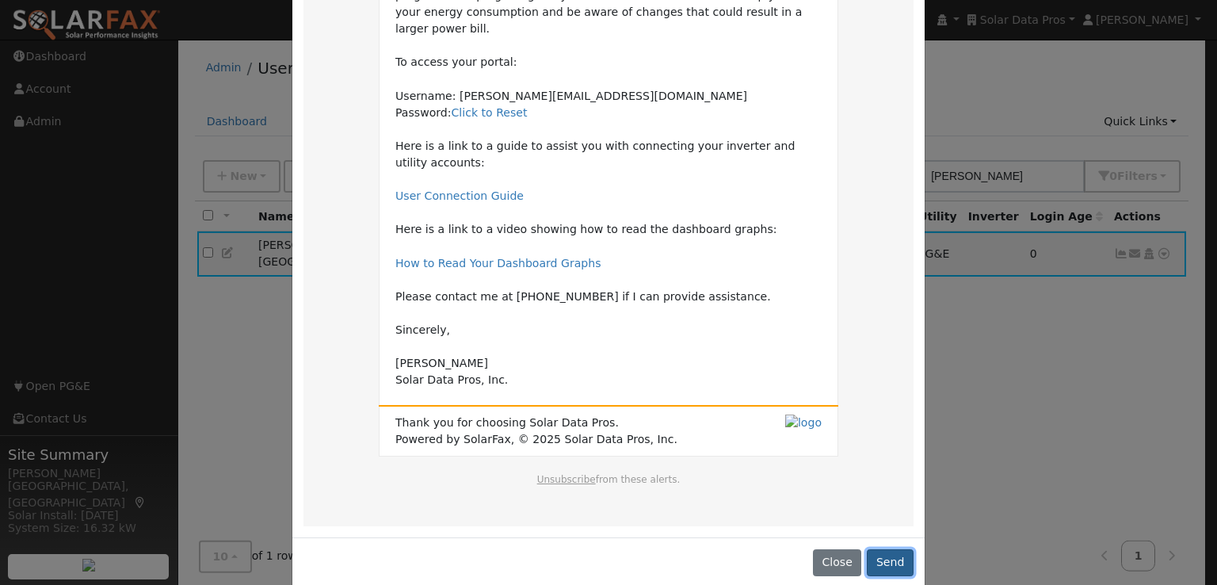
click at [900, 549] on button "Send" at bounding box center [890, 562] width 47 height 27
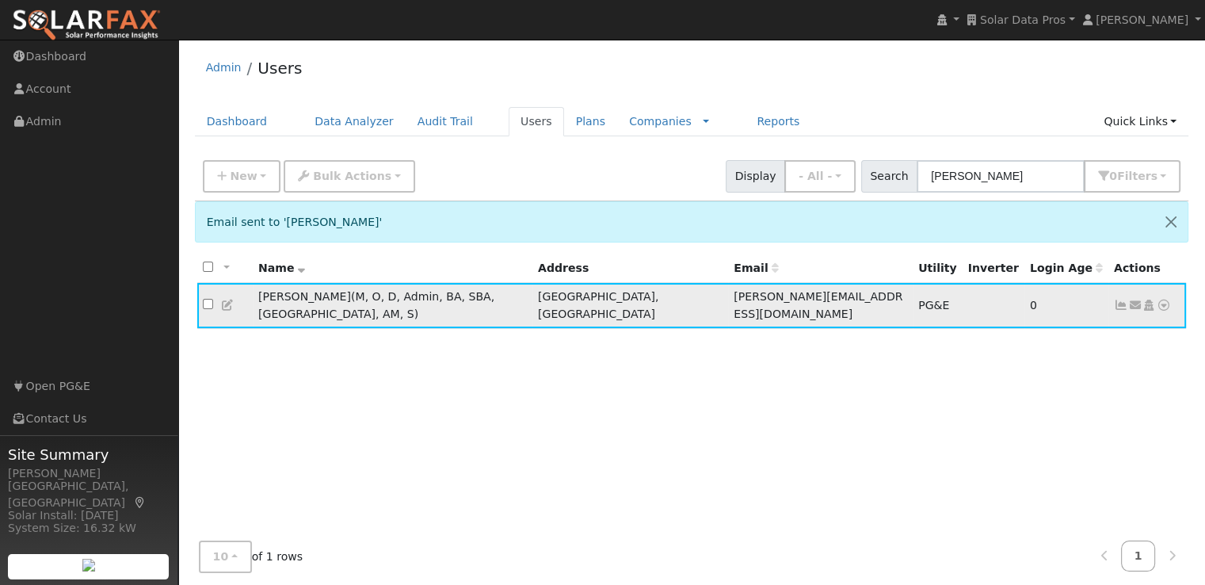
click at [205, 299] on input "checkbox" at bounding box center [208, 304] width 10 height 10
checkbox input "true"
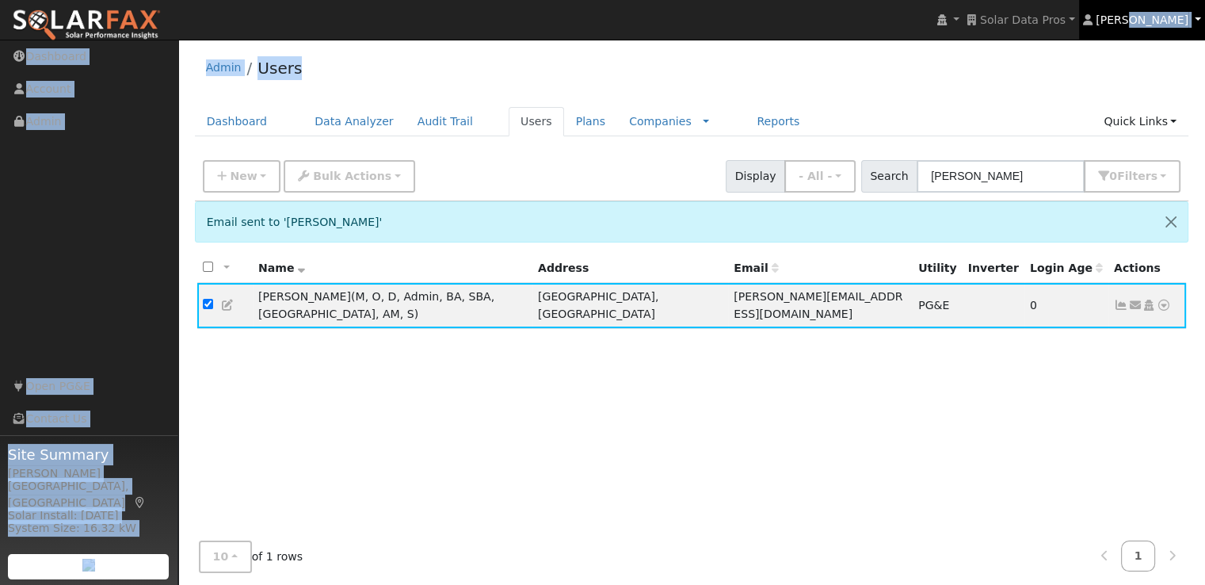
drag, startPoint x: 989, startPoint y: 62, endPoint x: 1144, endPoint y: 30, distance: 157.7
click at [1144, 40] on div "installed Solar Data Pros Solar Data Pros Solar Data Pros Leroy Coffman Leroy C…" at bounding box center [602, 354] width 1205 height 629
click at [1065, 90] on div "Admin Users" at bounding box center [692, 72] width 994 height 48
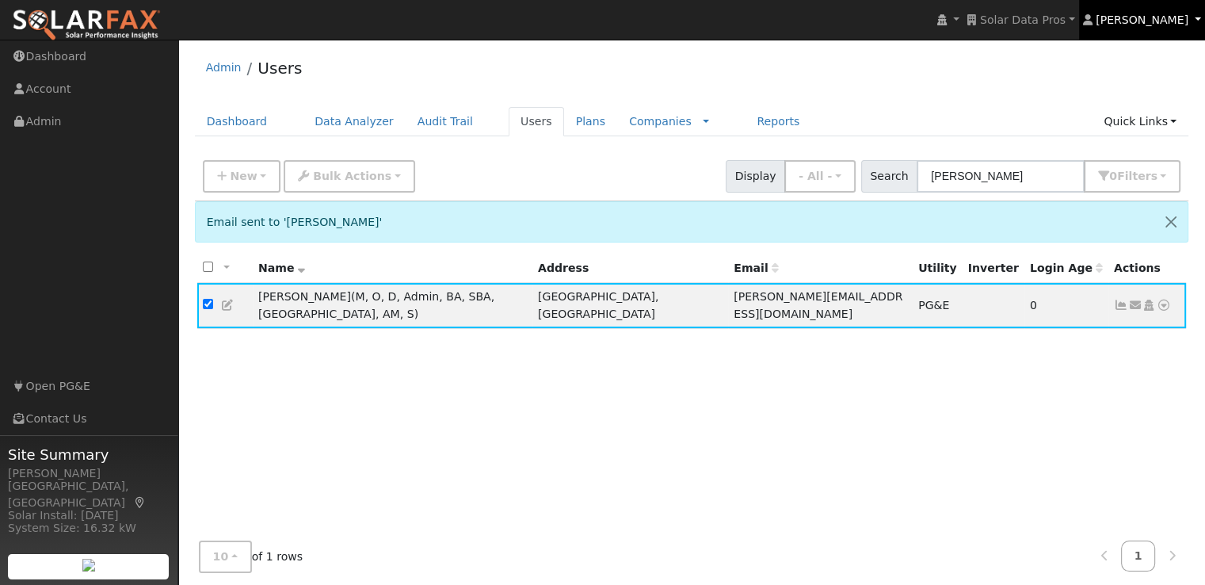
click at [1157, 21] on span "[PERSON_NAME]" at bounding box center [1142, 19] width 93 height 13
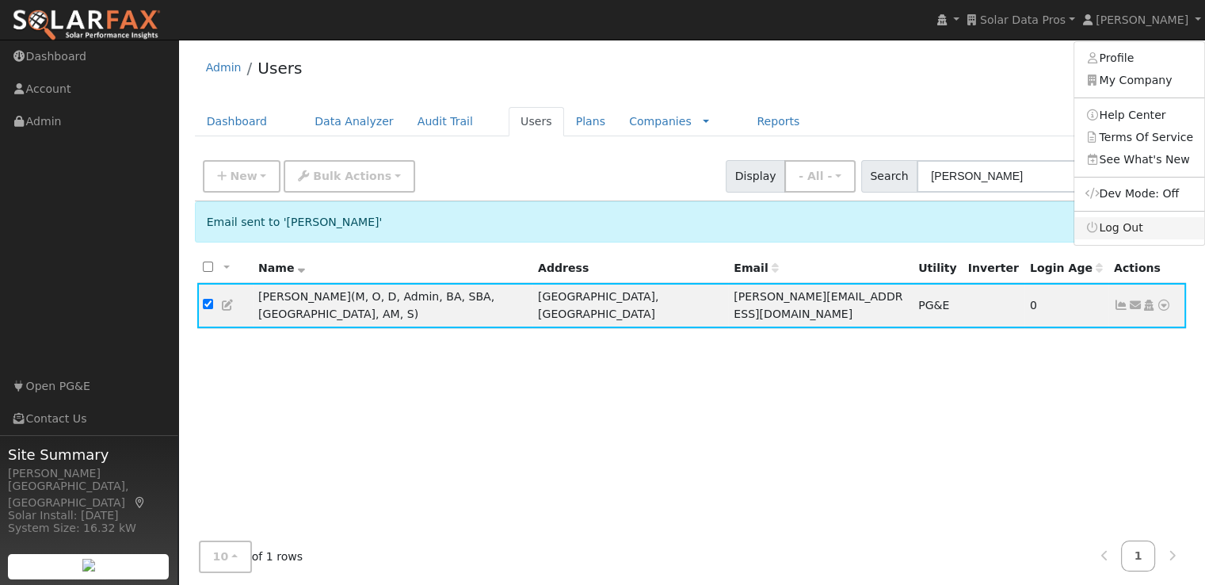
click at [1135, 227] on link "Log Out" at bounding box center [1139, 228] width 130 height 22
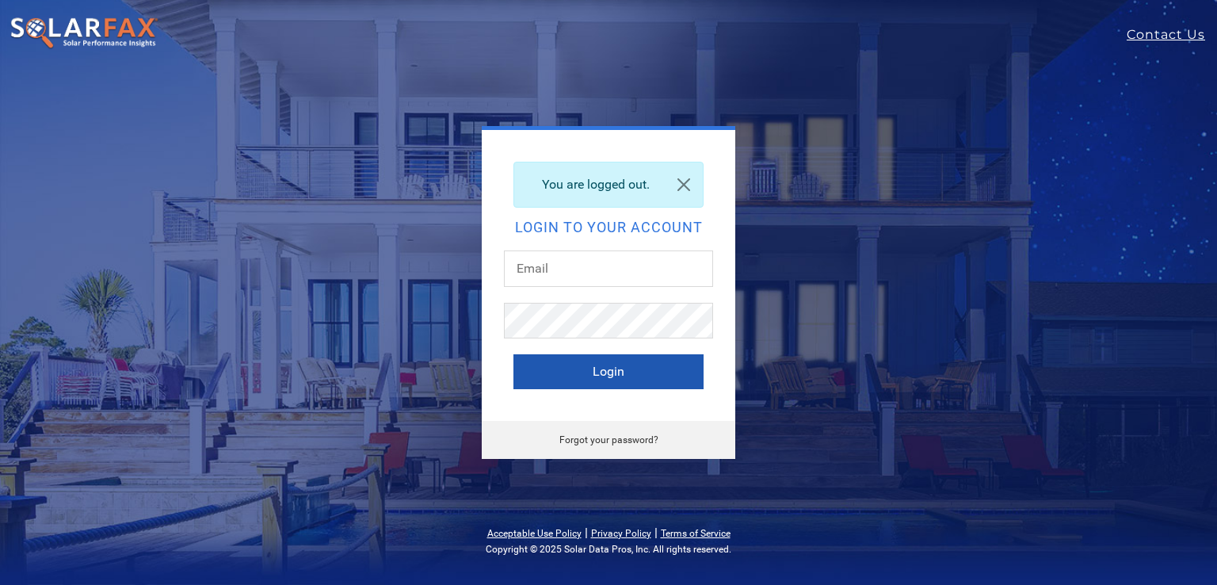
type input "[PERSON_NAME][EMAIL_ADDRESS][DOMAIN_NAME]"
click at [575, 365] on button "Login" at bounding box center [608, 371] width 190 height 35
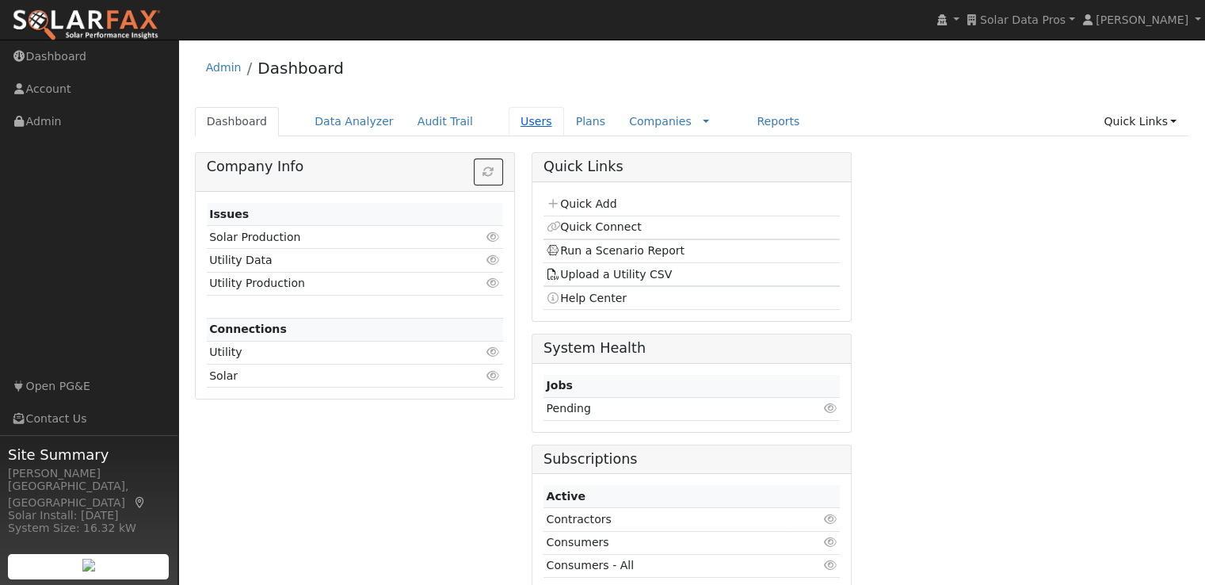
click at [509, 120] on link "Users" at bounding box center [536, 121] width 55 height 29
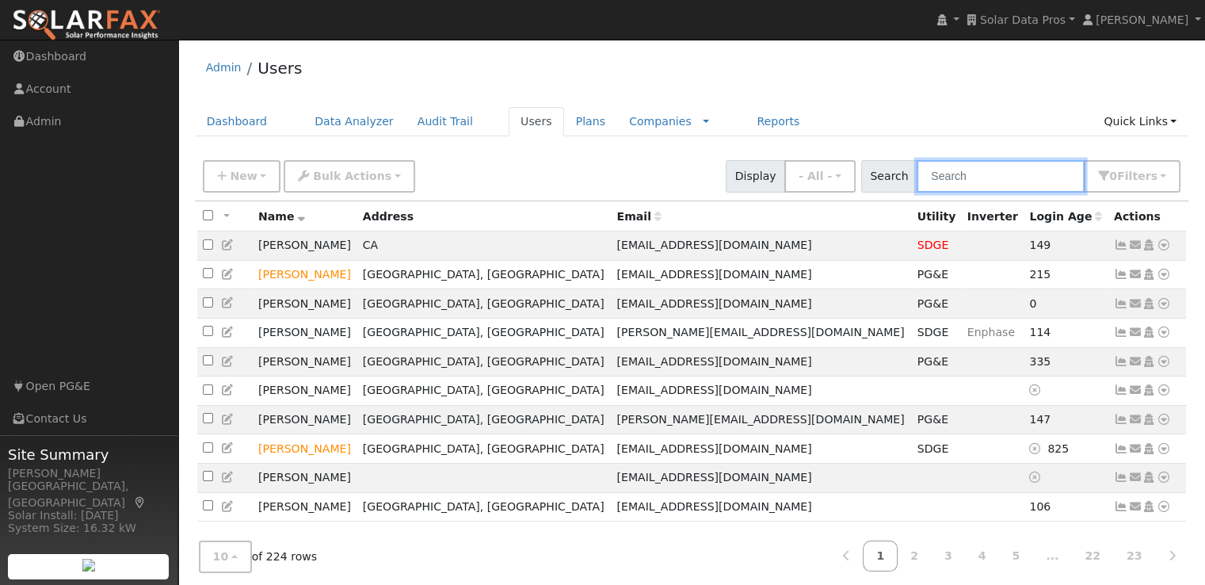
click at [996, 175] on input "text" at bounding box center [1001, 176] width 168 height 32
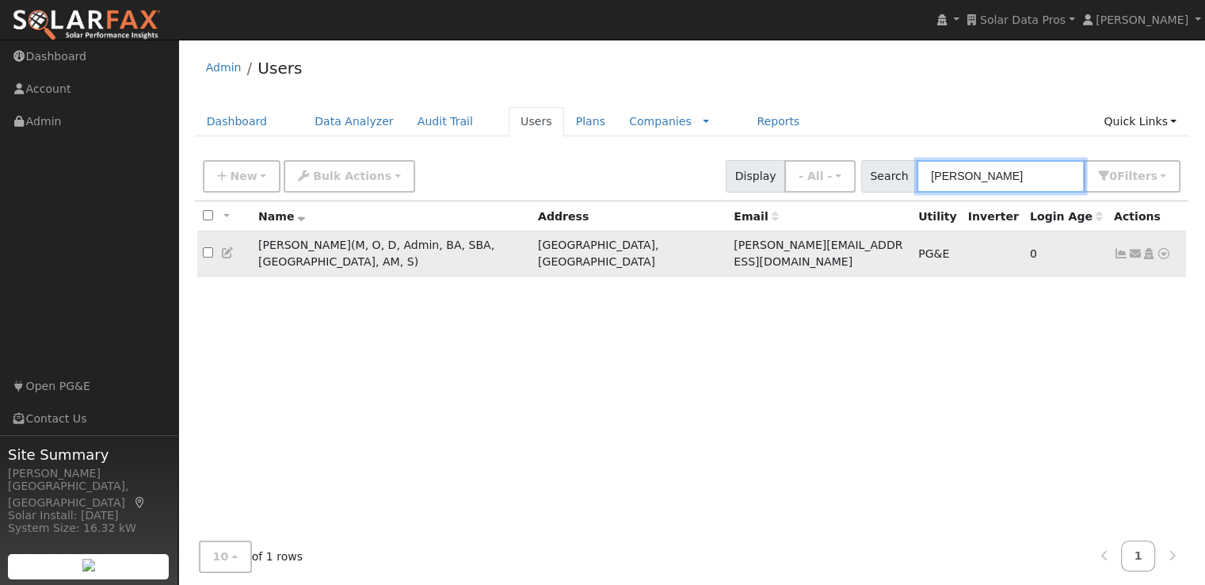
type input "[PERSON_NAME]"
click at [203, 247] on input "checkbox" at bounding box center [208, 252] width 10 height 10
checkbox input "true"
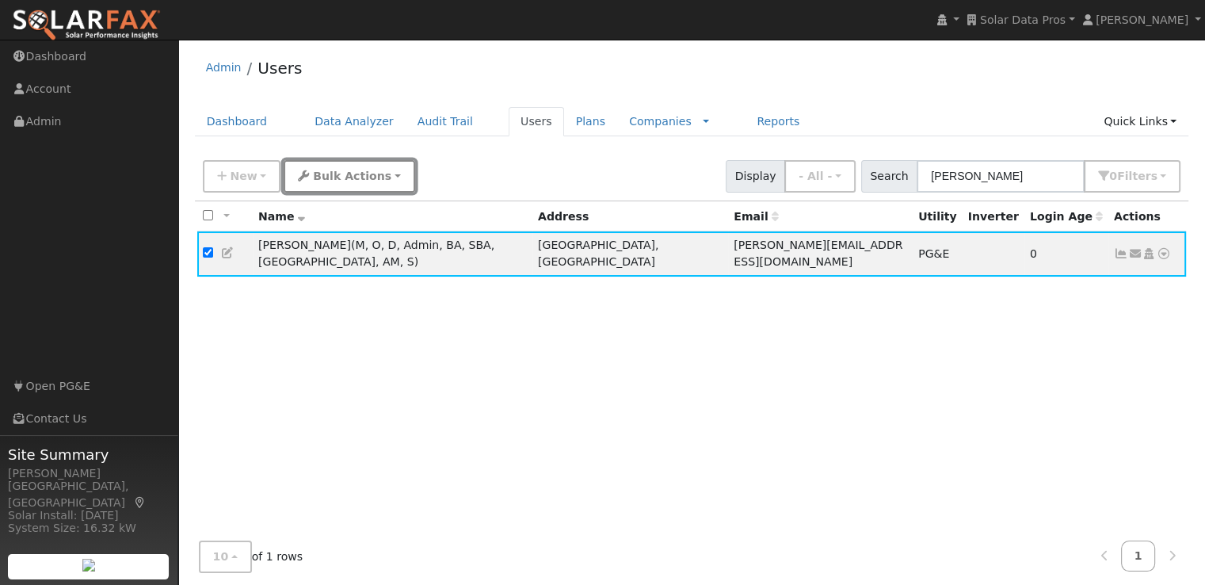
click at [341, 185] on button "Bulk Actions" at bounding box center [349, 176] width 131 height 32
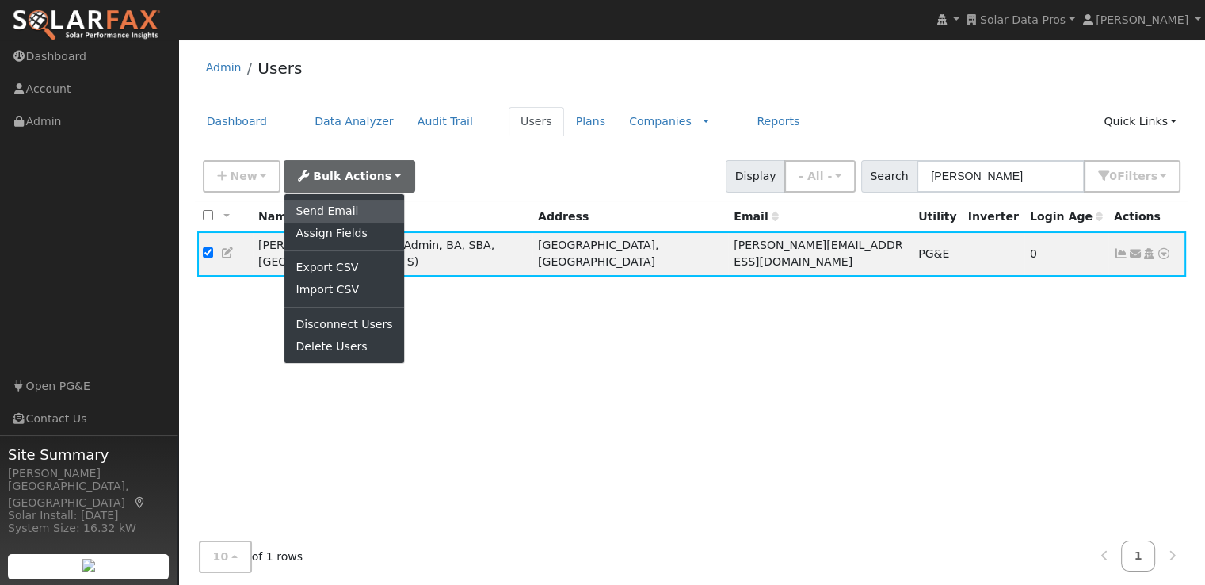
click at [330, 207] on link "Send Email" at bounding box center [343, 211] width 119 height 22
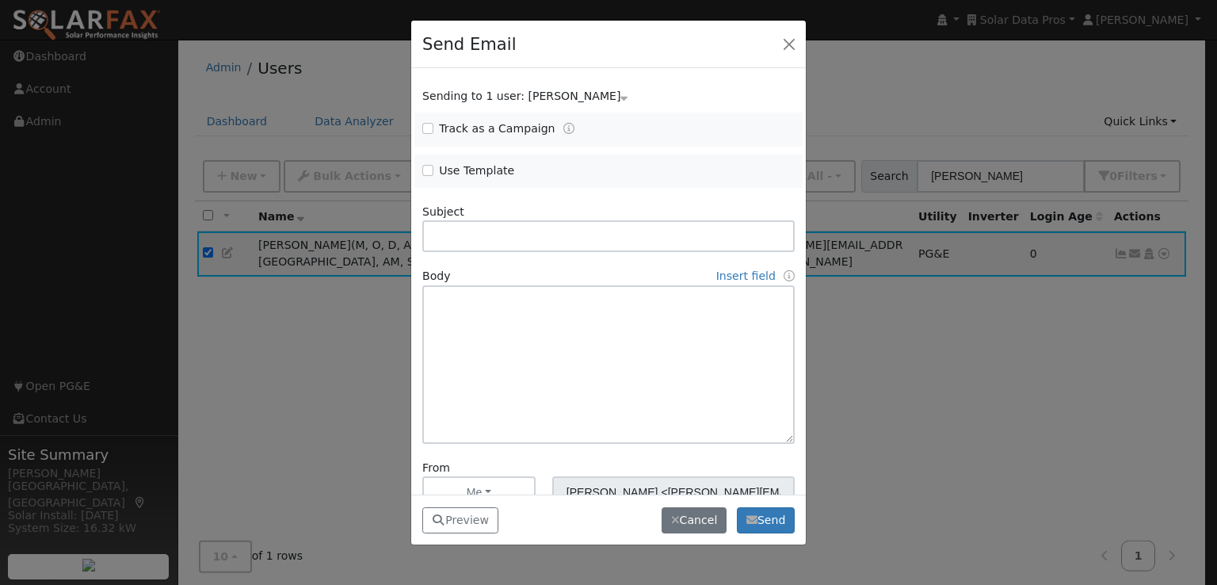
click at [428, 175] on span "Use Template" at bounding box center [510, 170] width 177 height 17
click at [428, 170] on input "Use Template" at bounding box center [427, 170] width 11 height 11
checkbox input "true"
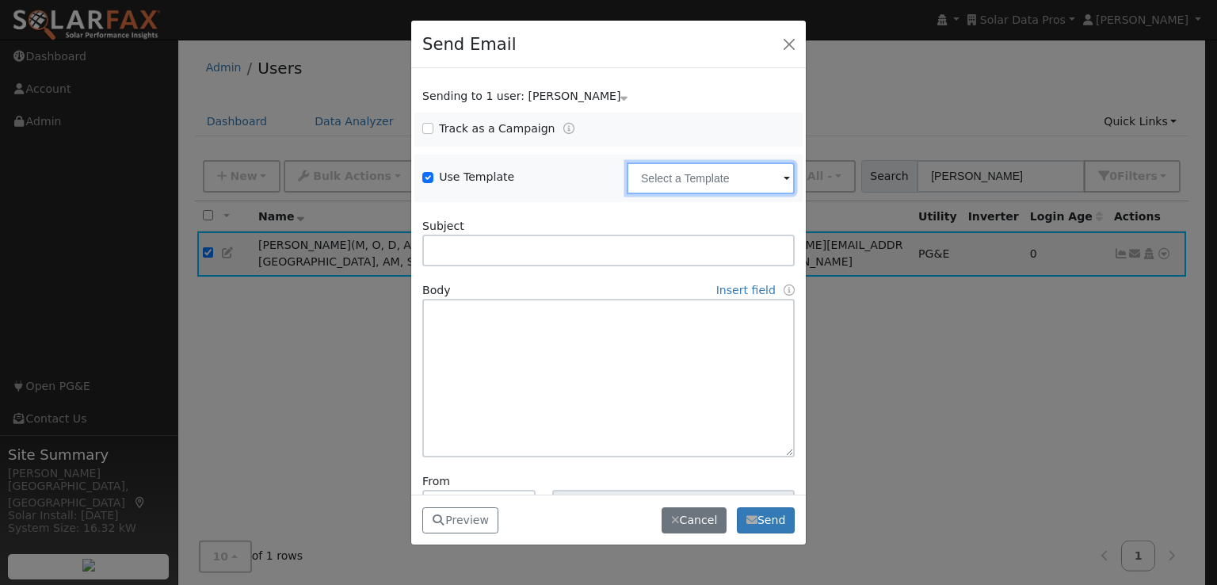
click at [688, 188] on input "text" at bounding box center [711, 178] width 168 height 32
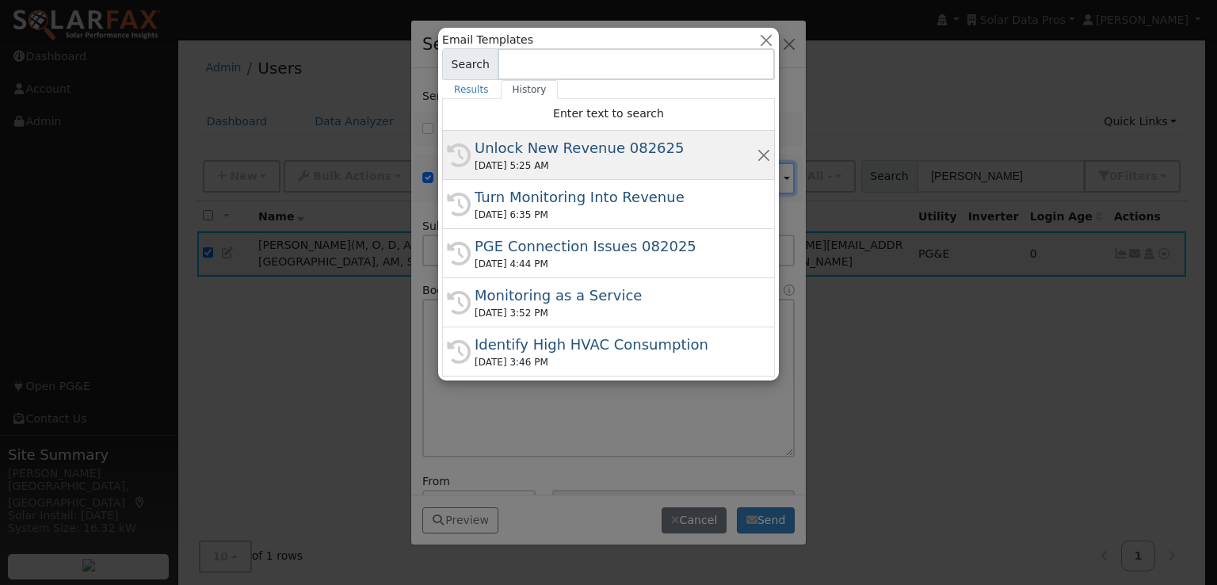
click at [573, 140] on div "Unlock New Revenue 082625" at bounding box center [616, 147] width 282 height 21
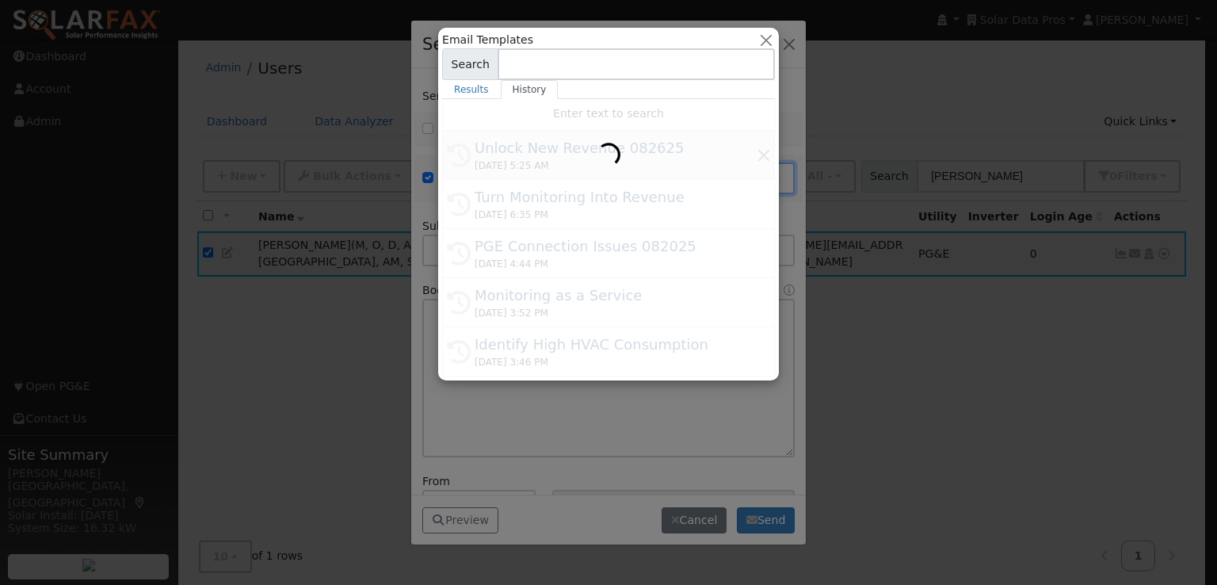
type input "Unlock New Revenue 082625"
type input "Data-Driven Growth: Build Trust & Drive Sales with SolarFax"
type textarea "Lore {ipsu_dolor}, Sita consect adipiscin eli sedd eiusmodt incididu utlabo et …"
type input "SolarFax <[EMAIL_ADDRESS][DOMAIN_NAME]>"
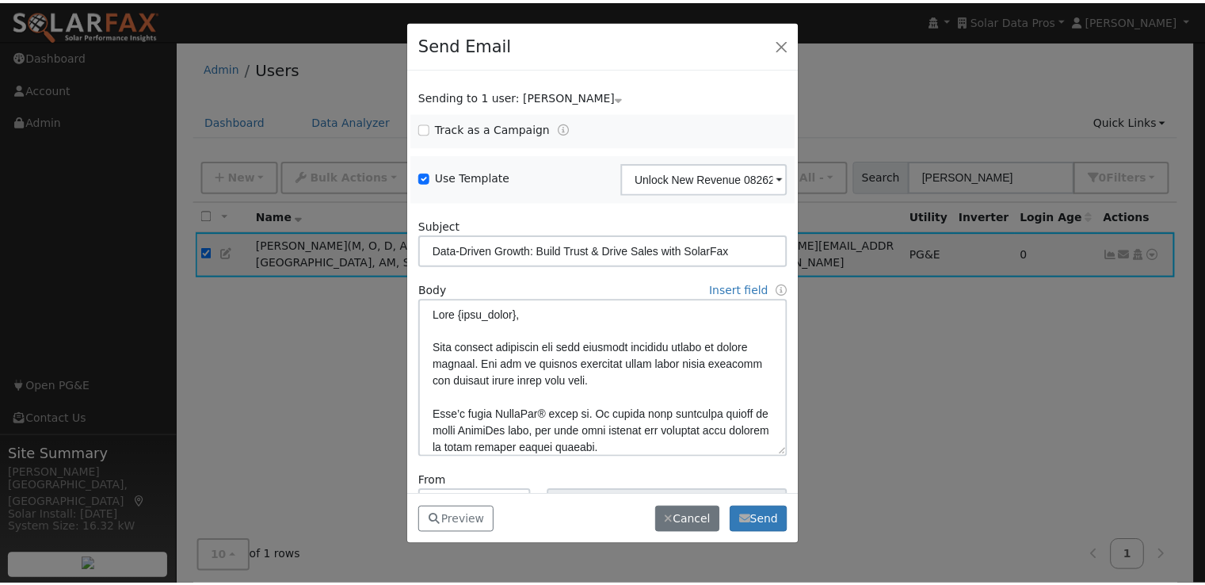
scroll to position [14, 0]
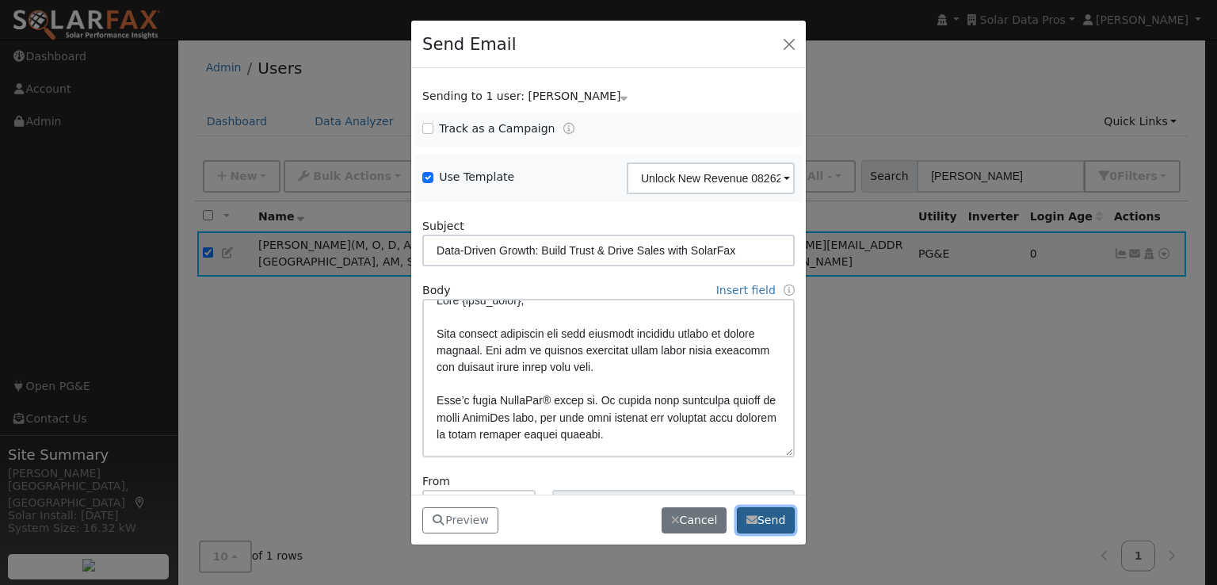
click at [764, 524] on button "Send" at bounding box center [766, 520] width 58 height 27
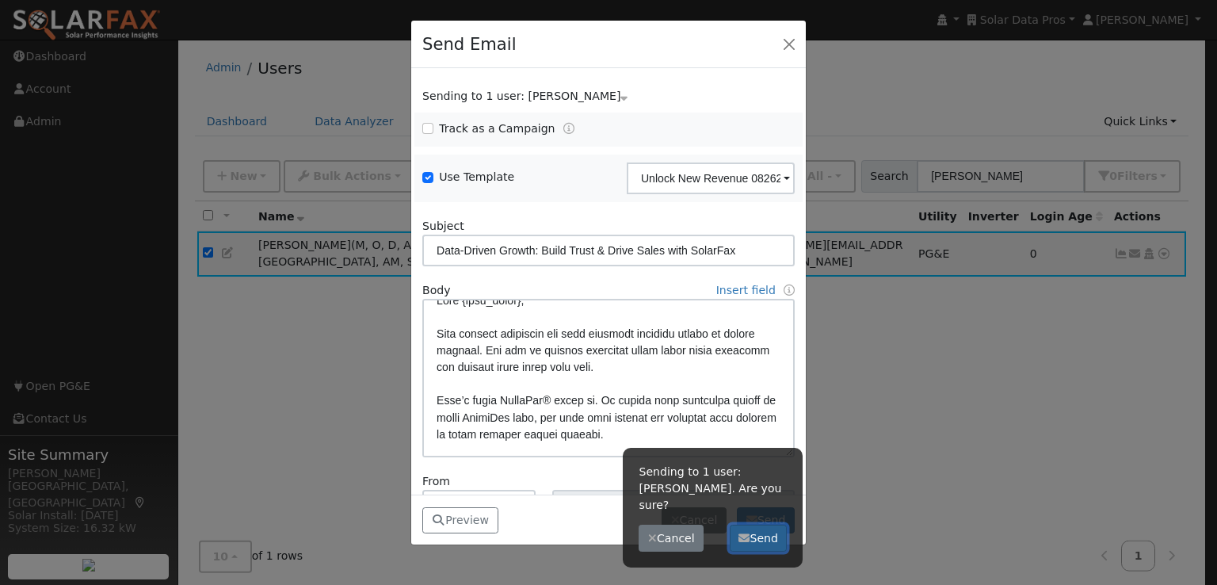
click at [765, 524] on button "Send" at bounding box center [759, 537] width 58 height 27
